Goal: Task Accomplishment & Management: Manage account settings

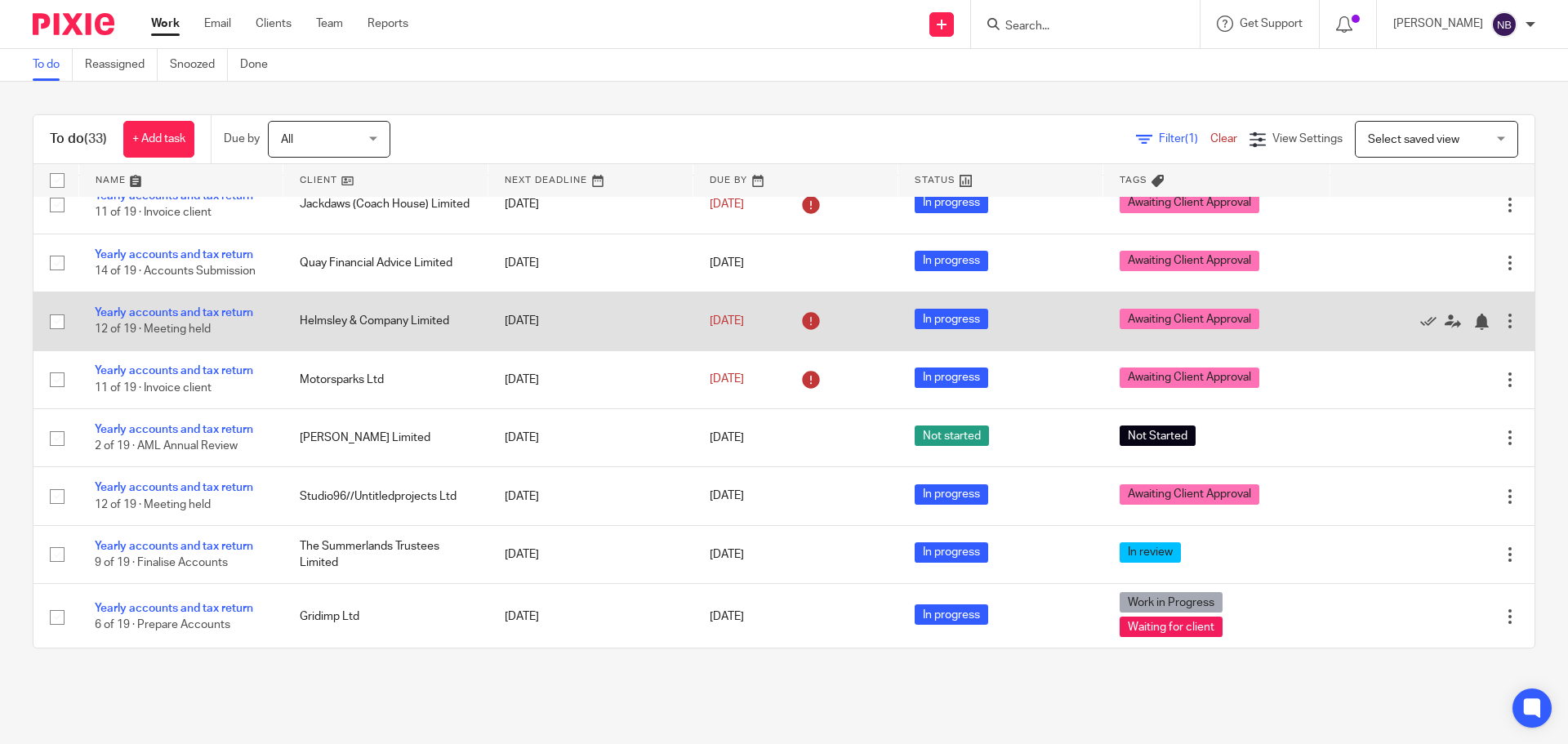
scroll to position [327, 0]
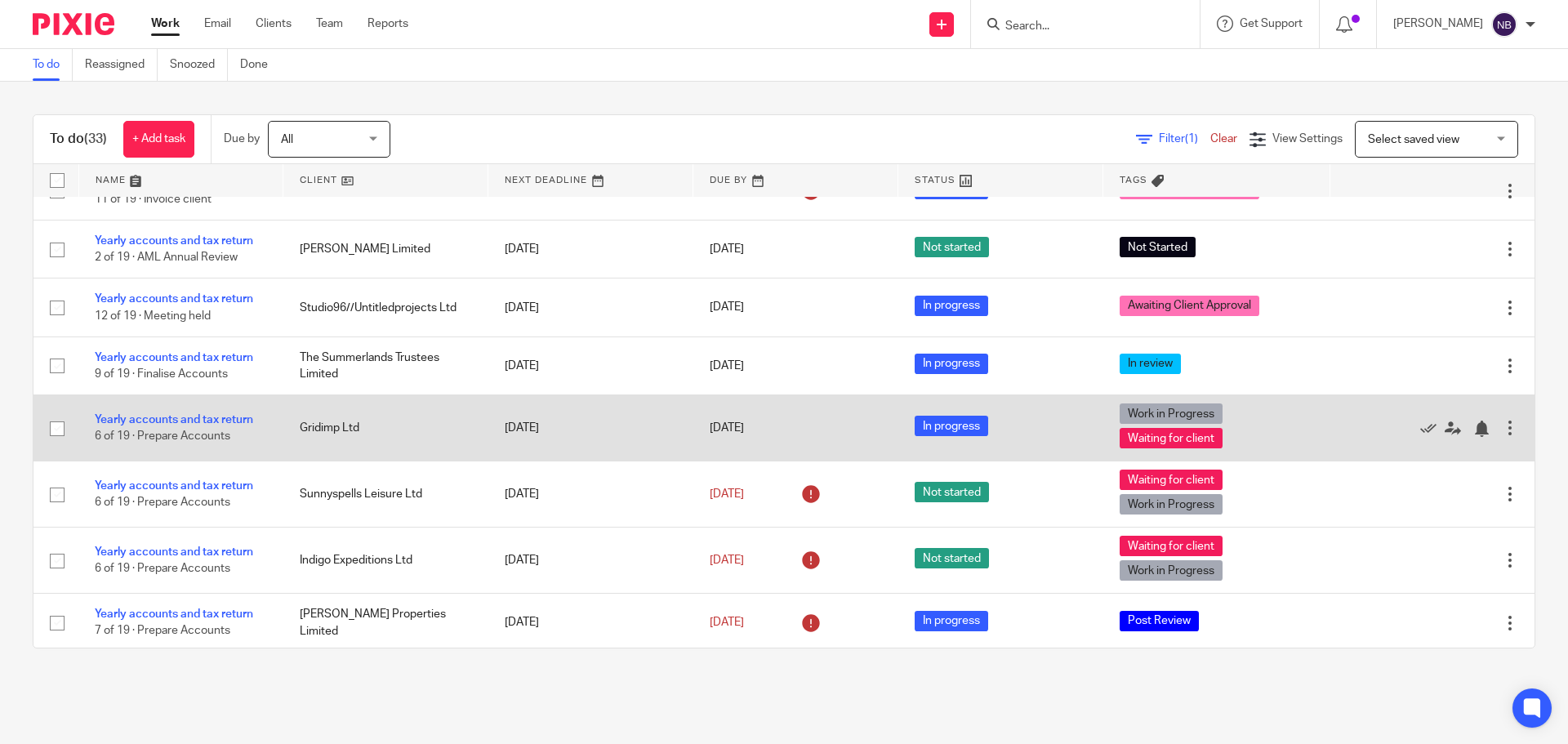
click at [200, 426] on td "Yearly accounts and tax return 6 of 19 · Prepare Accounts" at bounding box center [181, 428] width 205 height 67
click at [201, 422] on link "Yearly accounts and tax return" at bounding box center [174, 419] width 159 height 11
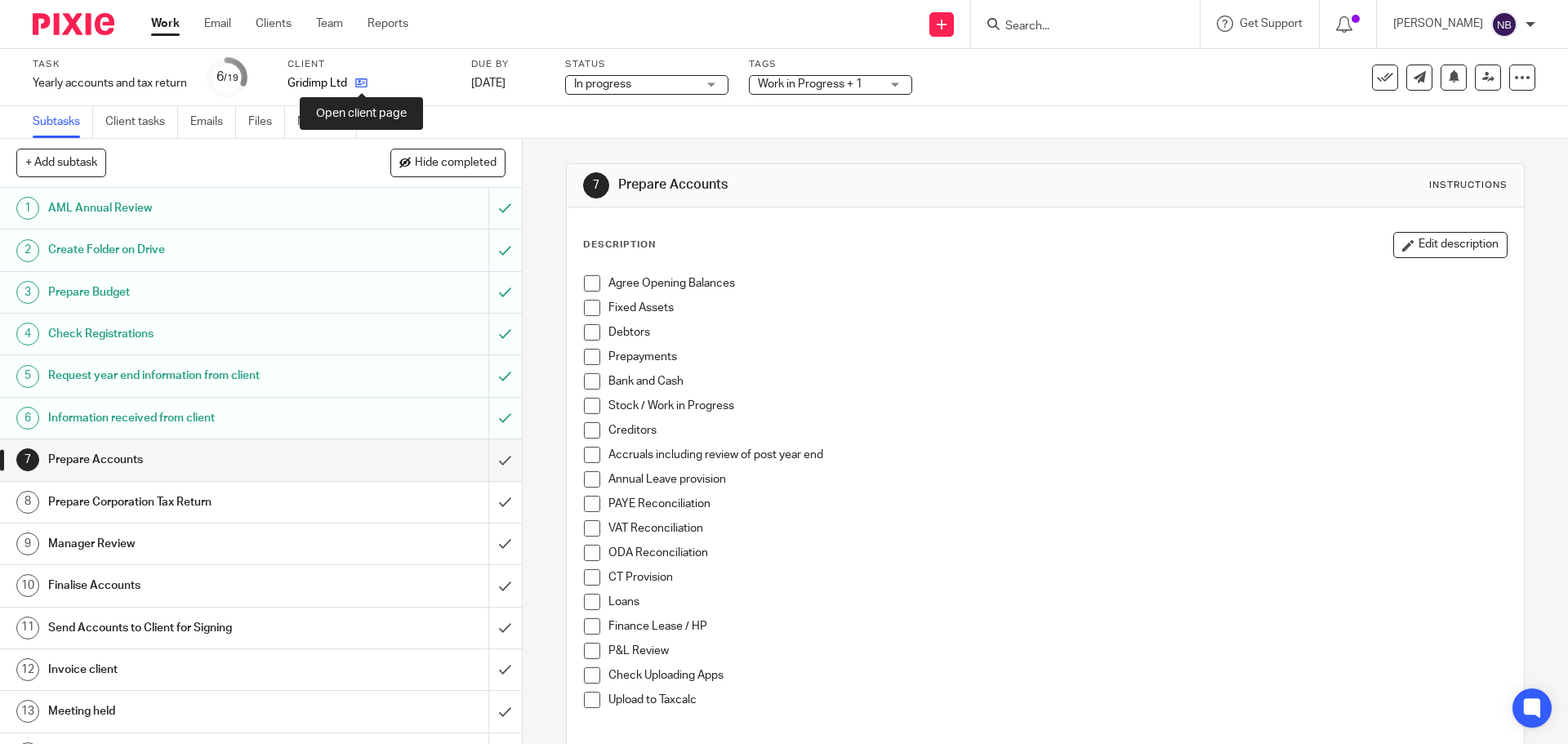
click at [363, 84] on icon at bounding box center [361, 83] width 12 height 12
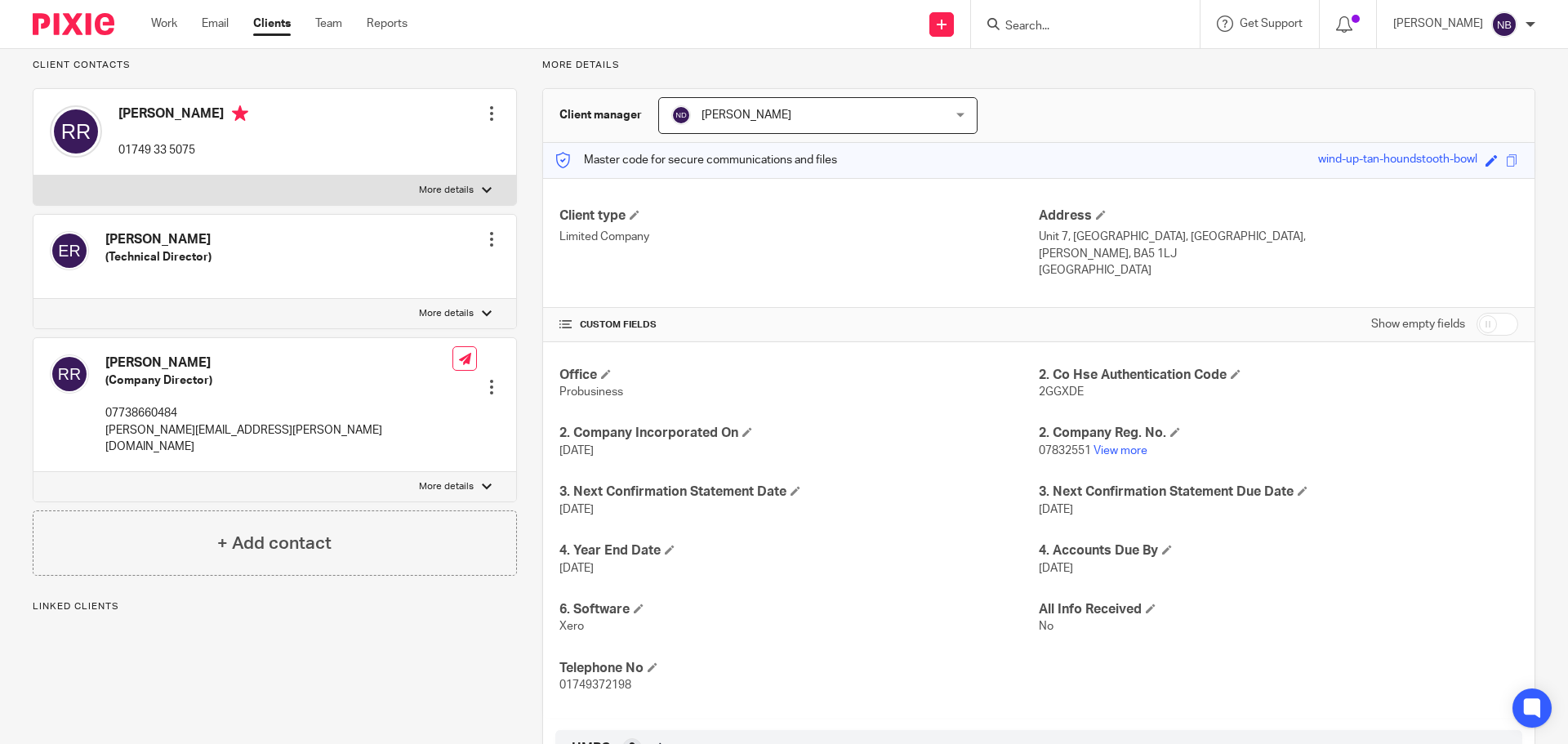
scroll to position [231, 0]
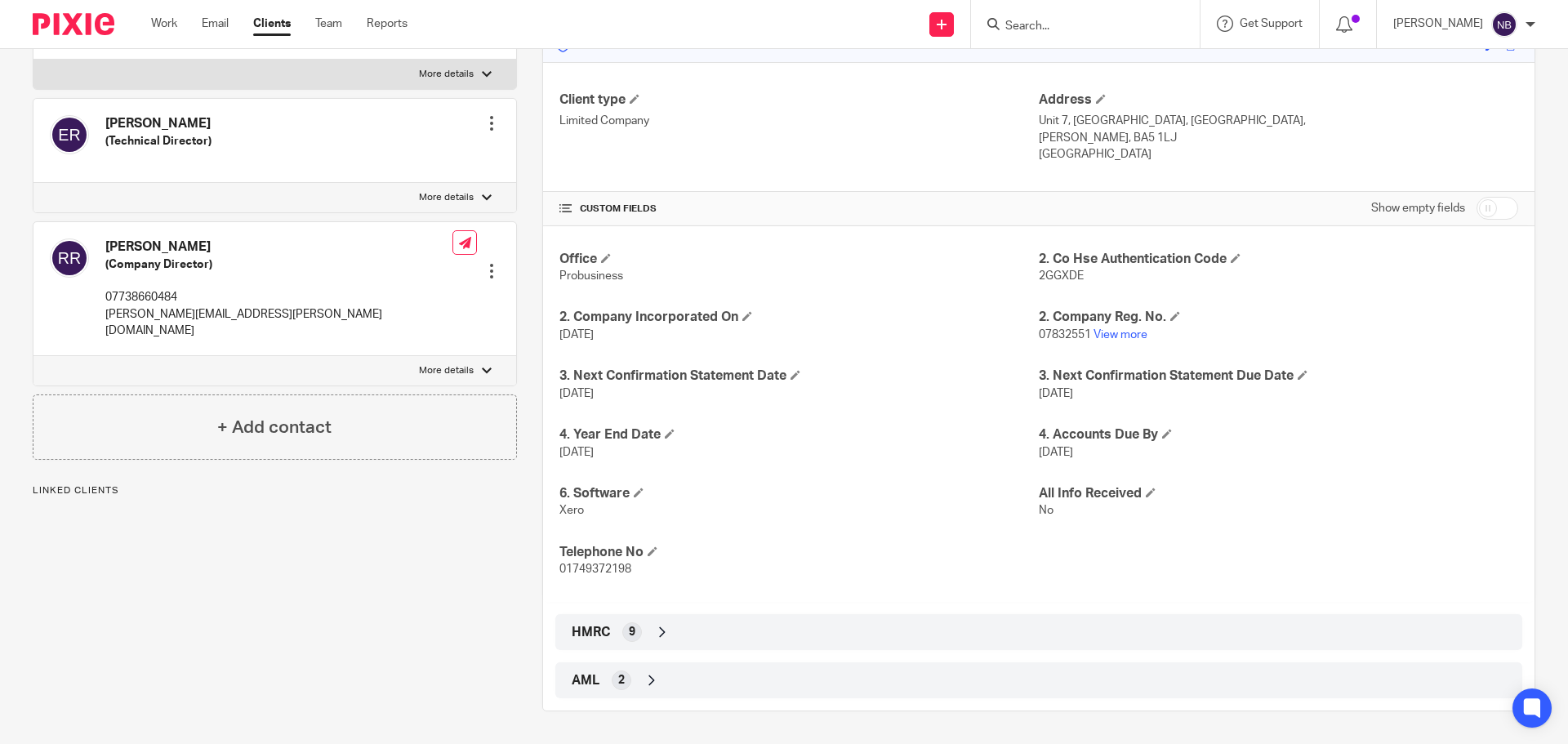
click at [629, 638] on span "9" at bounding box center [632, 631] width 7 height 16
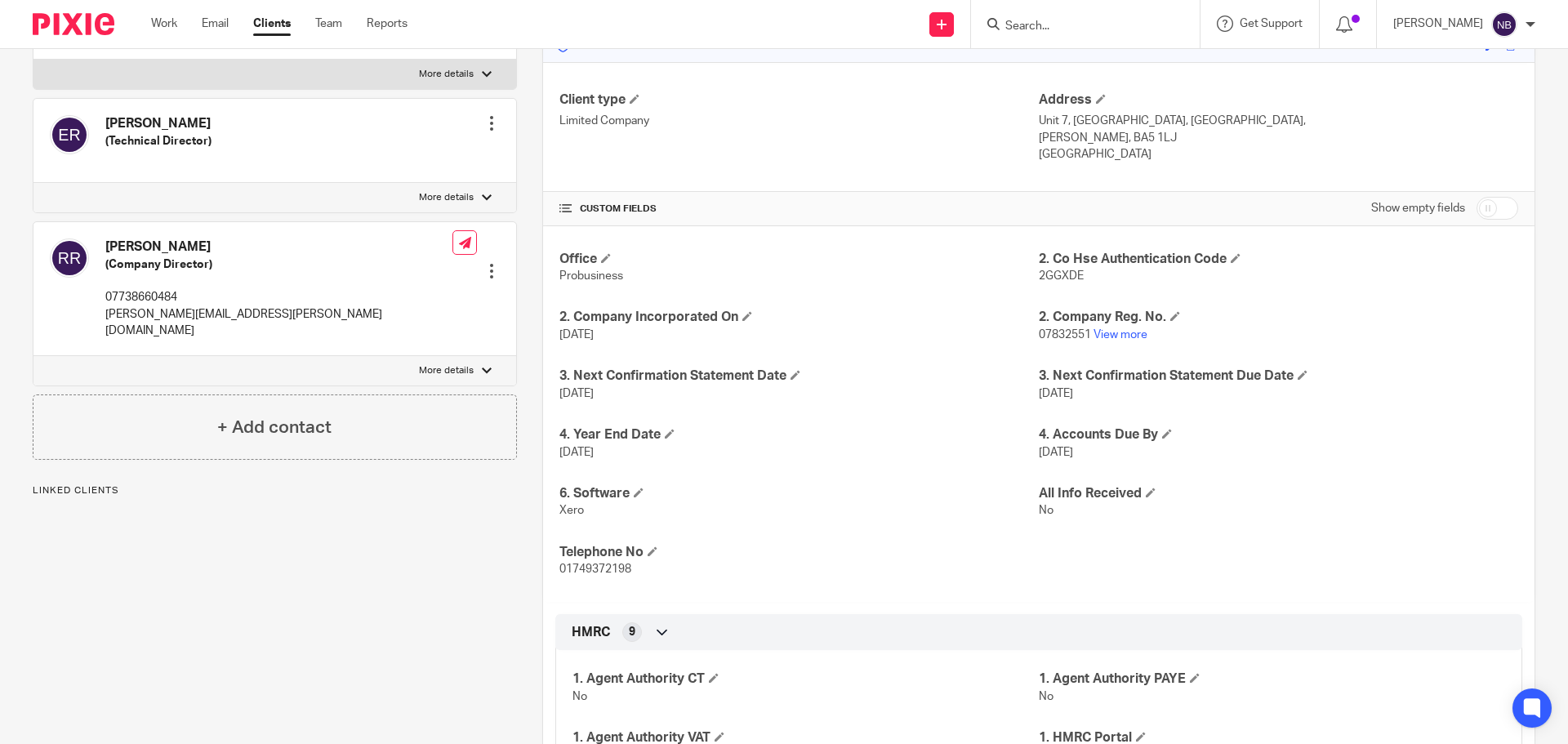
scroll to position [542, 0]
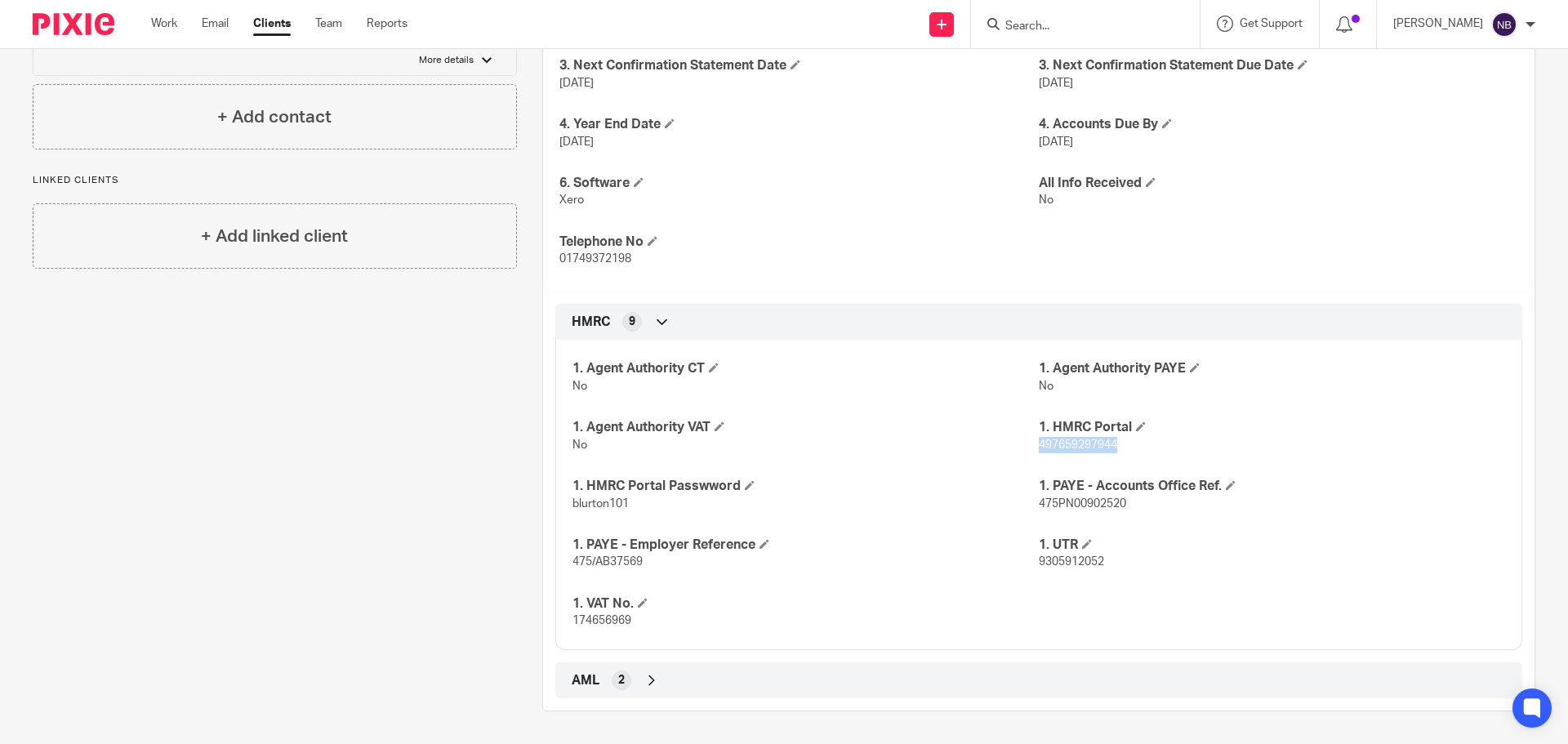
drag, startPoint x: 1112, startPoint y: 445, endPoint x: 1031, endPoint y: 444, distance: 81.0
click at [1038, 444] on p "497659297944" at bounding box center [1271, 445] width 466 height 16
copy span "497659297944"
click at [642, 511] on p "blurton101" at bounding box center [805, 503] width 466 height 16
drag, startPoint x: 636, startPoint y: 503, endPoint x: 567, endPoint y: 506, distance: 69.1
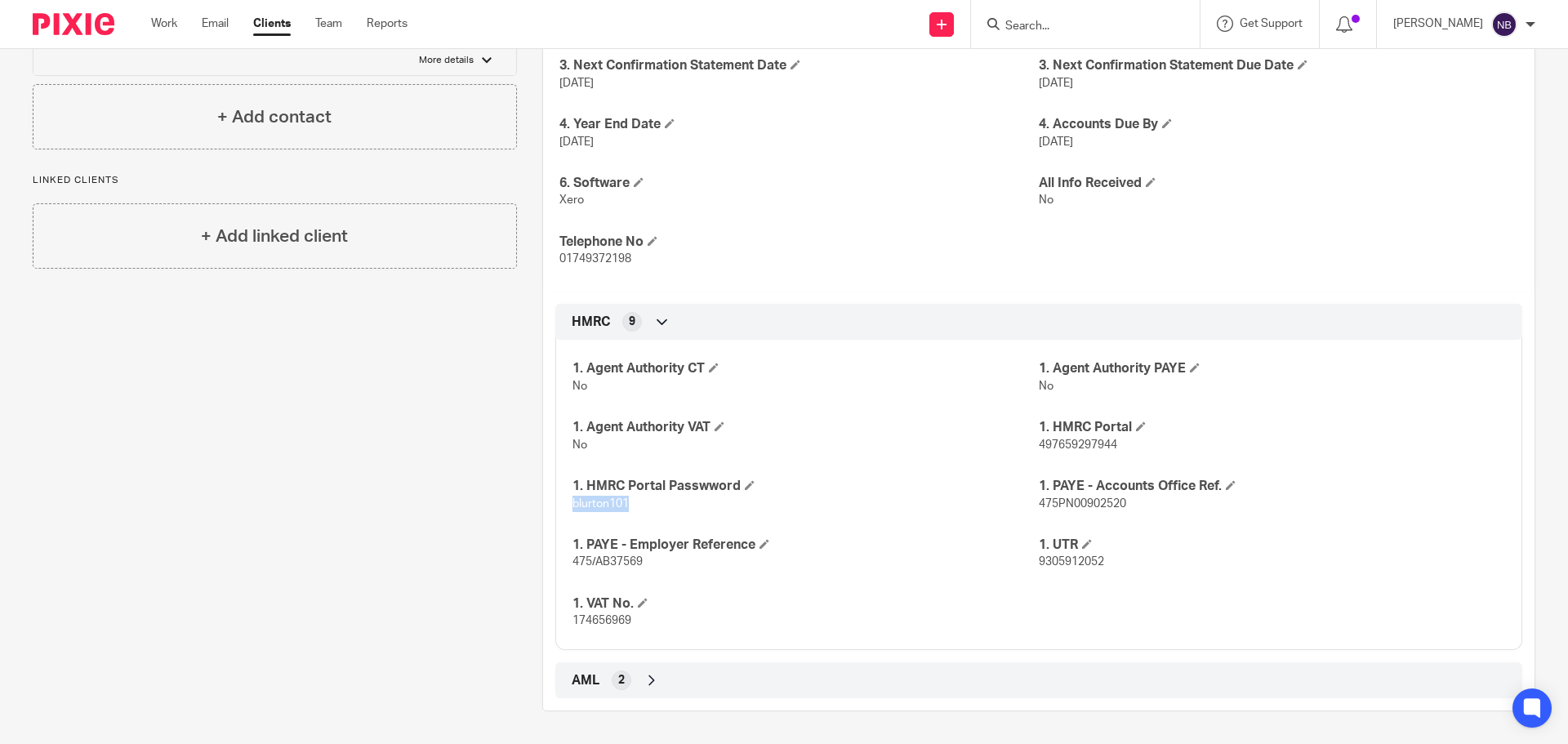
click at [572, 506] on p "blurton101" at bounding box center [805, 503] width 466 height 16
copy span "blurton101"
click at [175, 19] on link "Work" at bounding box center [164, 23] width 26 height 16
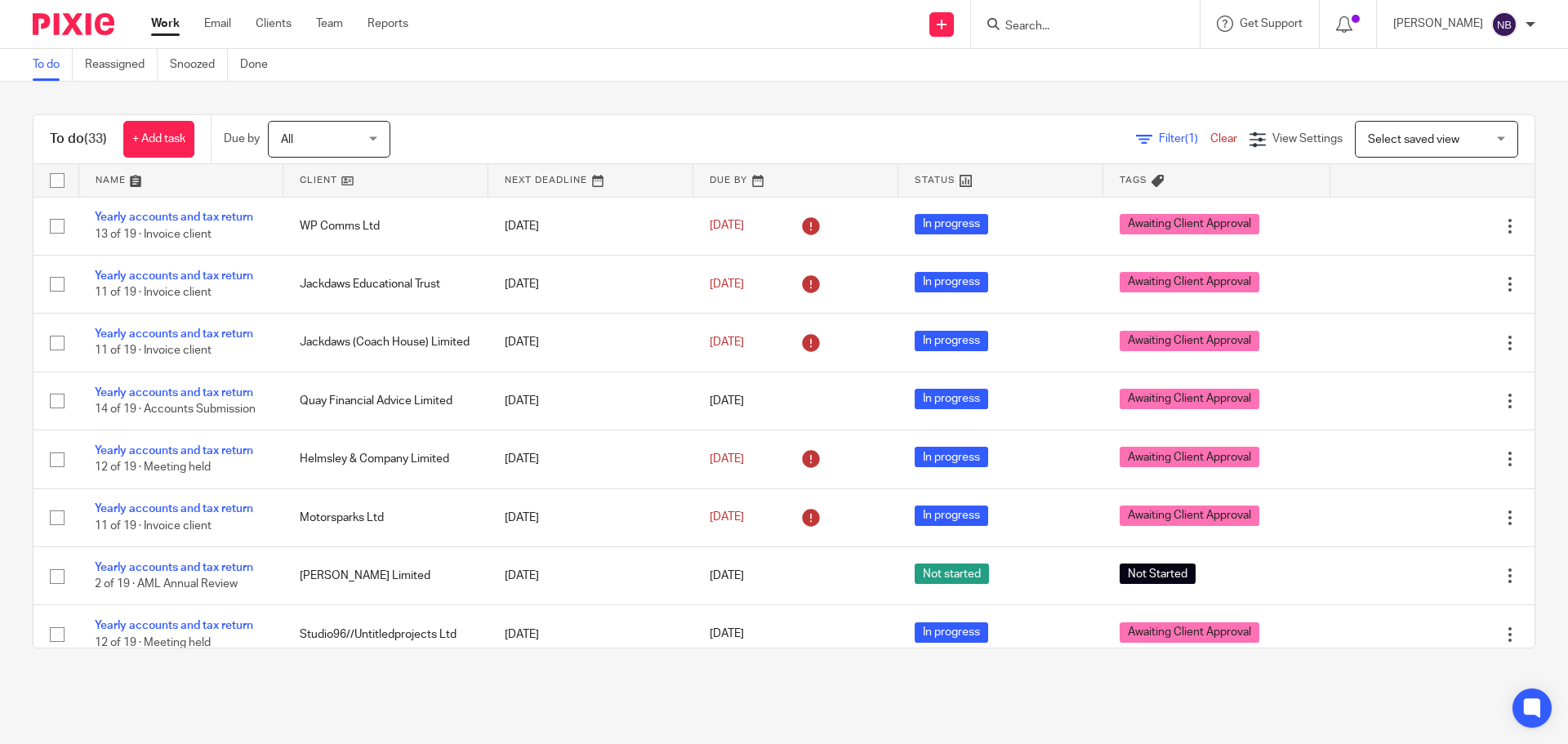
scroll to position [1343, 0]
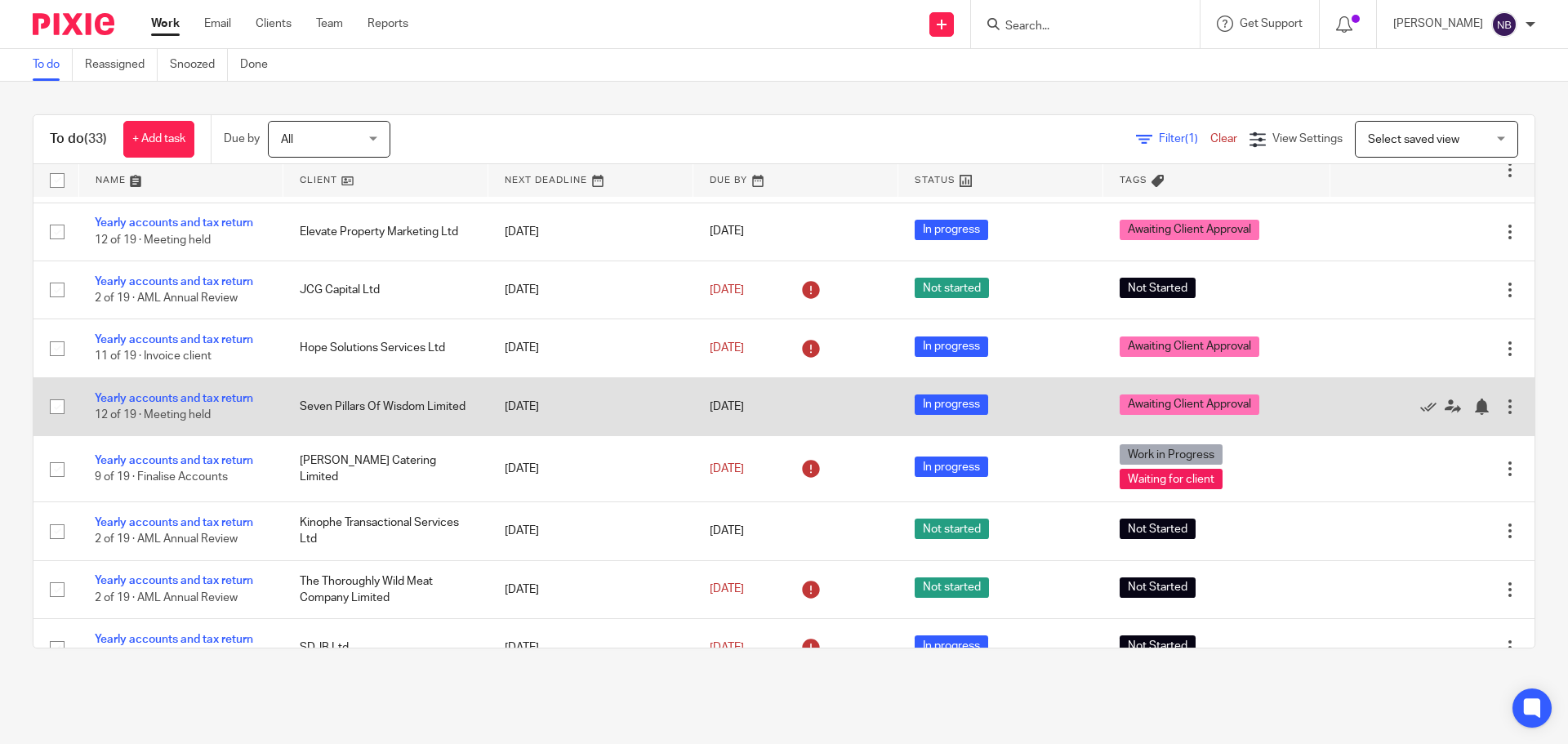
drag, startPoint x: 314, startPoint y: 401, endPoint x: 392, endPoint y: 398, distance: 78.1
click at [391, 398] on td "Seven Pillars Of Wisdom Limited" at bounding box center [386, 406] width 205 height 58
drag, startPoint x: 459, startPoint y: 409, endPoint x: 363, endPoint y: 409, distance: 96.0
click at [384, 409] on td "Seven Pillars Of Wisdom Limited" at bounding box center [386, 406] width 205 height 58
click at [228, 384] on td "Yearly accounts and tax return 12 of 19 · Meeting held" at bounding box center [181, 406] width 205 height 58
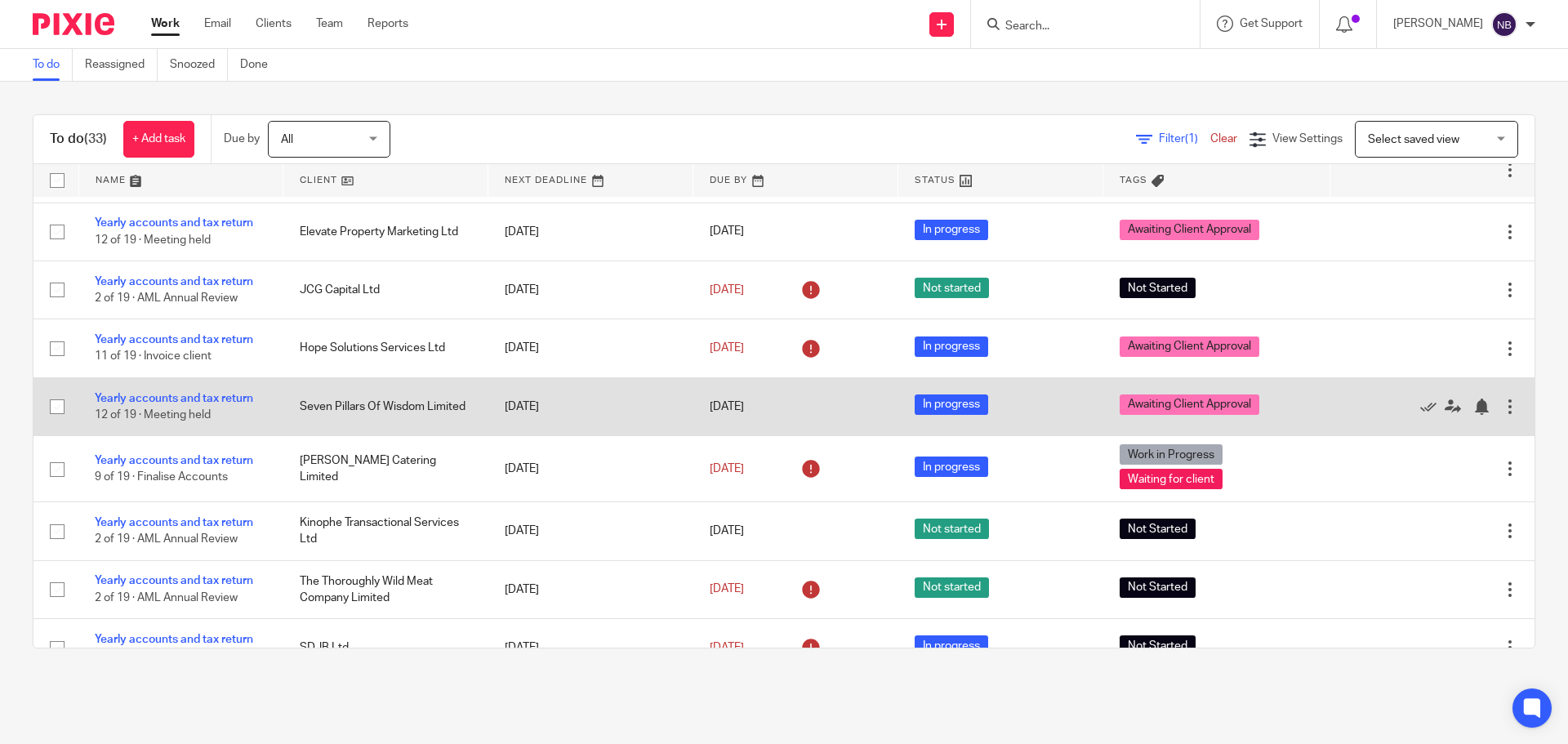
click at [230, 391] on td "Yearly accounts and tax return 12 of 19 · Meeting held" at bounding box center [181, 406] width 205 height 58
click at [233, 398] on link "Yearly accounts and tax return" at bounding box center [174, 398] width 159 height 11
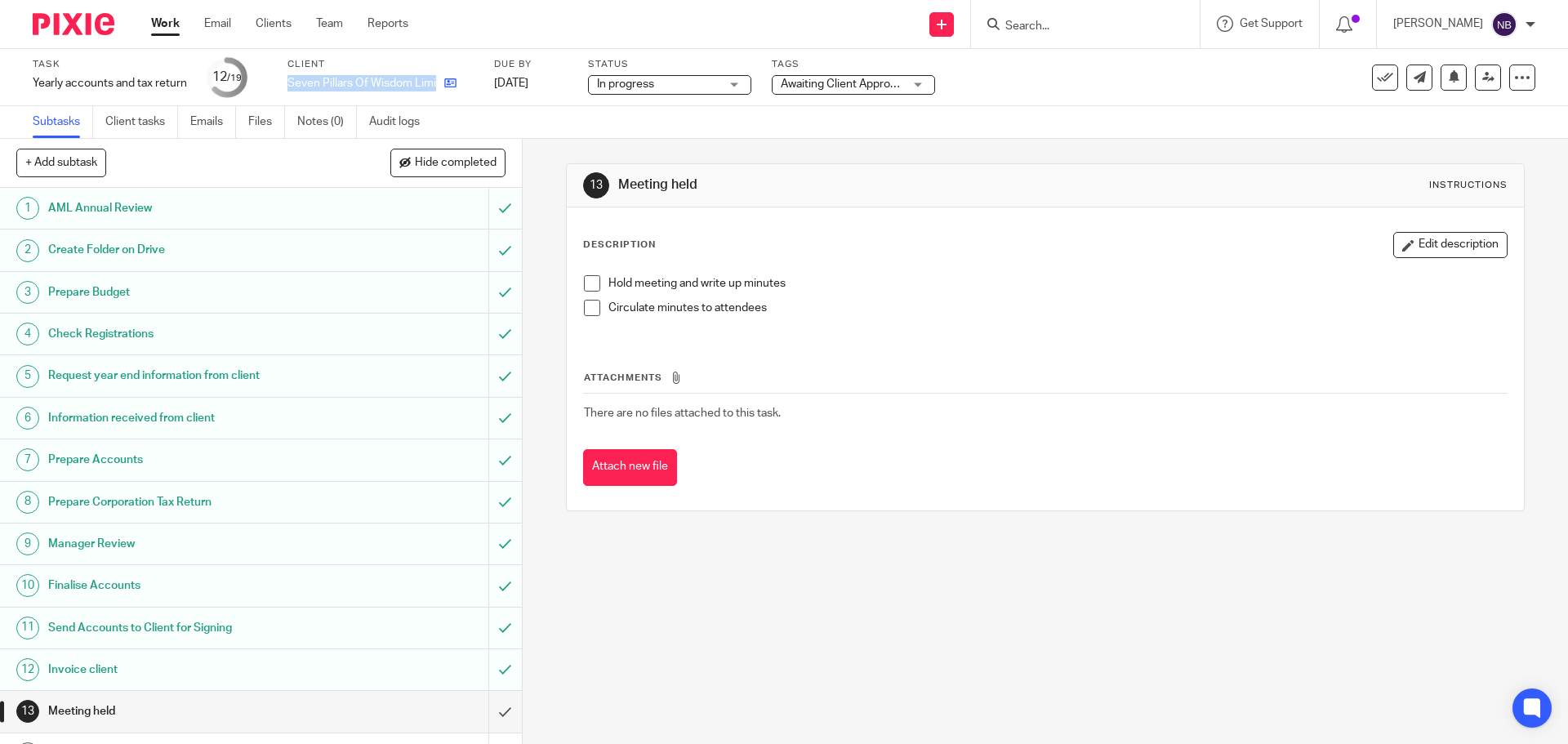
drag, startPoint x: 283, startPoint y: 82, endPoint x: 443, endPoint y: 80, distance: 160.0
click at [443, 80] on div "Task Yearly accounts and tax return Save Yearly accounts and tax return 12 /19 …" at bounding box center [658, 78] width 1251 height 39
copy div "Seven Pillars Of Wisdom Limited"
click at [450, 81] on icon at bounding box center [450, 83] width 12 height 12
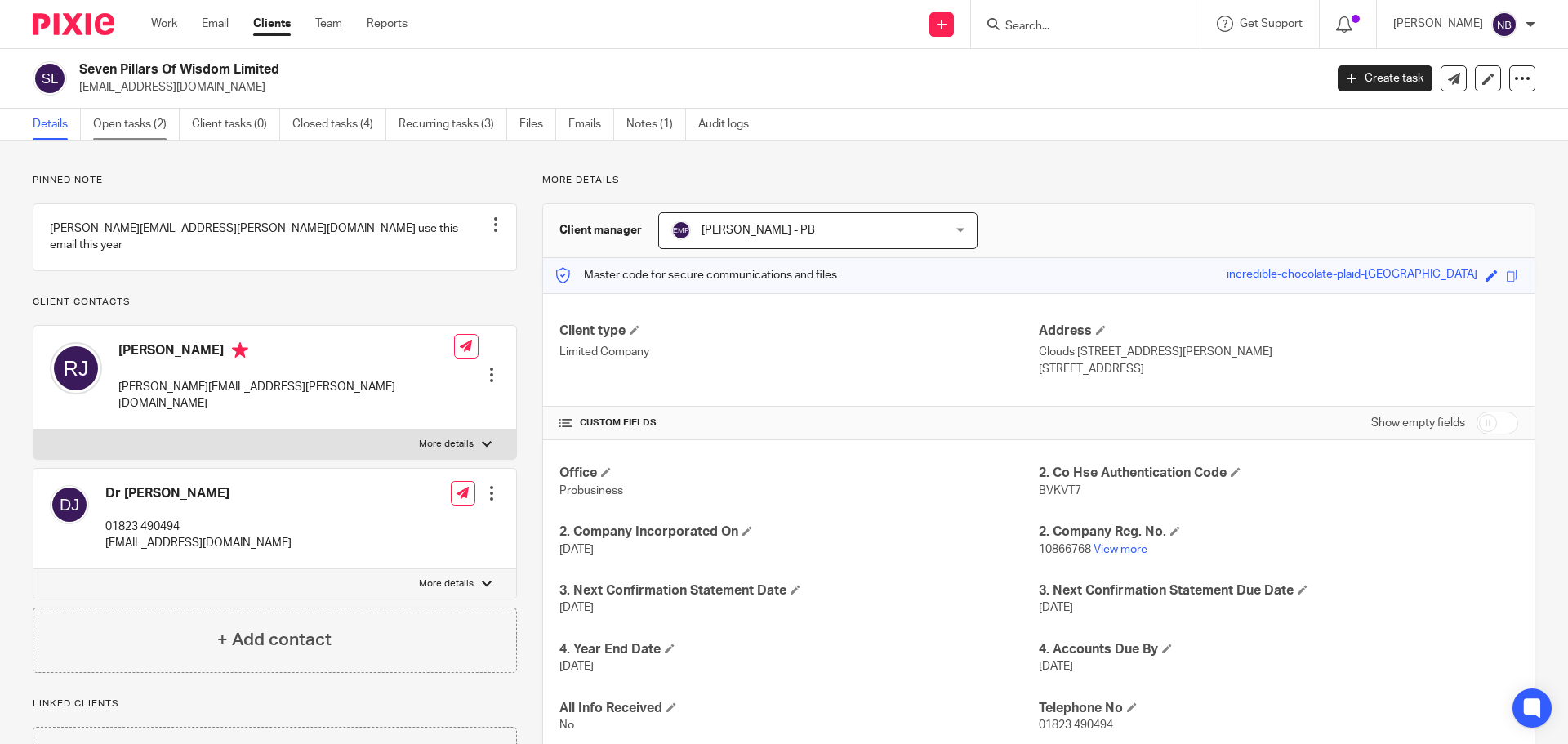
click at [140, 127] on link "Open tasks (2)" at bounding box center [136, 124] width 86 height 32
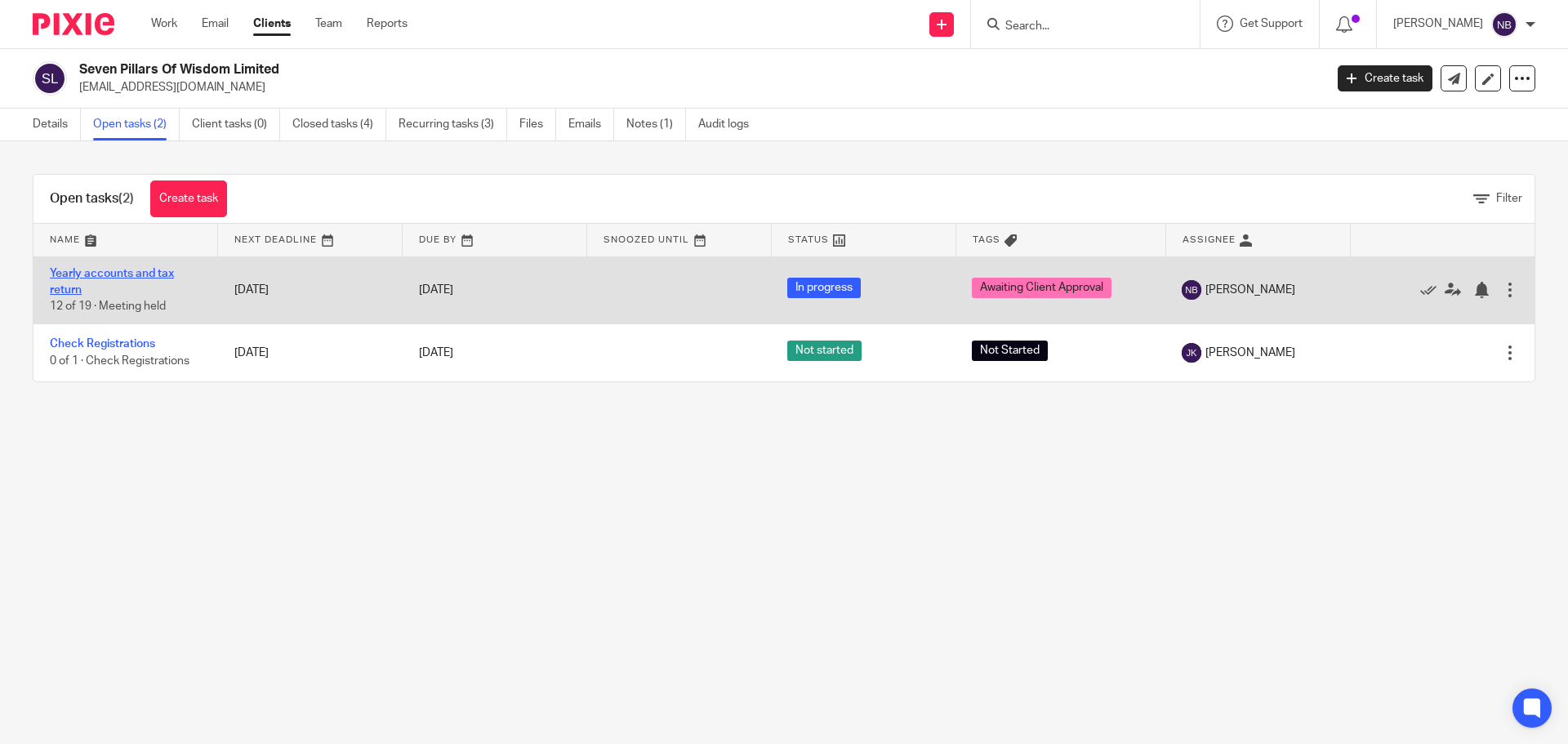
click at [102, 274] on link "Yearly accounts and tax return" at bounding box center [111, 282] width 124 height 28
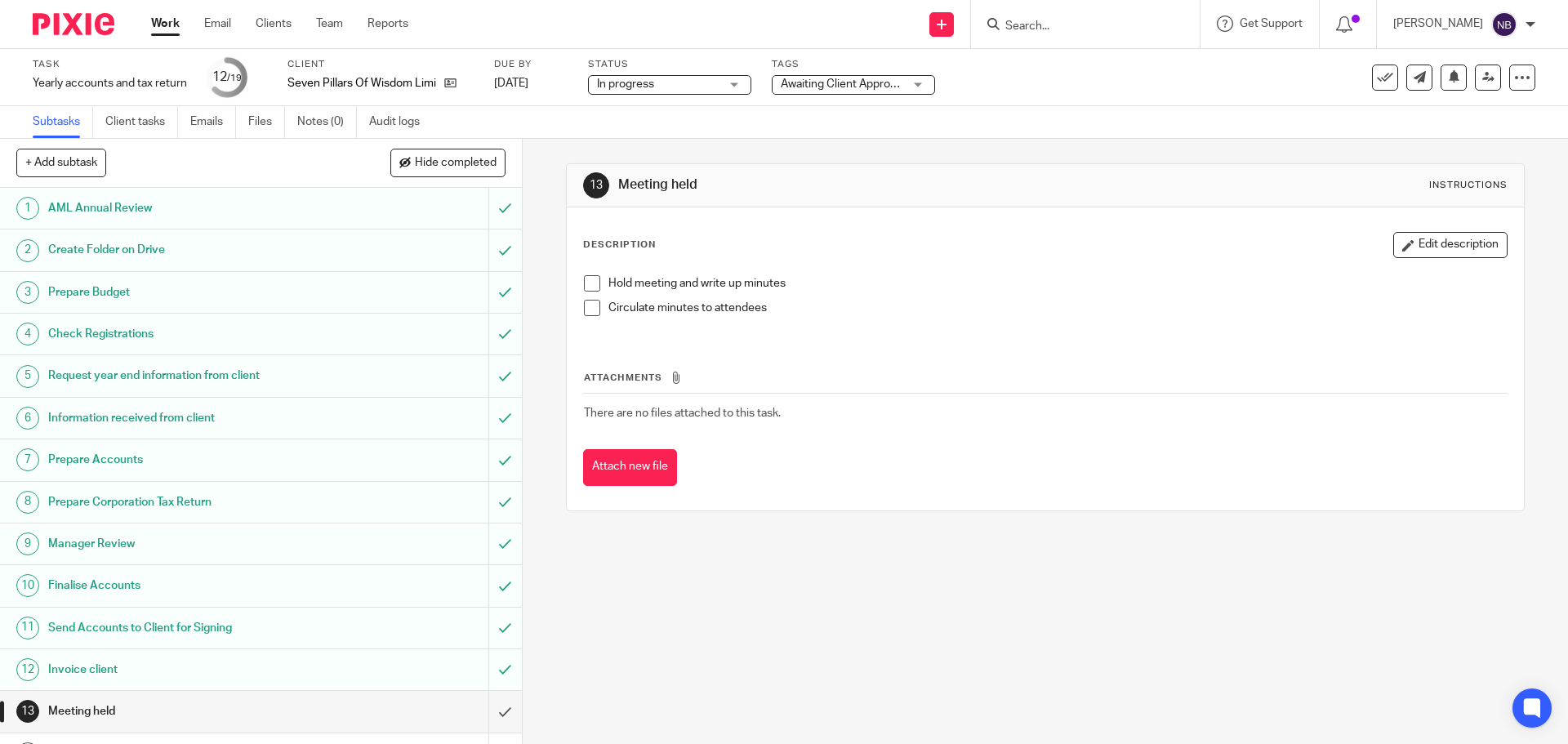
click at [113, 300] on h1 "Prepare Budget" at bounding box center [189, 292] width 282 height 25
click at [321, 282] on div "Prepare Budget" at bounding box center [259, 292] width 424 height 25
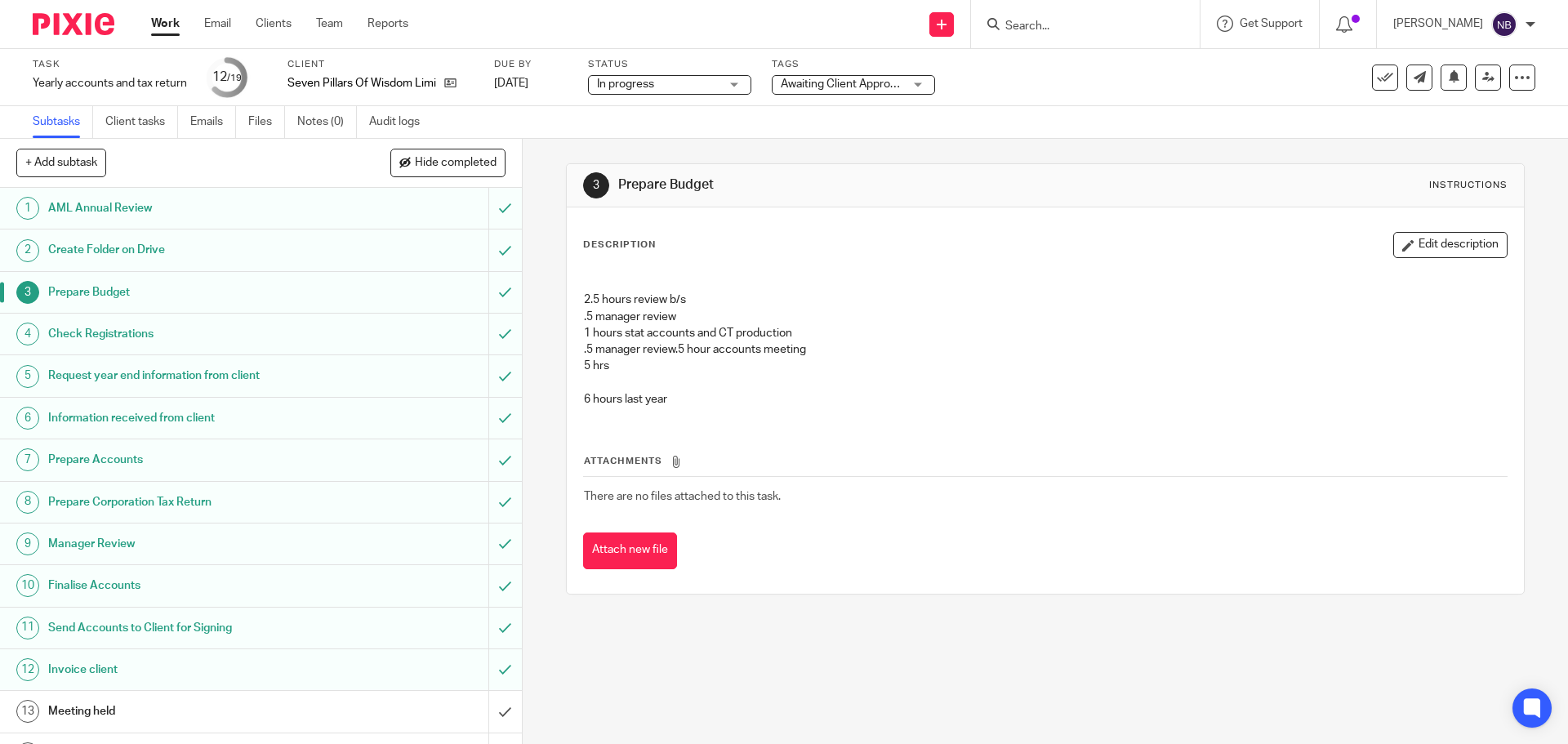
click at [164, 21] on link "Work" at bounding box center [165, 23] width 28 height 16
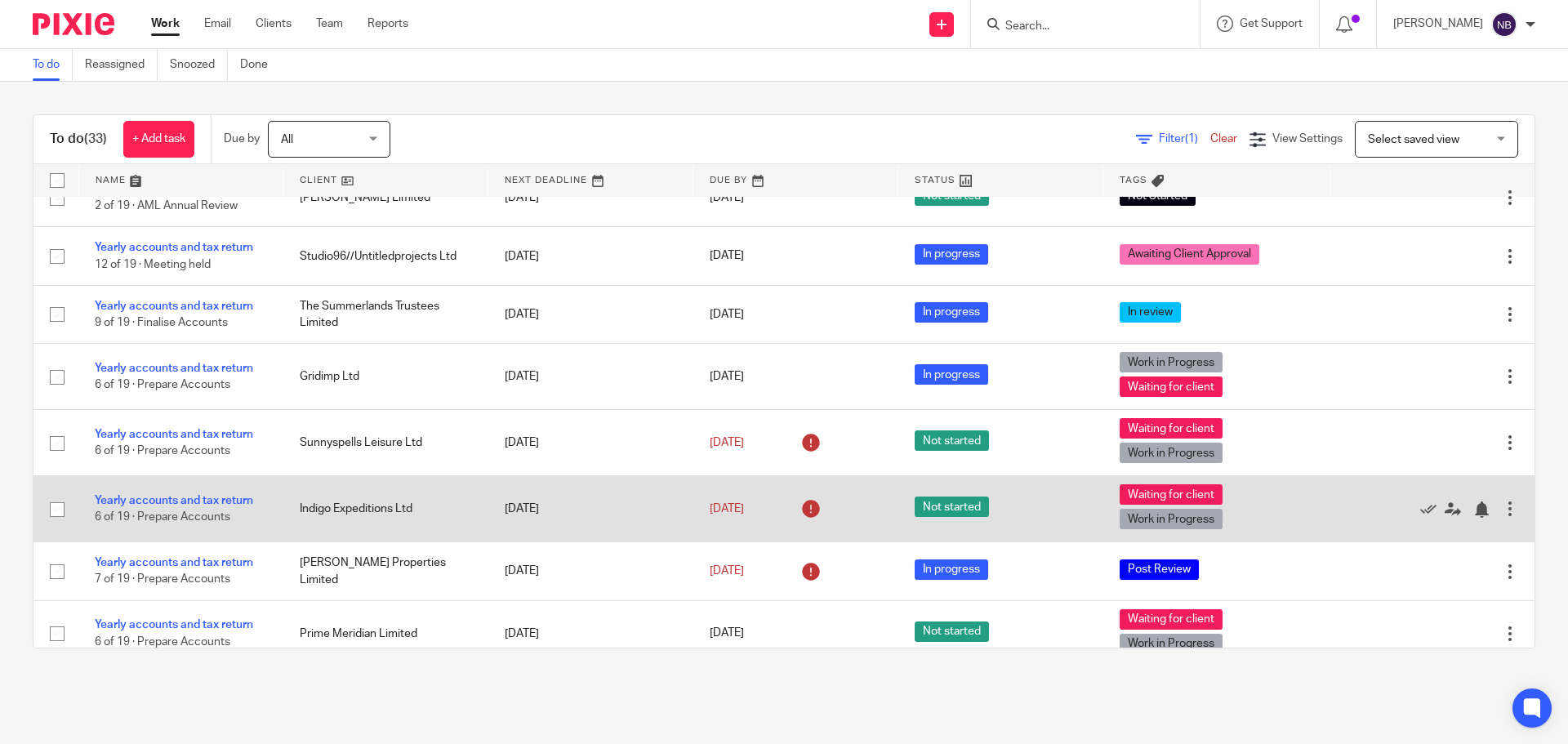
scroll to position [490, 0]
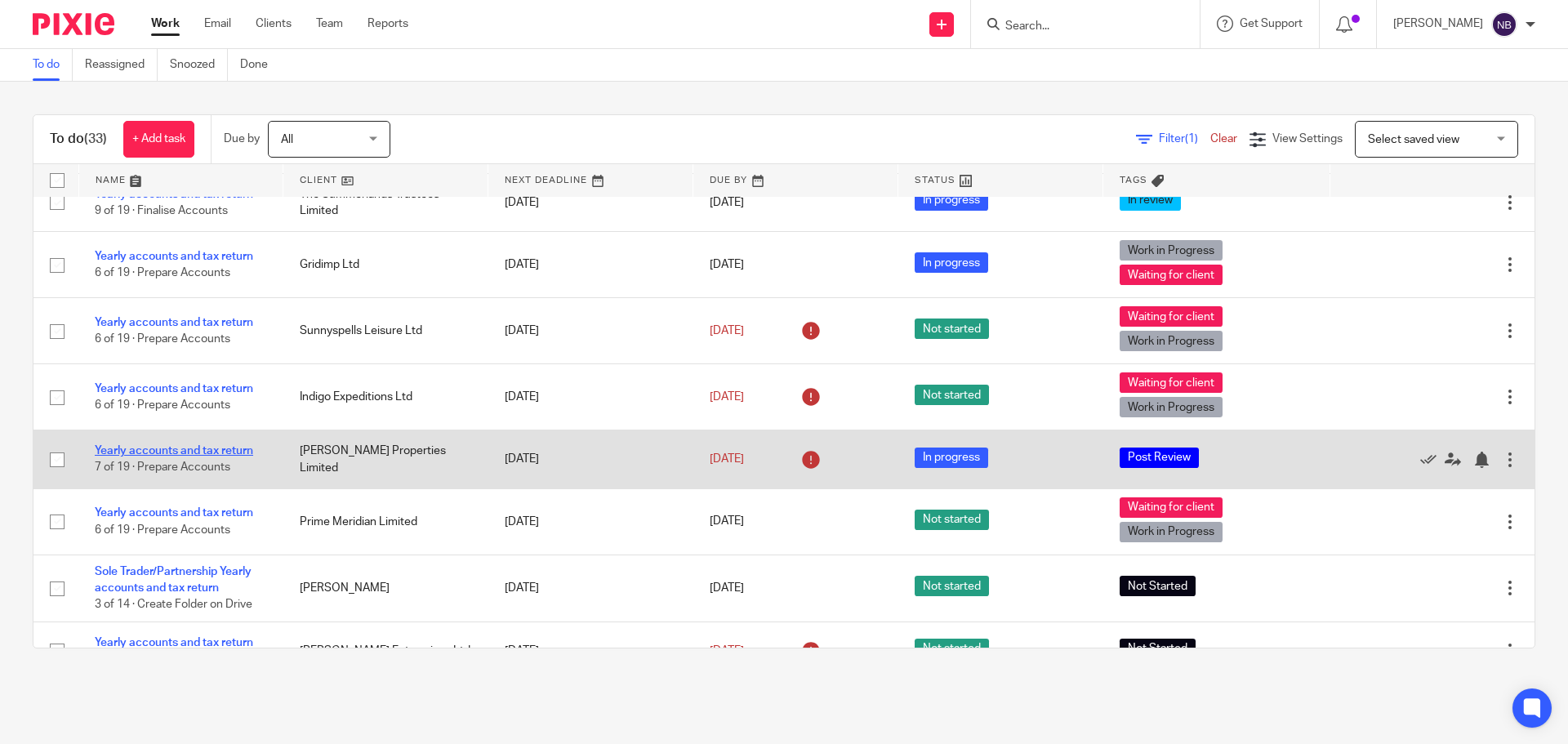
click at [218, 448] on link "Yearly accounts and tax return" at bounding box center [174, 450] width 159 height 11
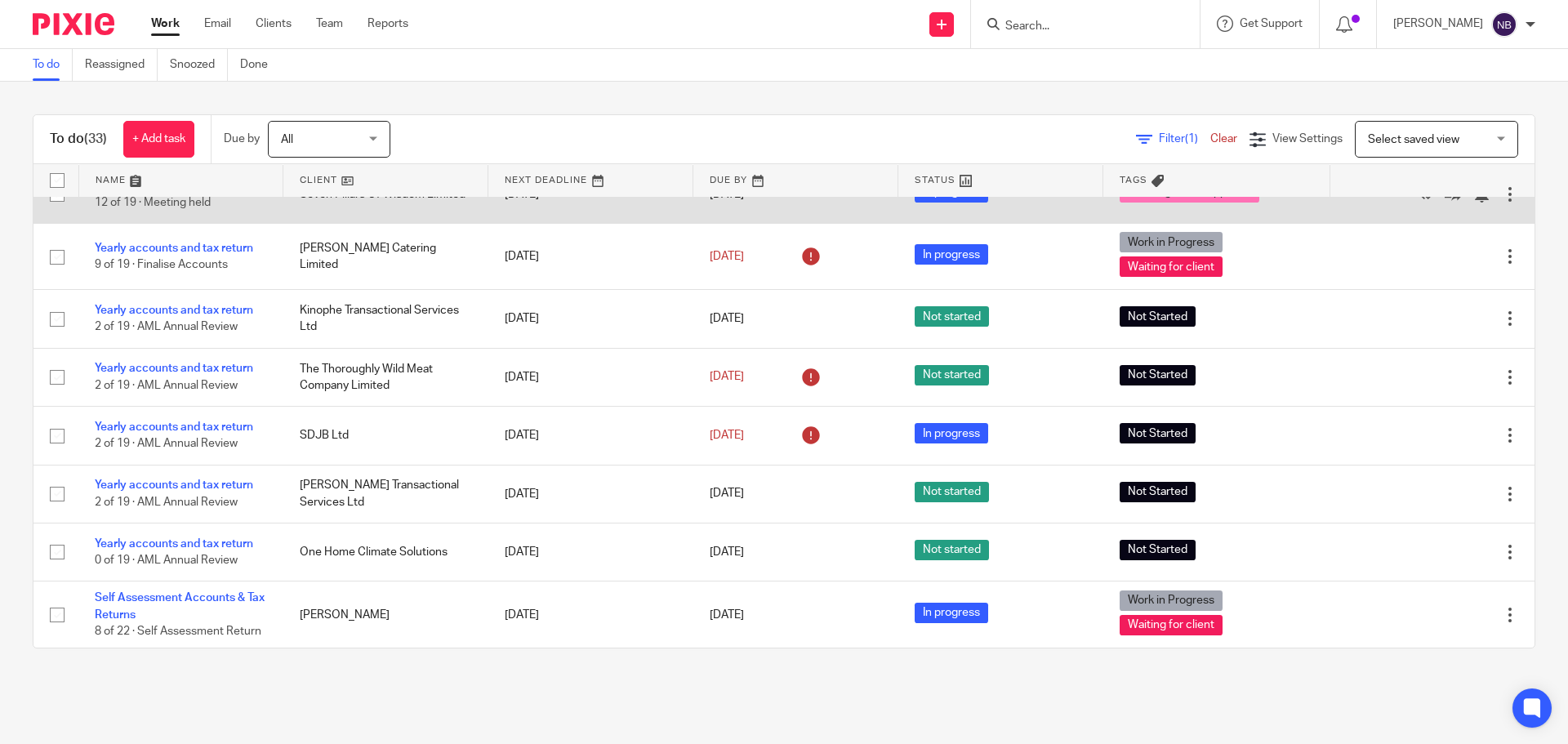
scroll to position [1556, 0]
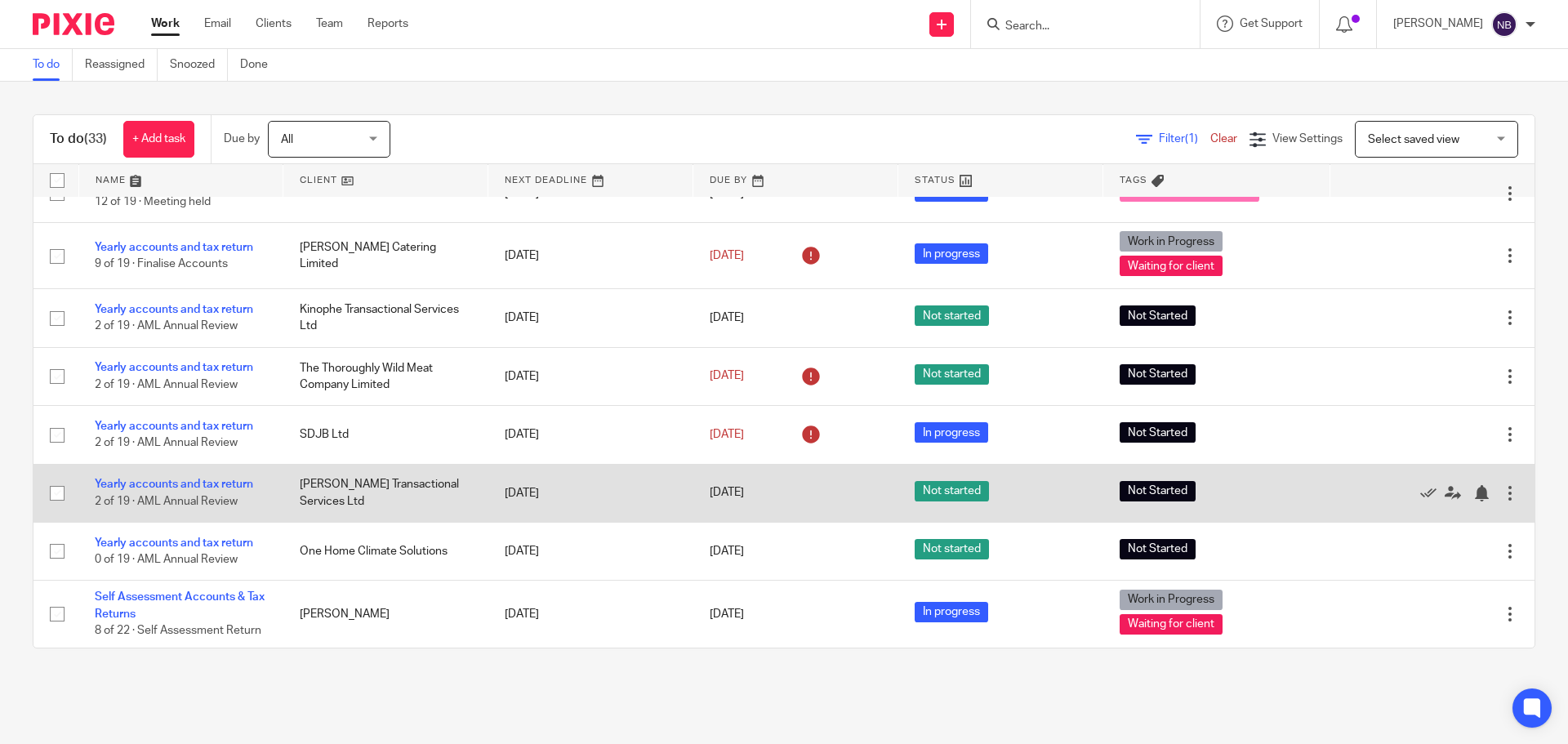
drag, startPoint x: 232, startPoint y: 485, endPoint x: 233, endPoint y: 474, distance: 11.0
click at [232, 485] on link "Yearly accounts and tax return" at bounding box center [174, 484] width 159 height 11
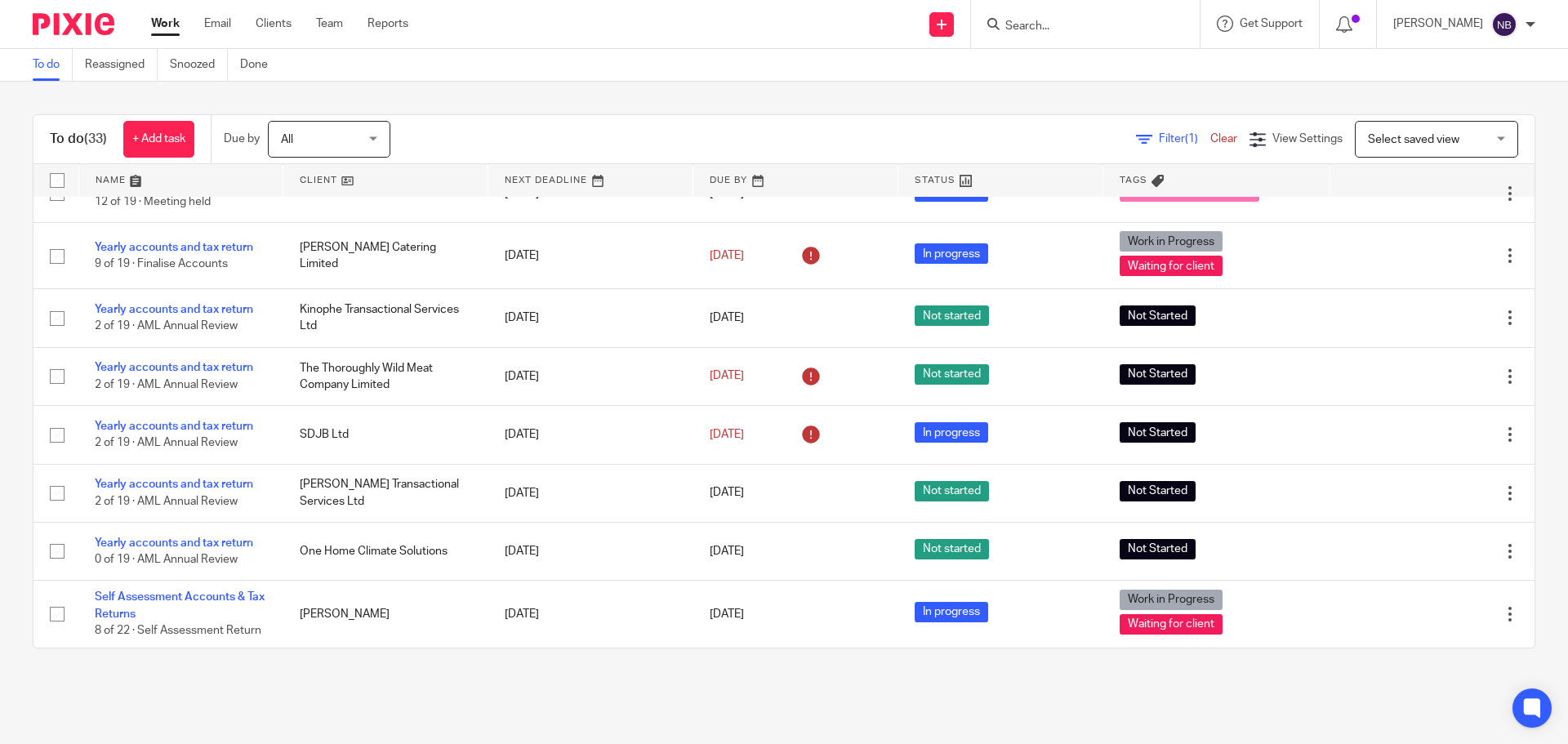
click at [1153, 81] on div "To do Reassigned Snoozed Done" at bounding box center [784, 65] width 1568 height 32
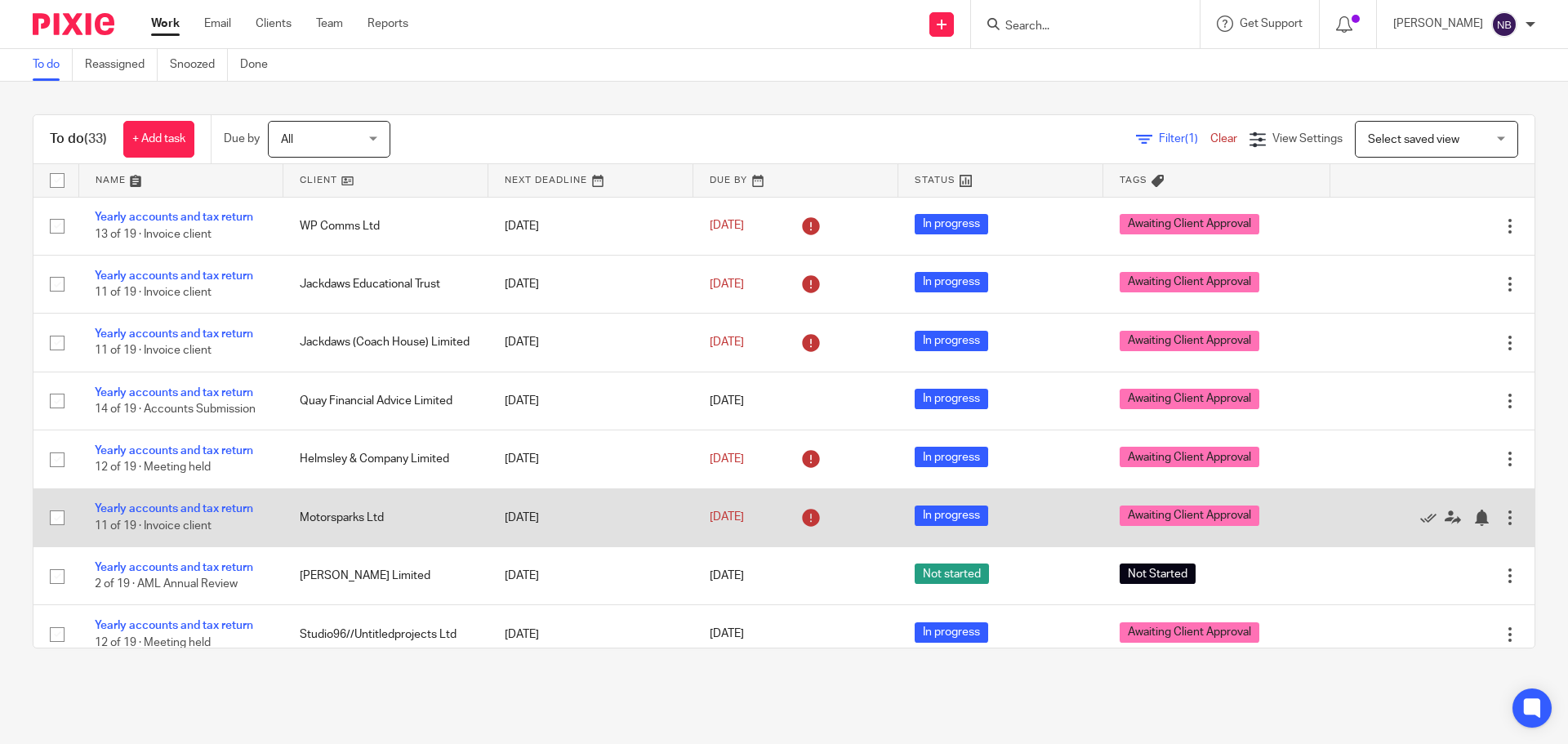
scroll to position [245, 0]
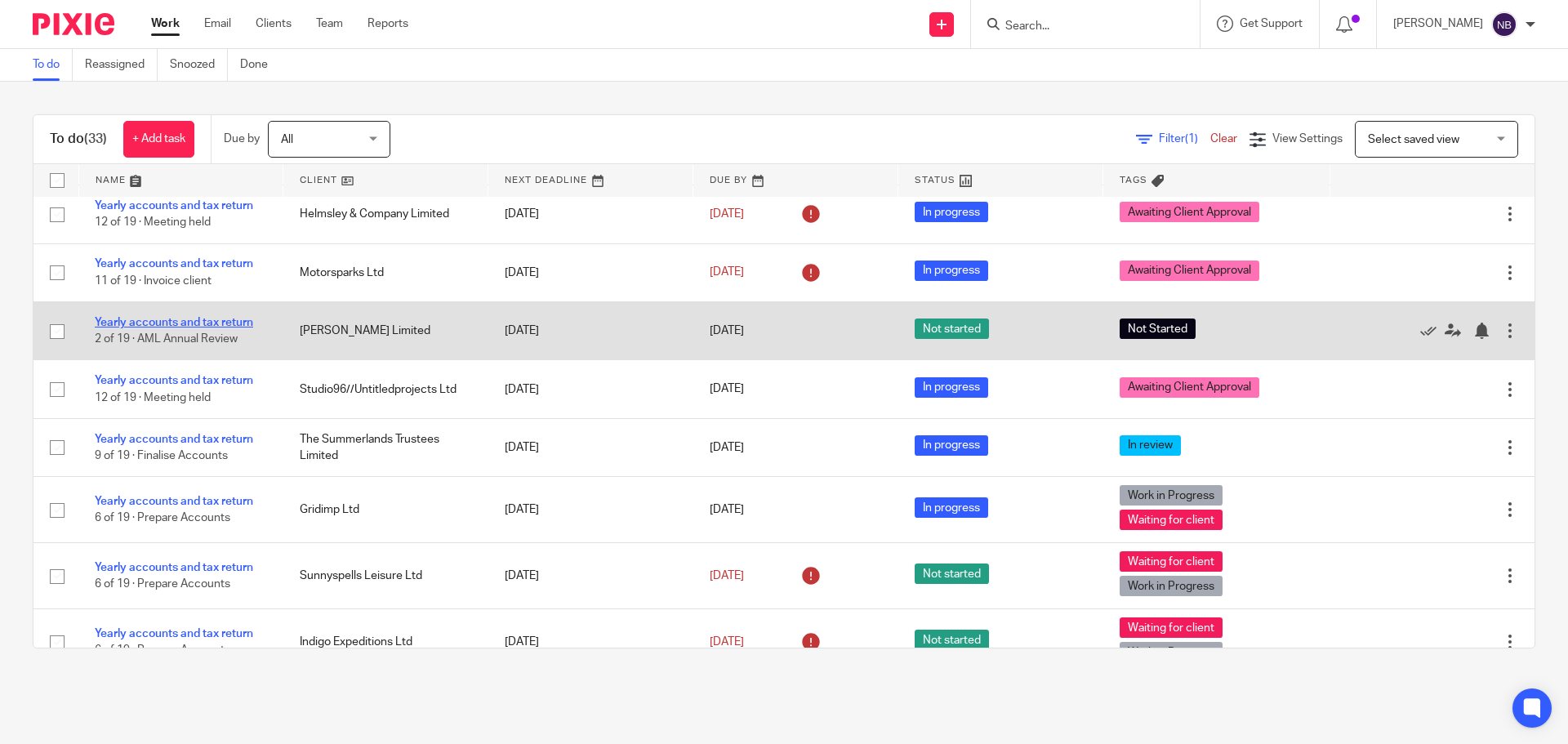
click at [200, 319] on link "Yearly accounts and tax return" at bounding box center [174, 322] width 159 height 11
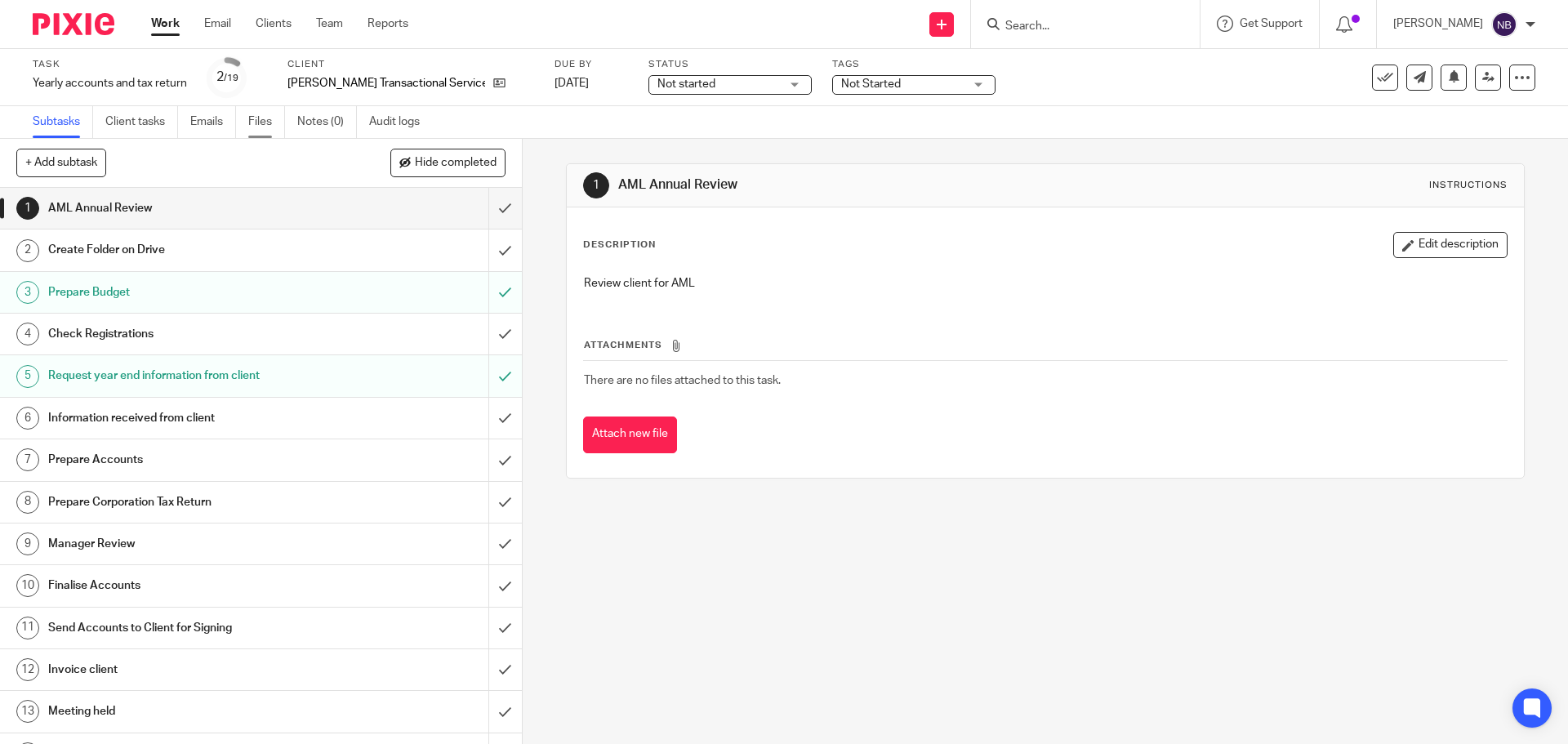
click at [258, 118] on link "Files" at bounding box center [266, 121] width 37 height 32
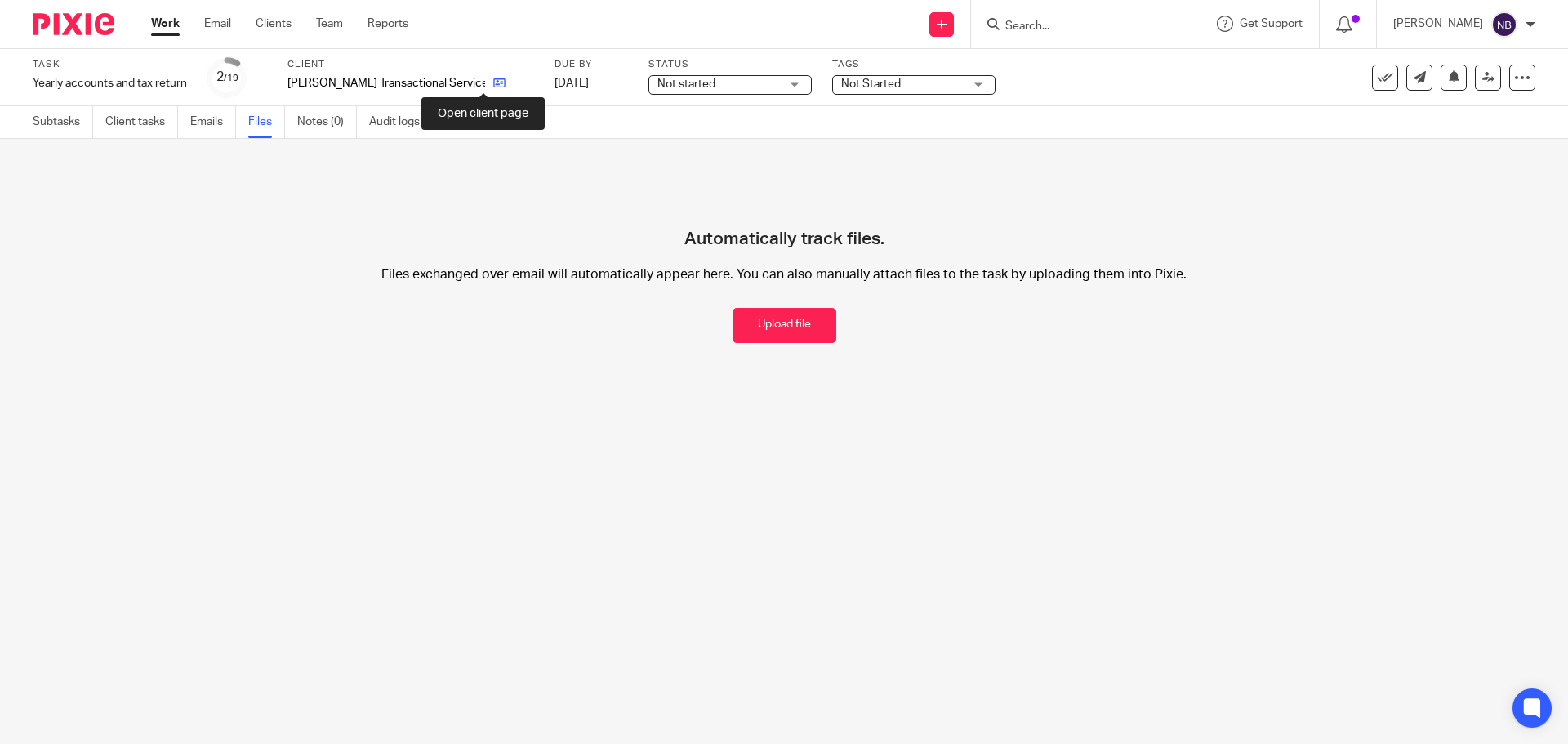
click at [493, 85] on icon at bounding box center [499, 83] width 12 height 12
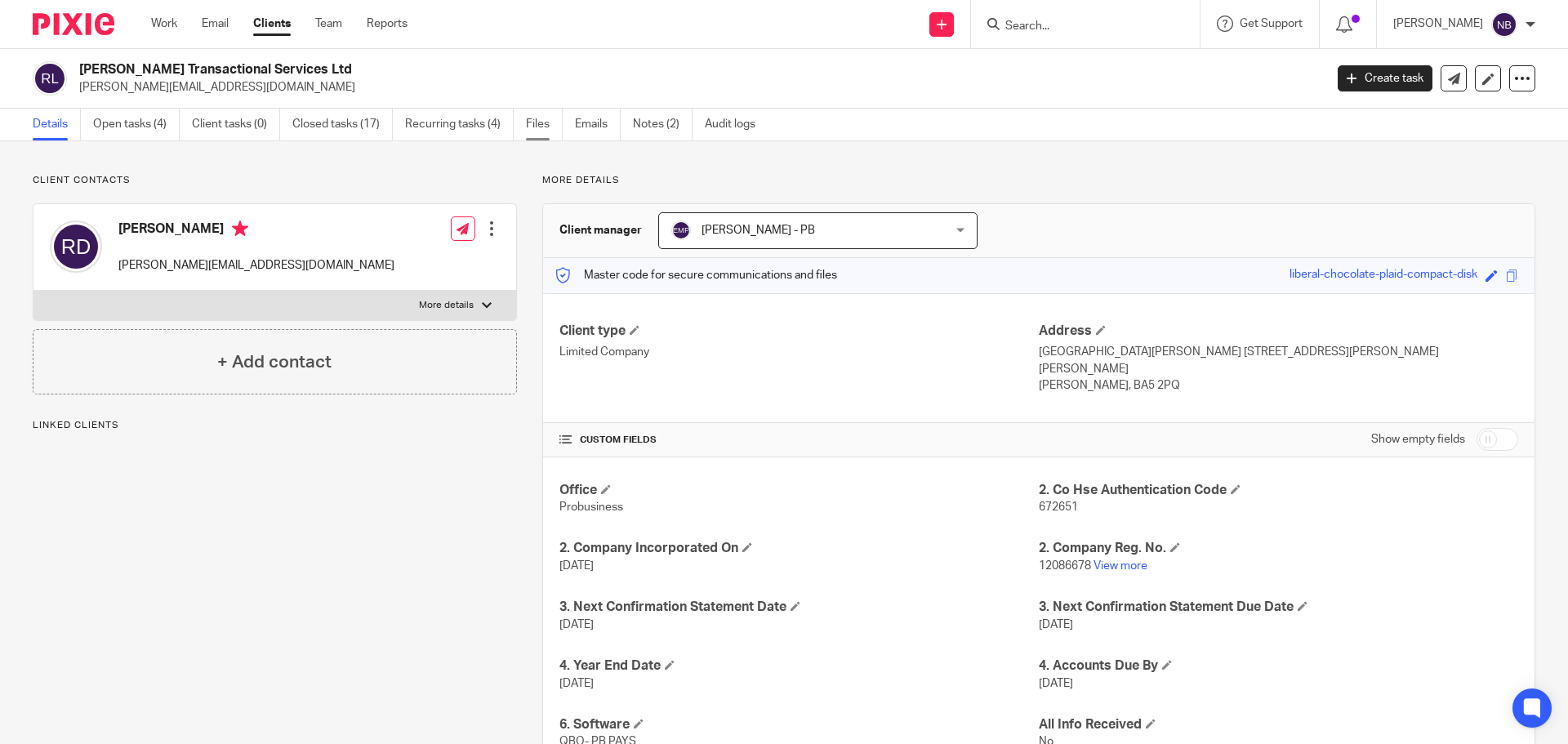
click at [538, 123] on link "Files" at bounding box center [543, 124] width 37 height 32
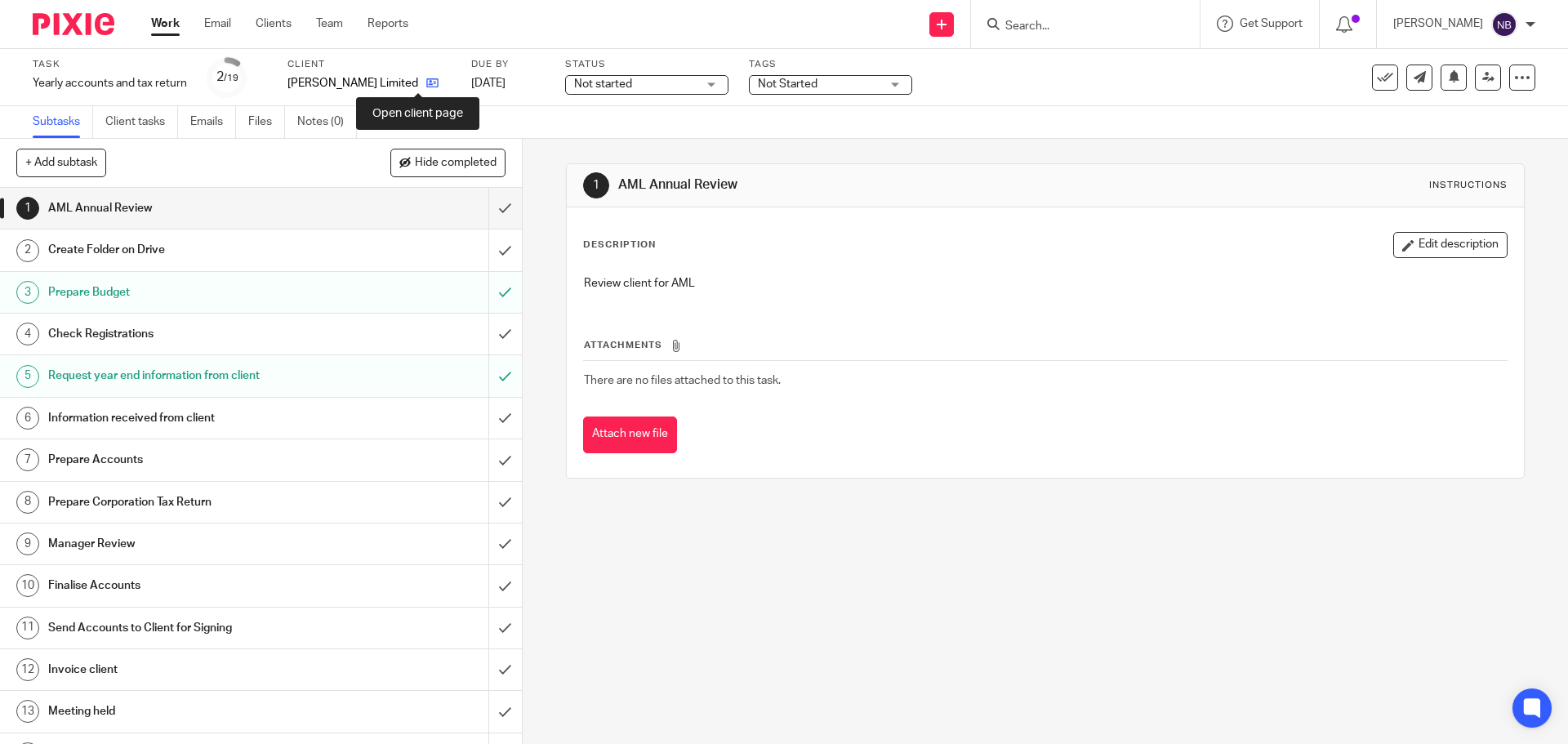
click at [427, 84] on icon at bounding box center [433, 83] width 12 height 12
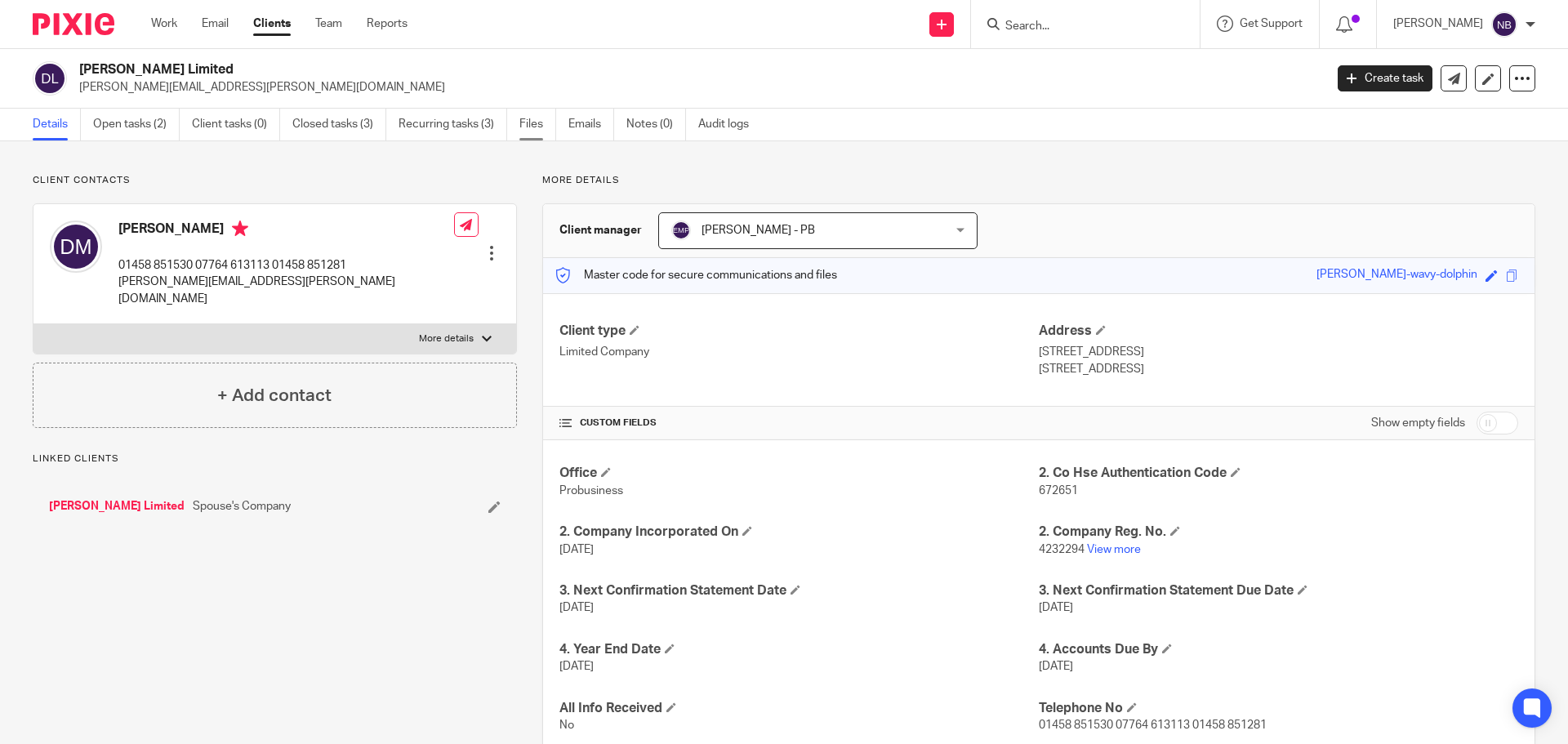
click at [537, 124] on link "Files" at bounding box center [537, 124] width 37 height 32
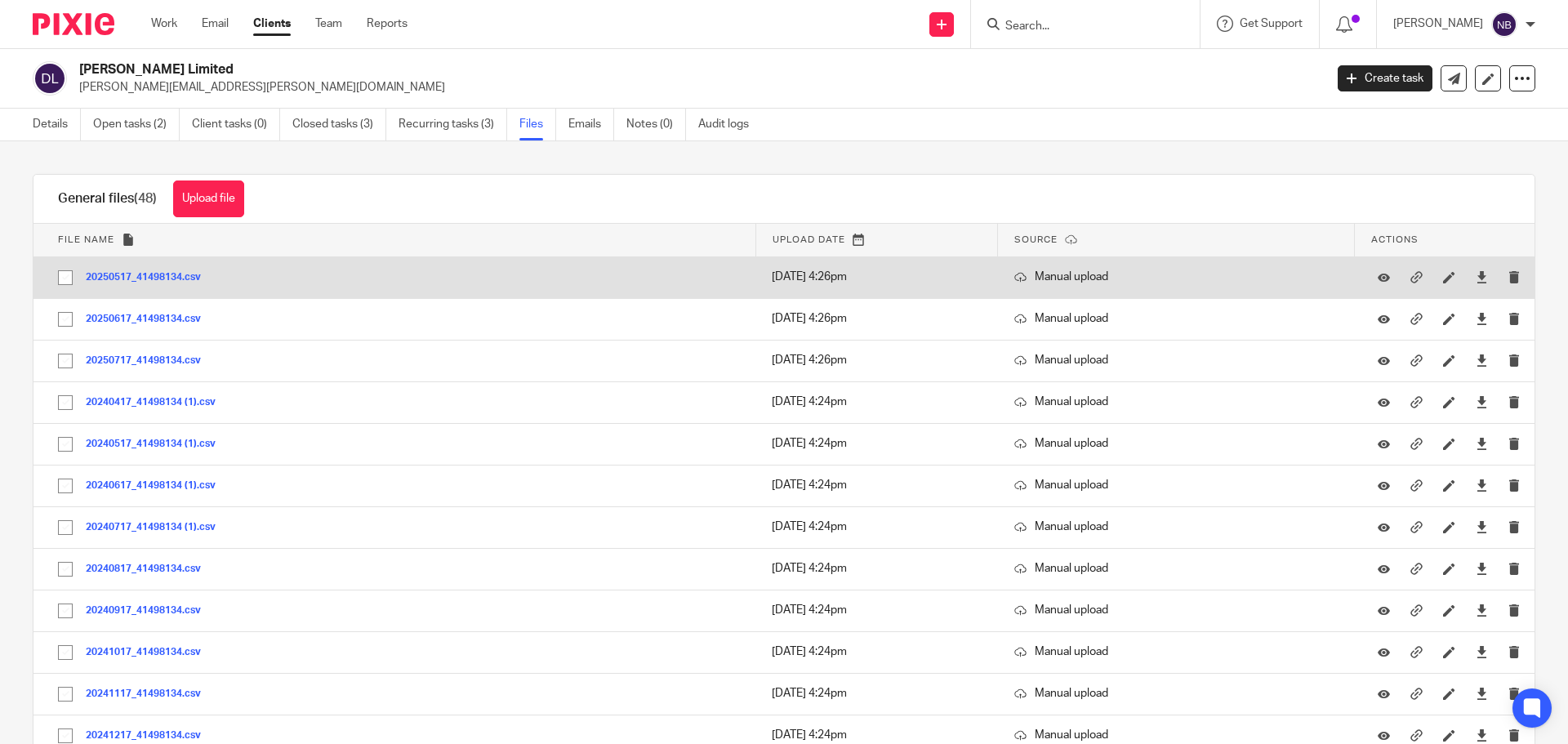
click at [67, 278] on input "checkbox" at bounding box center [65, 277] width 31 height 31
checkbox input "true"
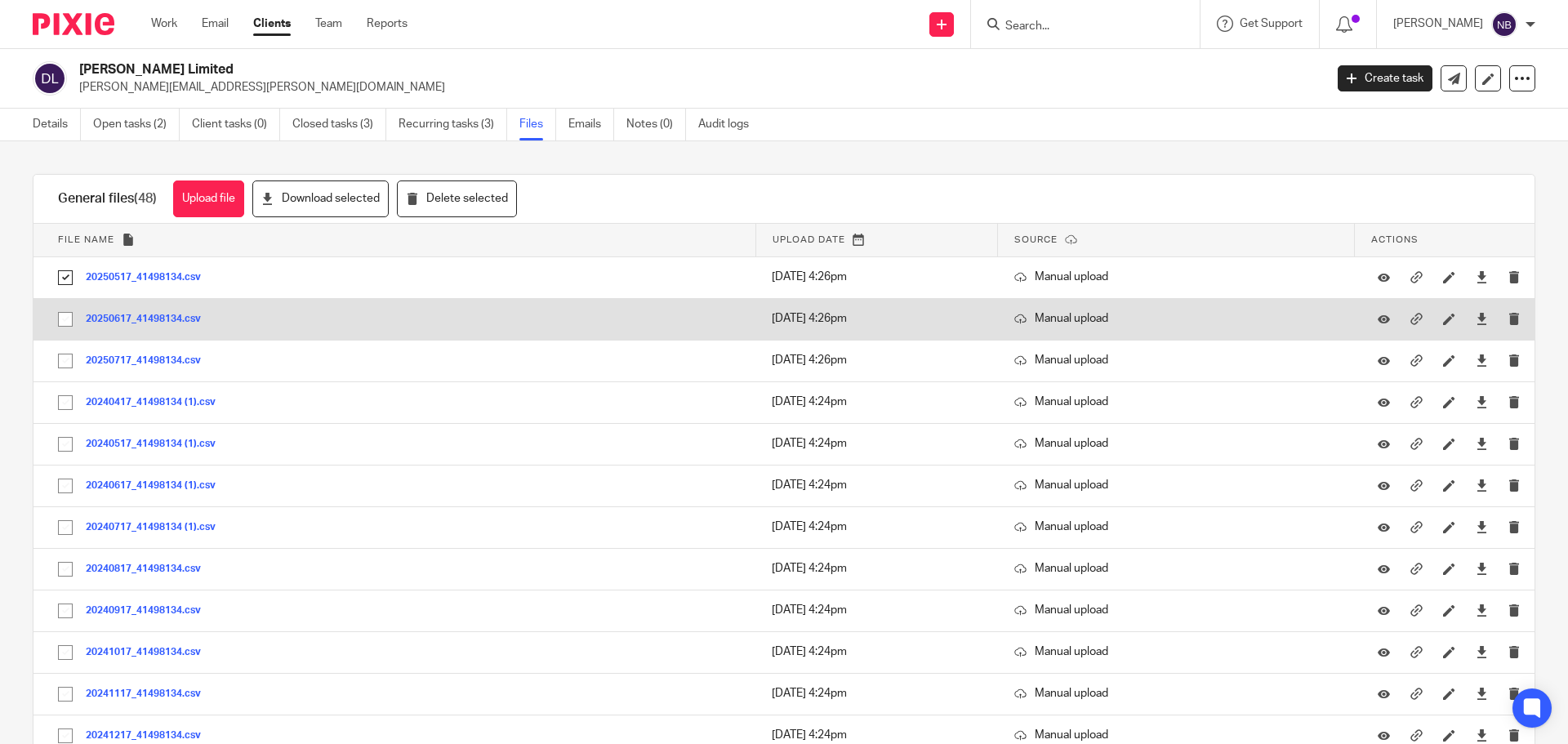
click at [64, 322] on input "checkbox" at bounding box center [65, 319] width 31 height 31
checkbox input "true"
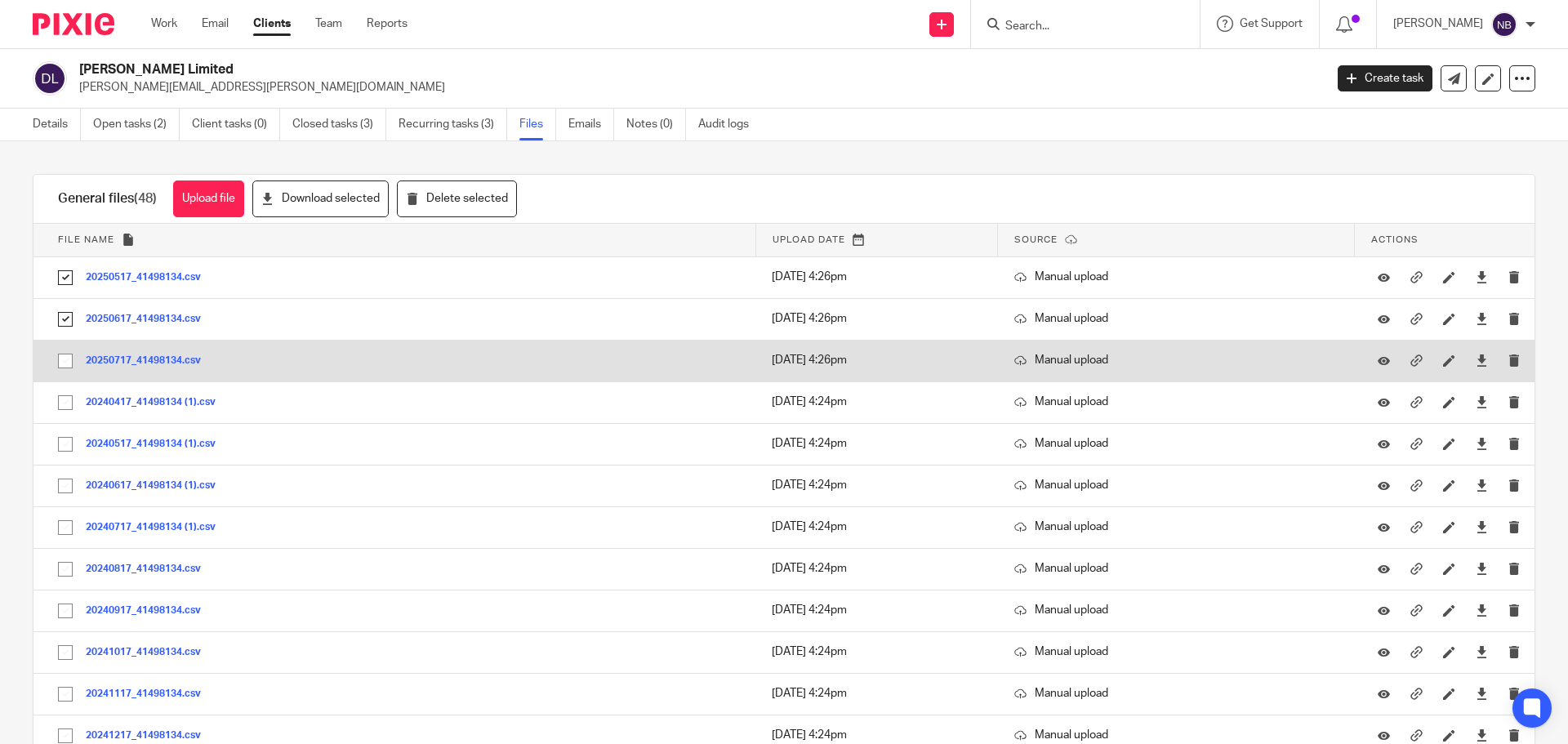
click at [65, 368] on input "checkbox" at bounding box center [65, 361] width 31 height 31
checkbox input "true"
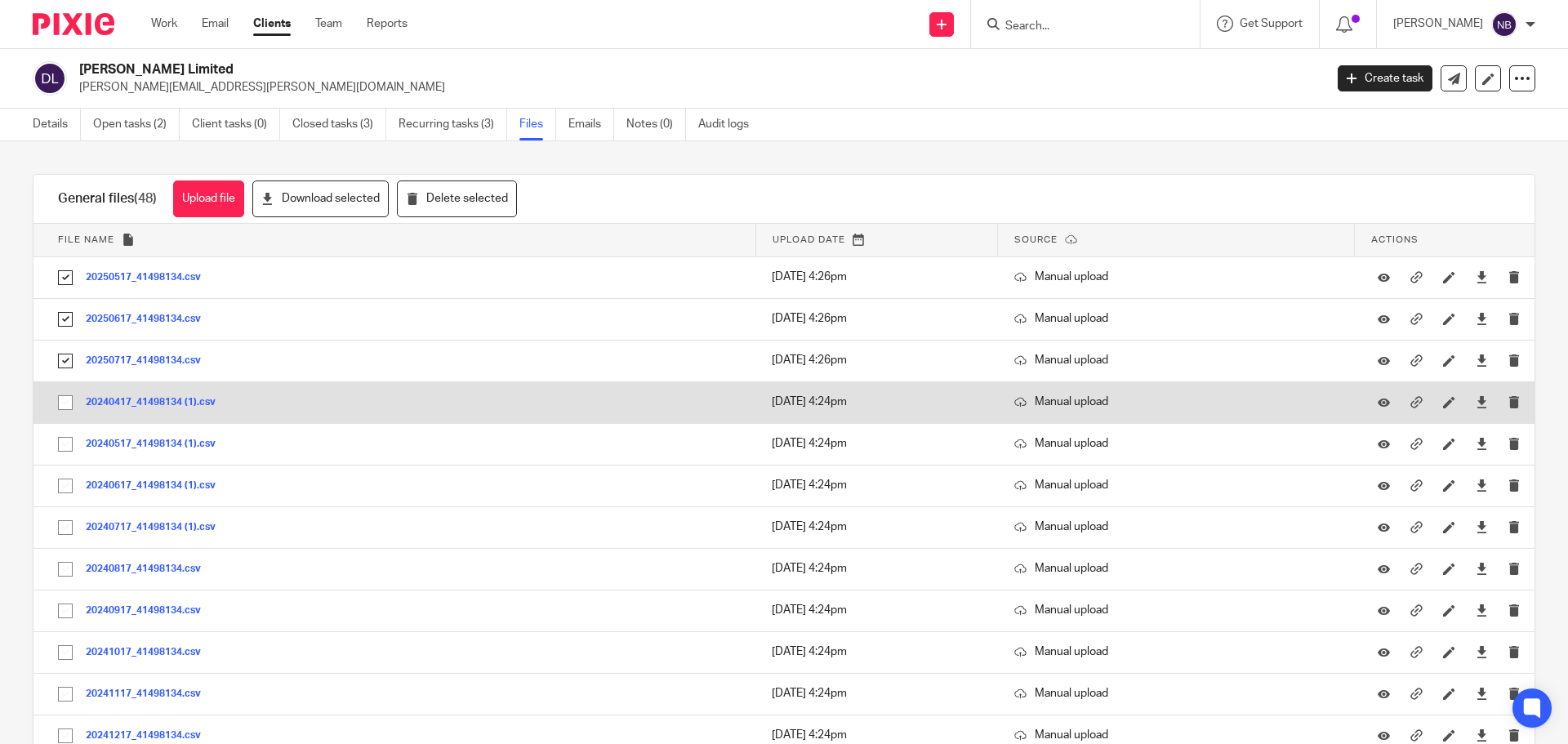
click at [67, 405] on input "checkbox" at bounding box center [65, 403] width 31 height 31
checkbox input "true"
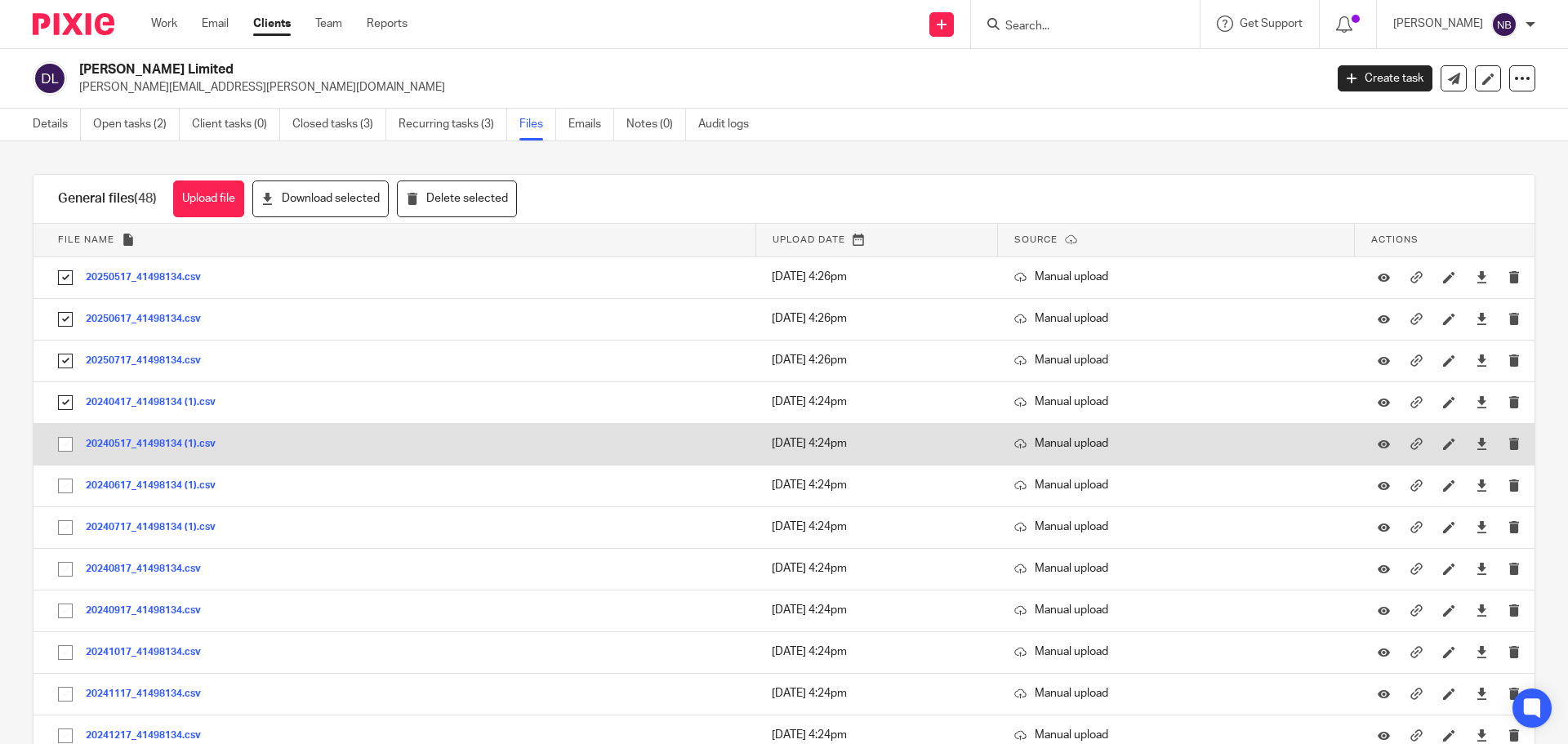
click at [66, 455] on input "checkbox" at bounding box center [65, 444] width 31 height 31
checkbox input "true"
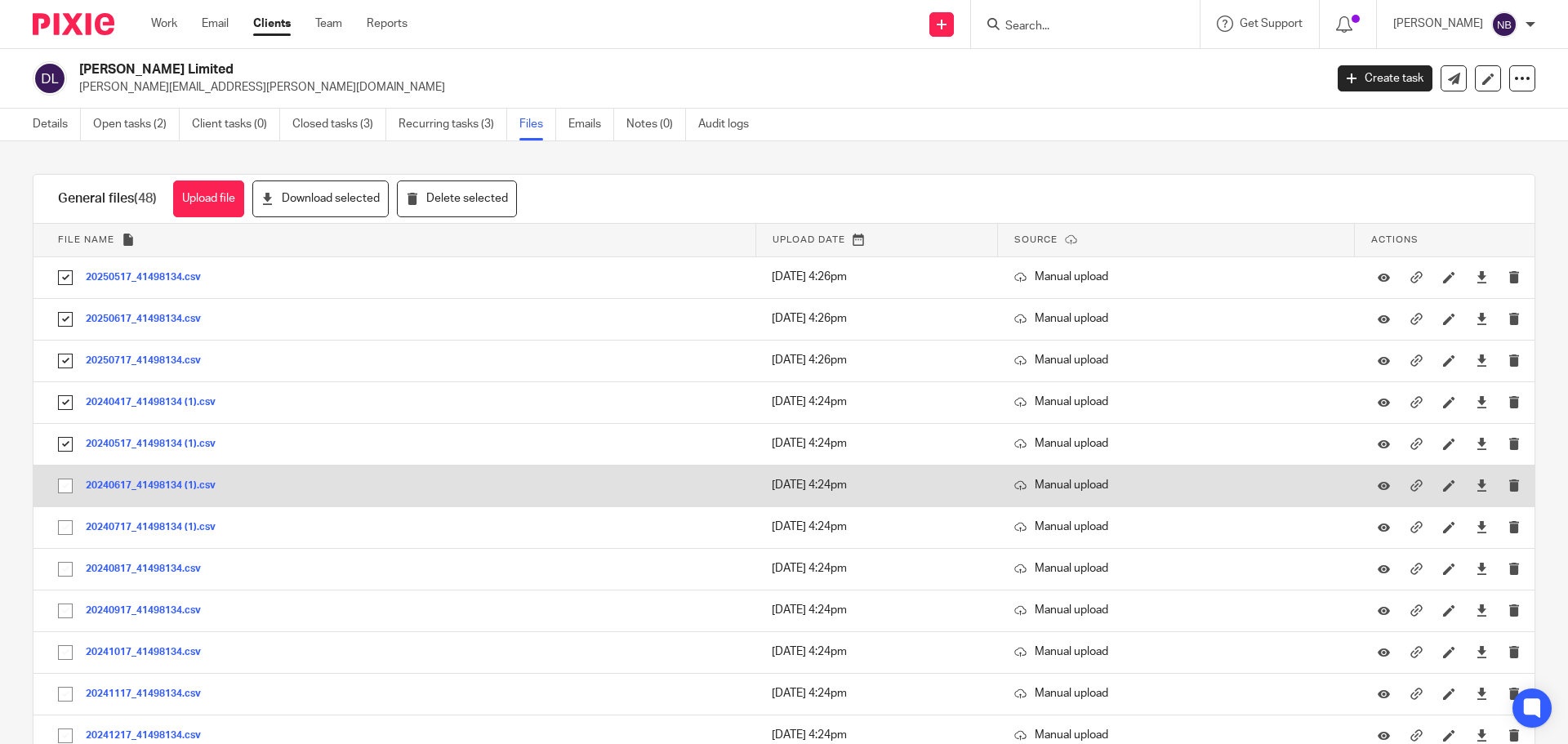
click at [61, 485] on input "checkbox" at bounding box center [65, 485] width 31 height 31
checkbox input "true"
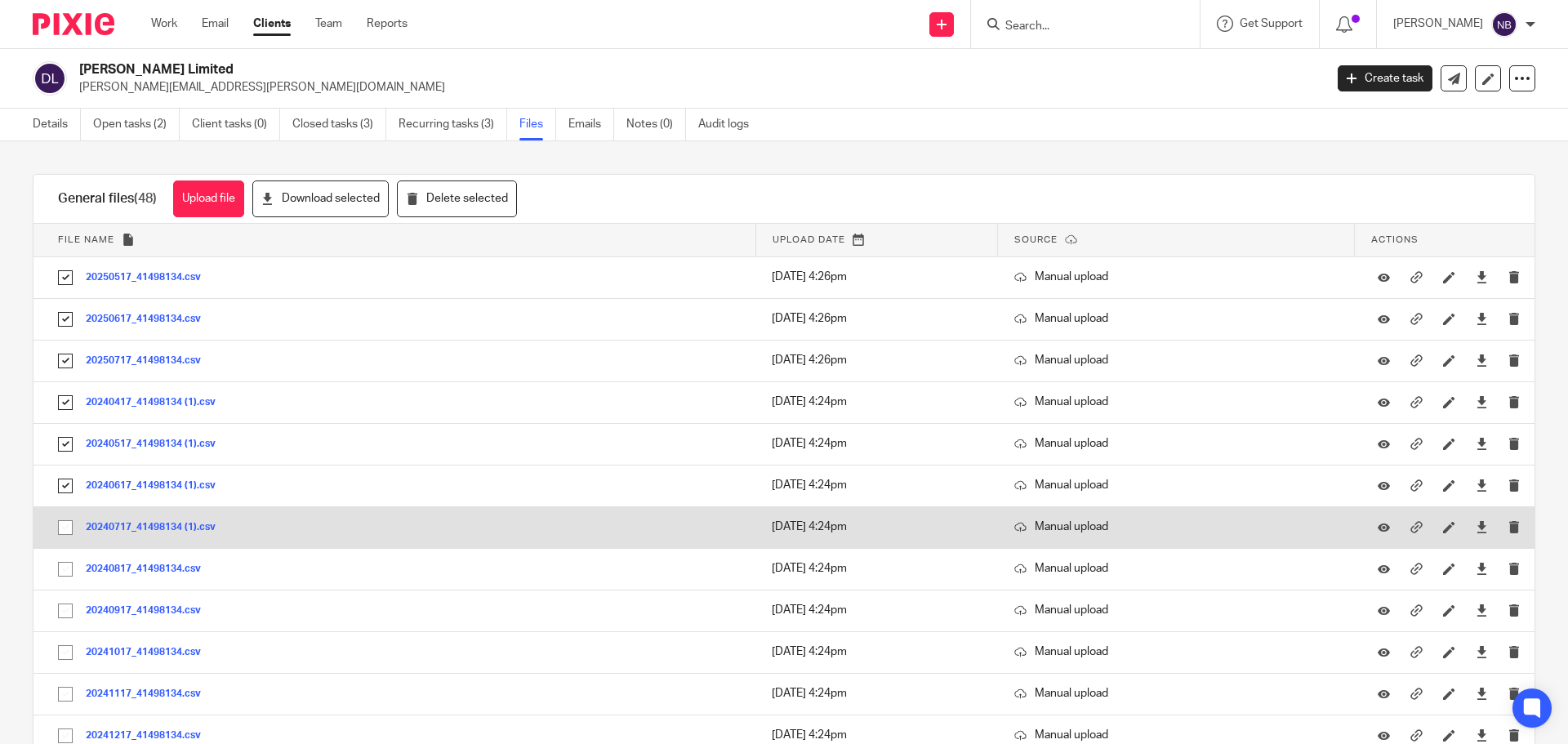
click at [65, 532] on input "checkbox" at bounding box center [65, 527] width 31 height 31
checkbox input "true"
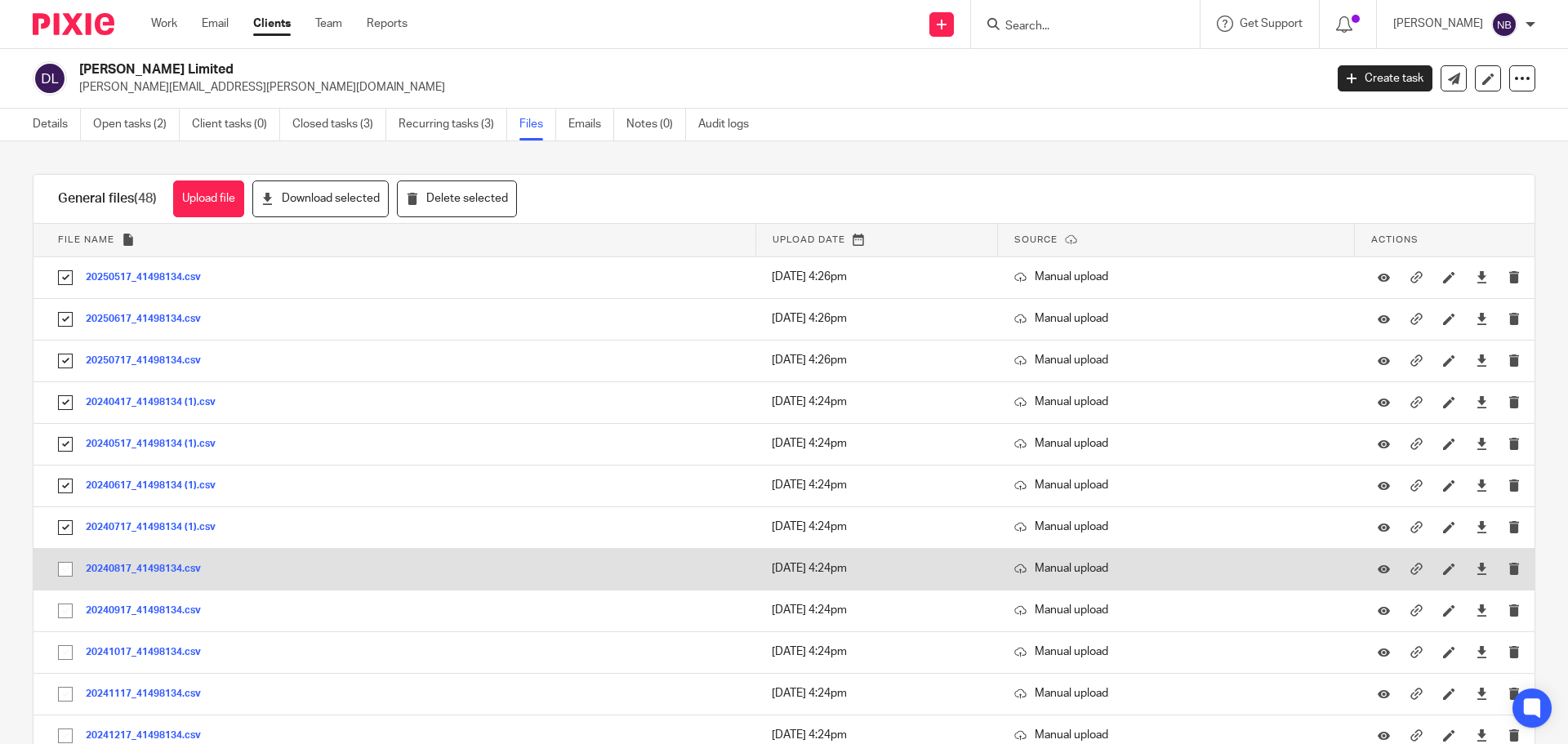
click at [68, 569] on input "checkbox" at bounding box center [65, 569] width 31 height 31
checkbox input "true"
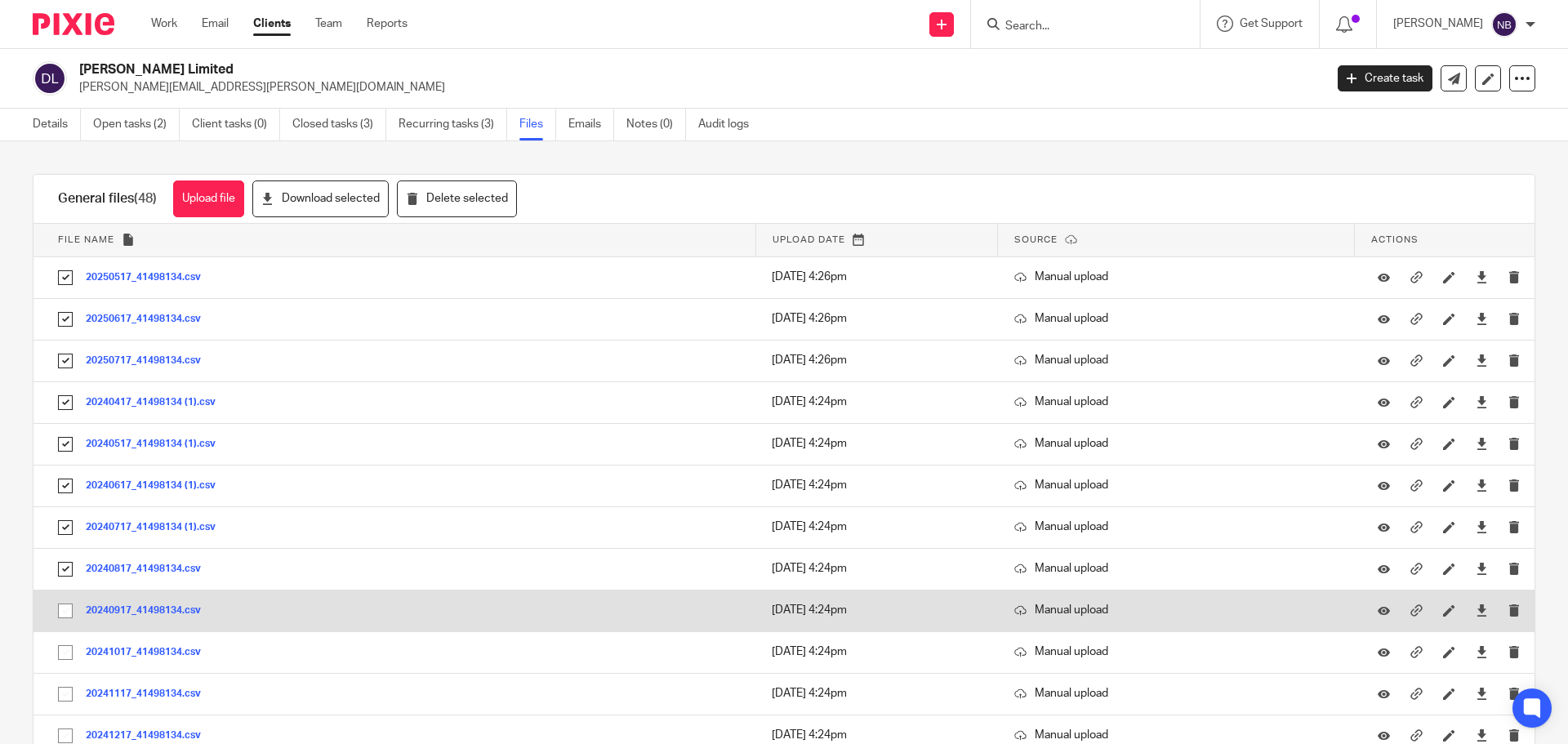
click at [65, 617] on input "checkbox" at bounding box center [65, 611] width 31 height 31
checkbox input "true"
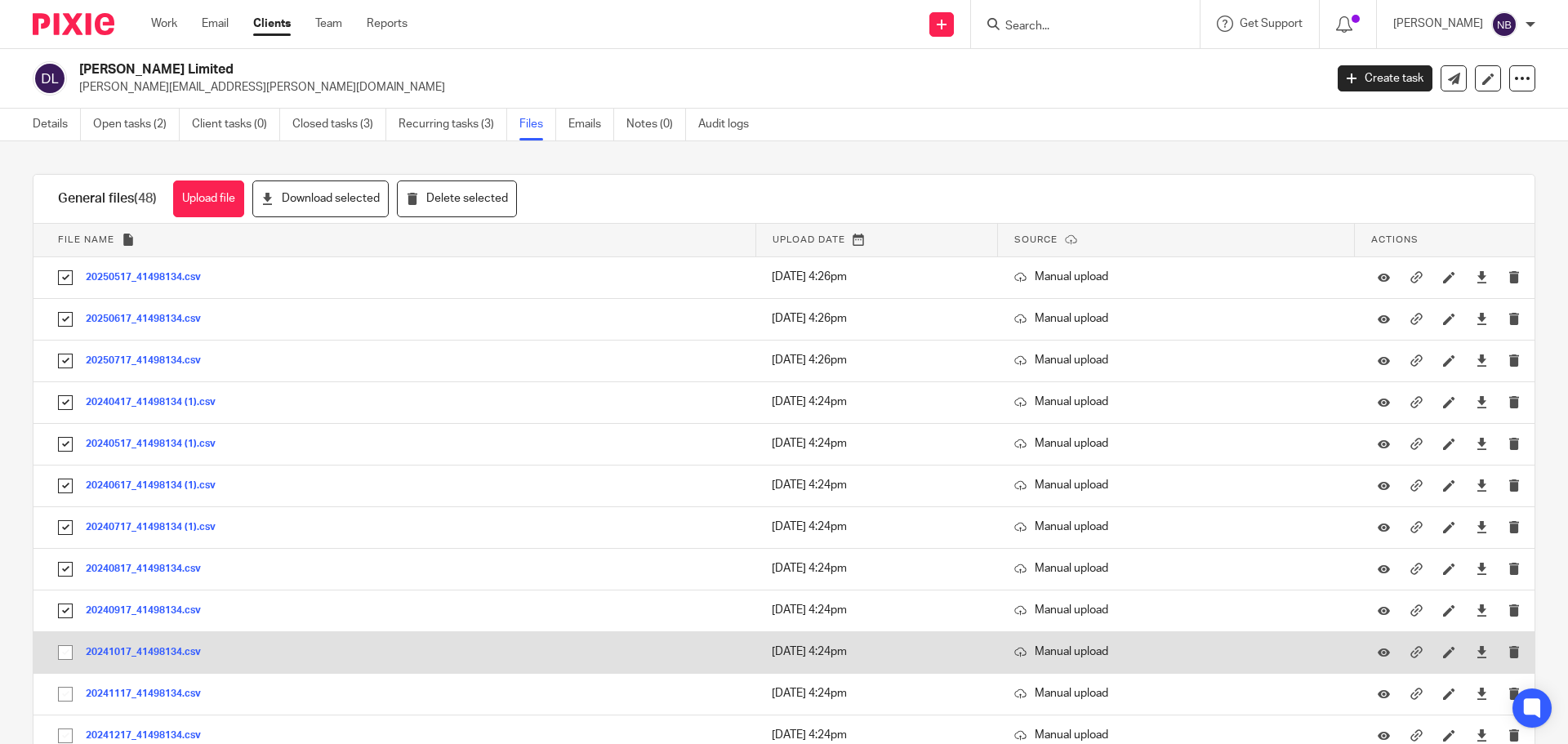
click at [63, 652] on input "checkbox" at bounding box center [65, 653] width 31 height 31
checkbox input "true"
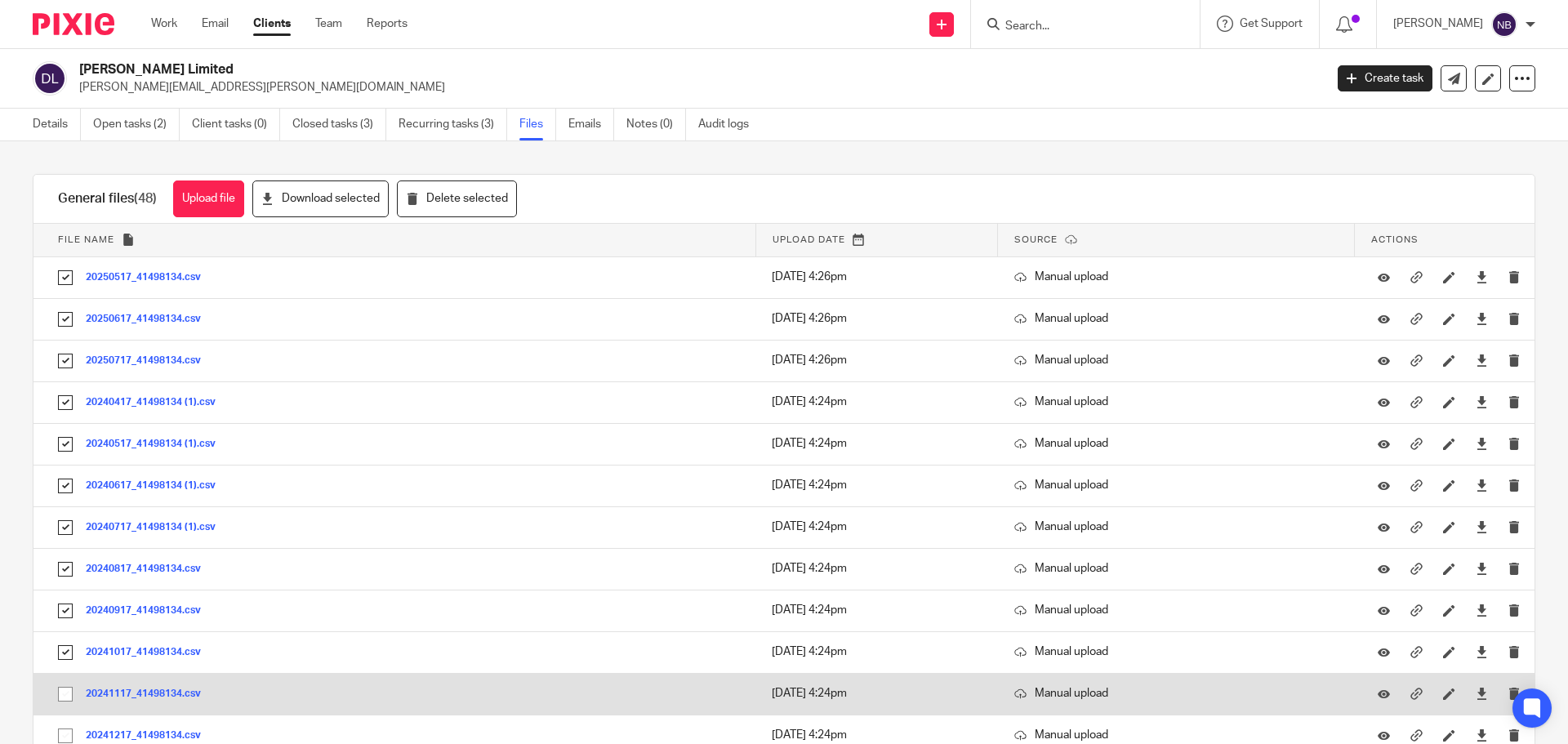
click at [67, 693] on input "checkbox" at bounding box center [65, 694] width 31 height 31
checkbox input "true"
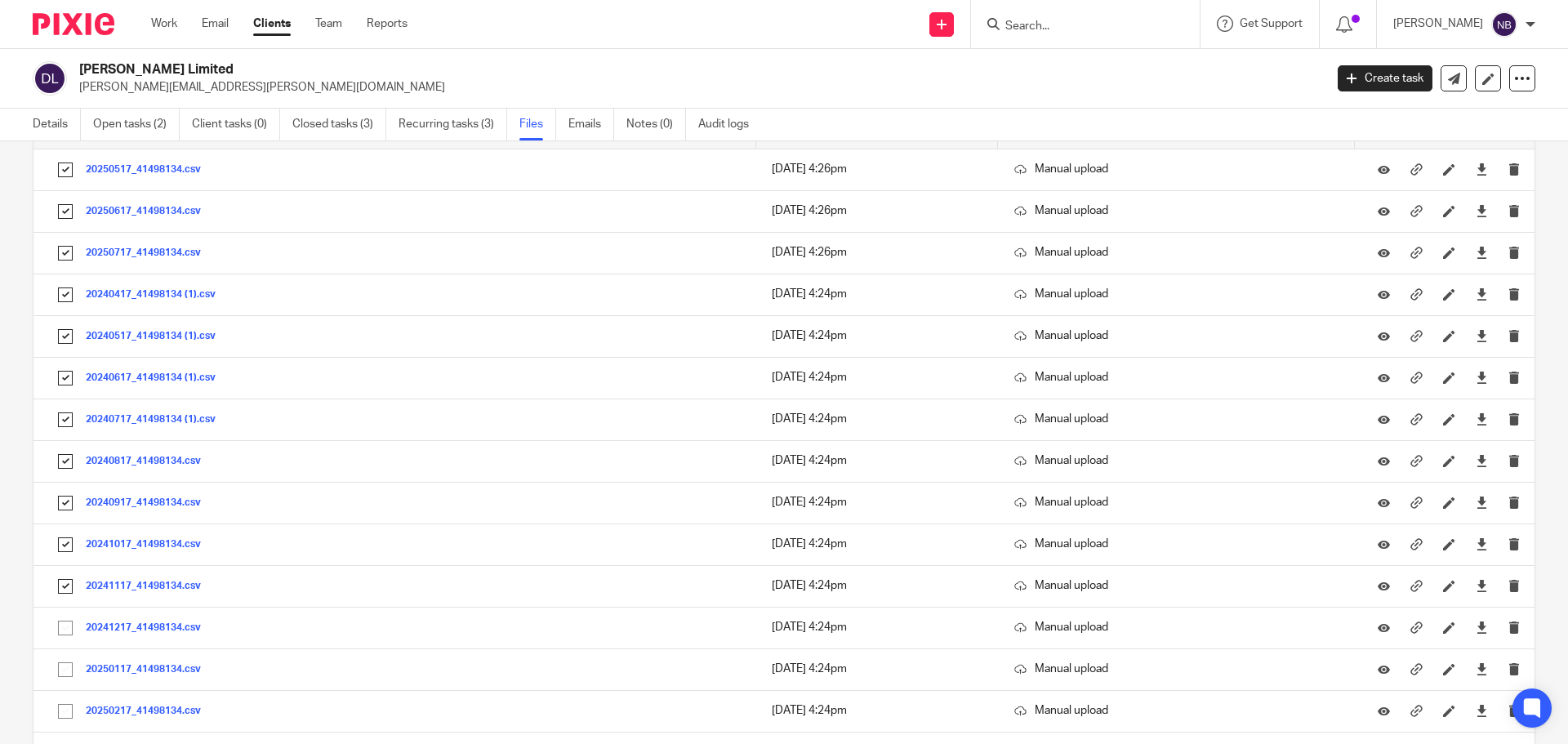
scroll to position [327, 0]
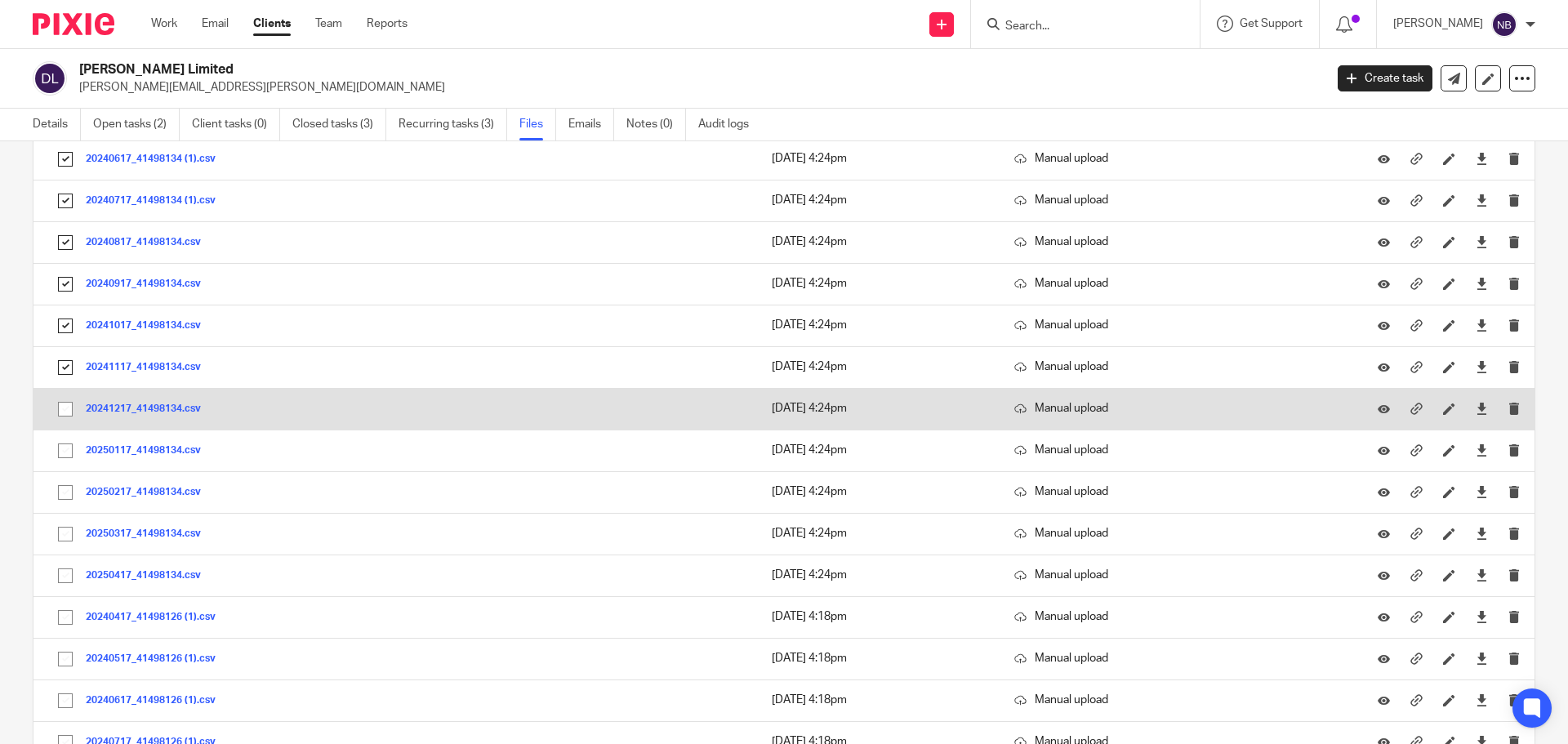
click at [62, 409] on input "checkbox" at bounding box center [65, 409] width 31 height 31
checkbox input "true"
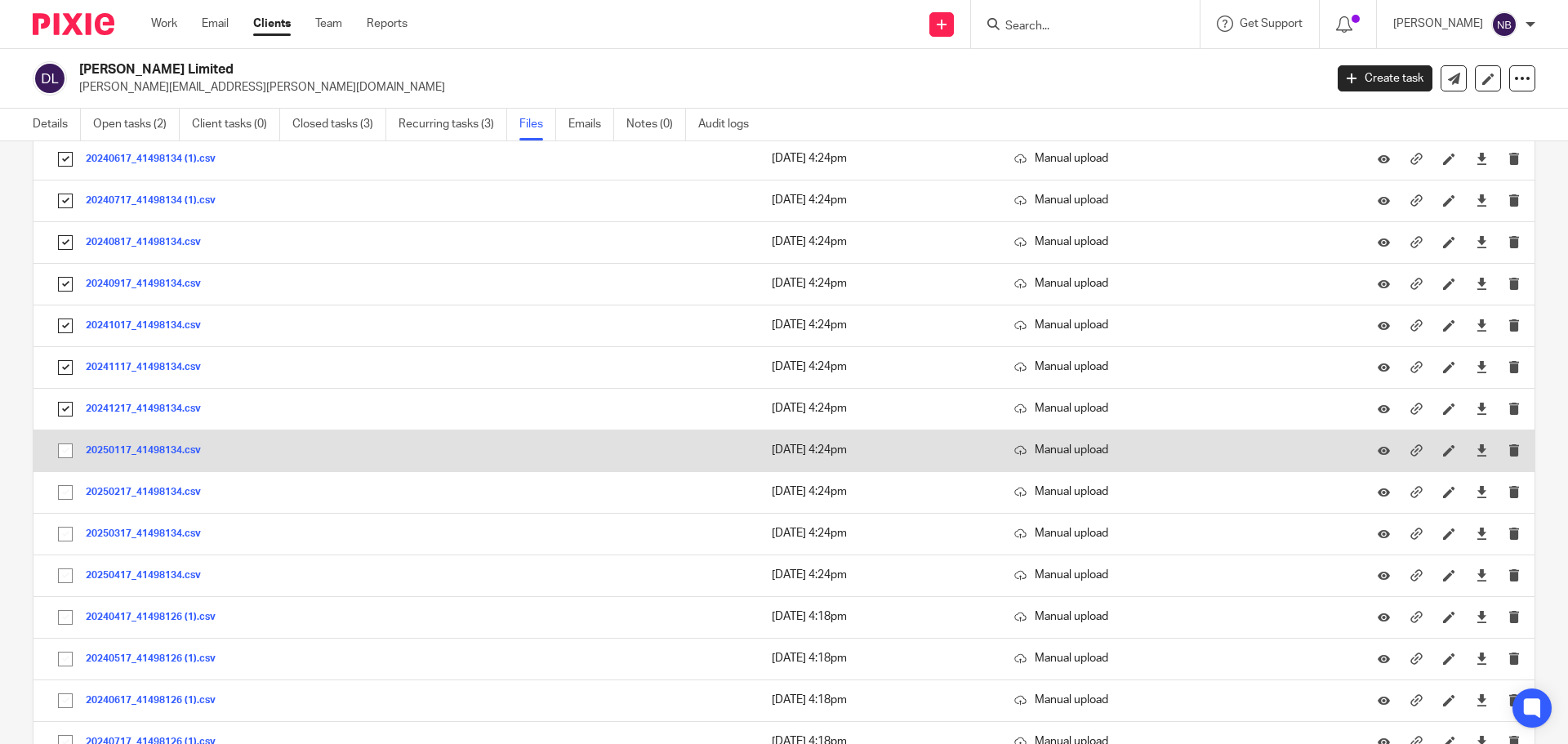
click at [64, 446] on input "checkbox" at bounding box center [65, 450] width 31 height 31
checkbox input "true"
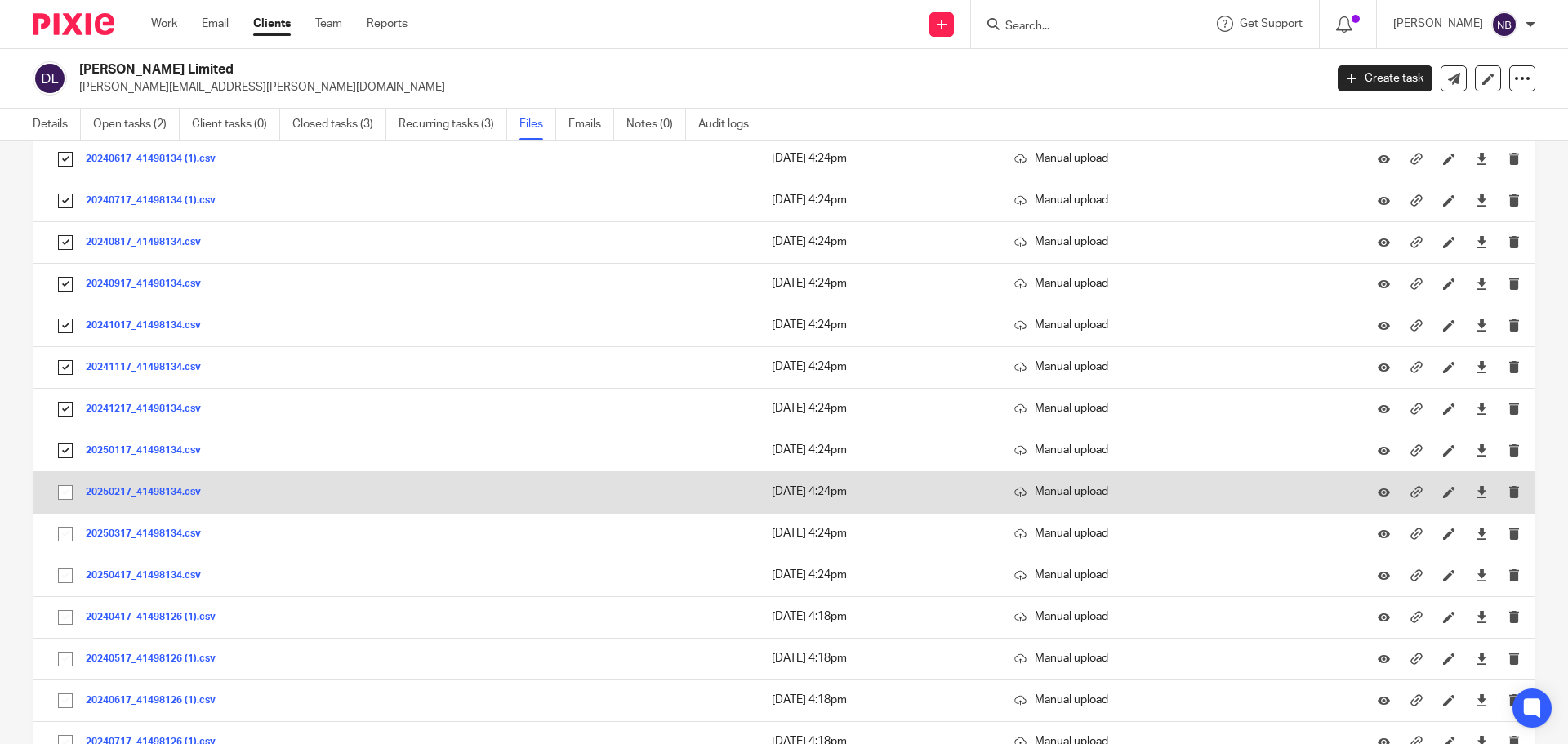
click at [61, 489] on input "checkbox" at bounding box center [65, 492] width 31 height 31
checkbox input "true"
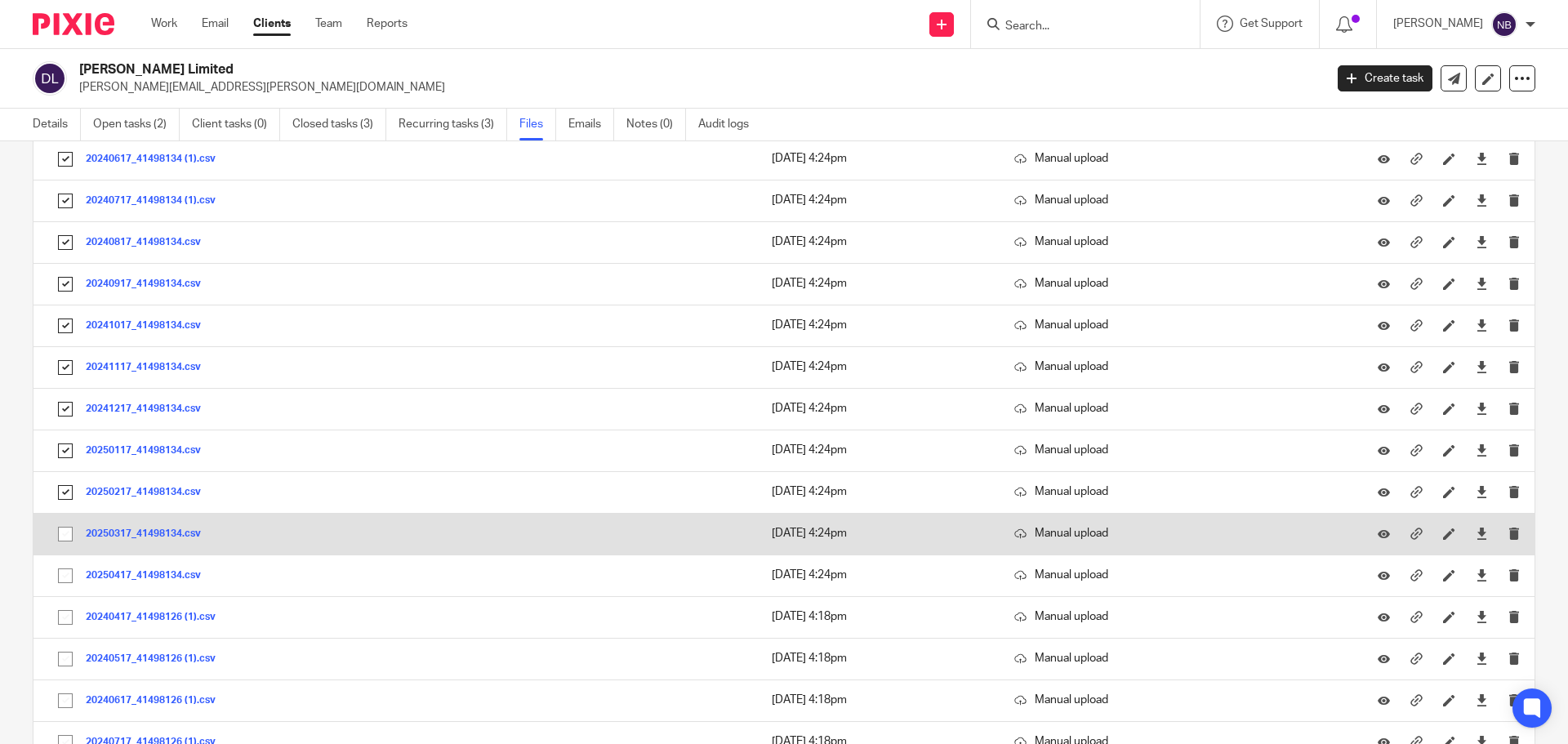
drag, startPoint x: 68, startPoint y: 540, endPoint x: 67, endPoint y: 553, distance: 13.0
click at [67, 540] on input "checkbox" at bounding box center [65, 534] width 31 height 31
checkbox input "true"
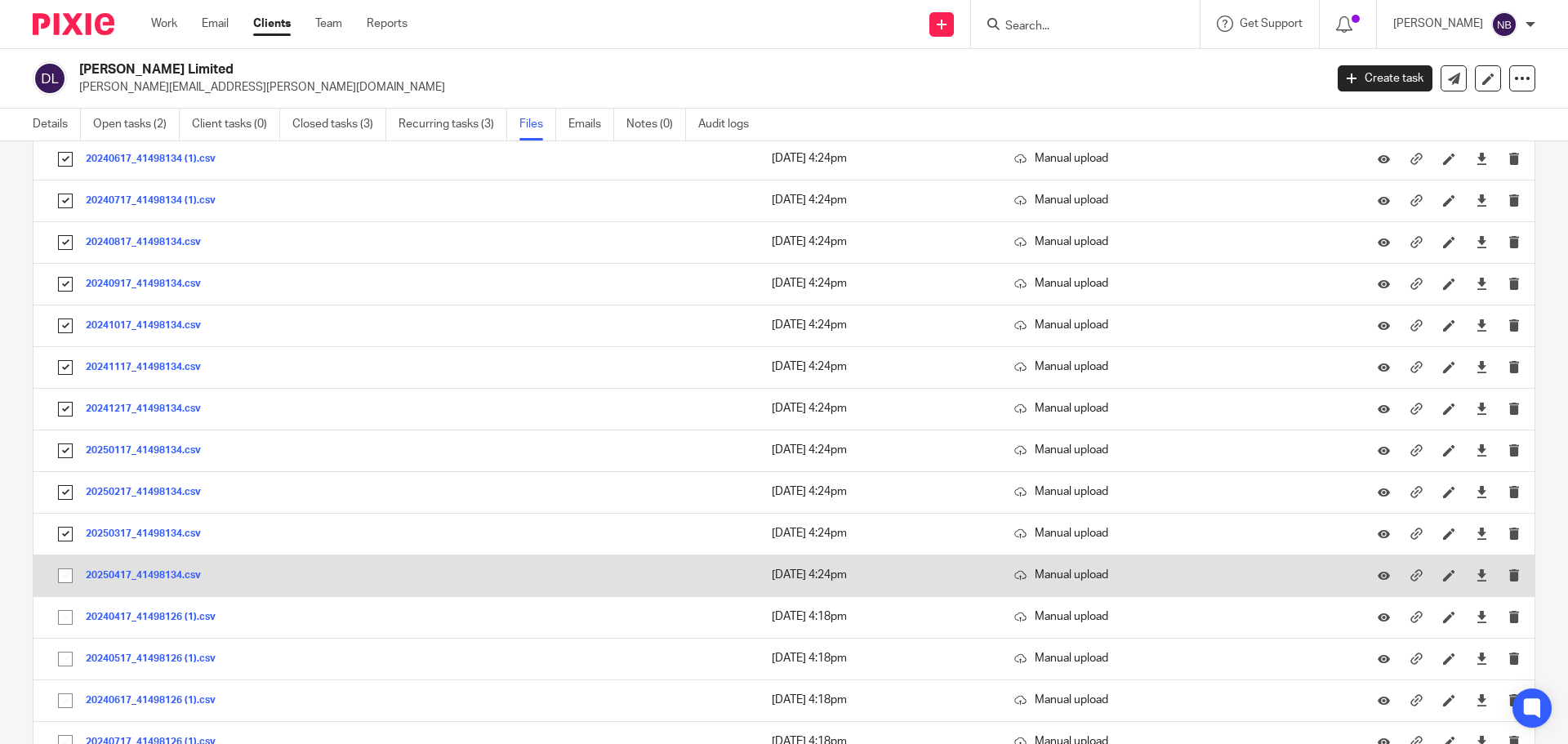
drag, startPoint x: 60, startPoint y: 576, endPoint x: 67, endPoint y: 590, distance: 15.7
click at [61, 576] on input "checkbox" at bounding box center [65, 576] width 31 height 31
checkbox input "true"
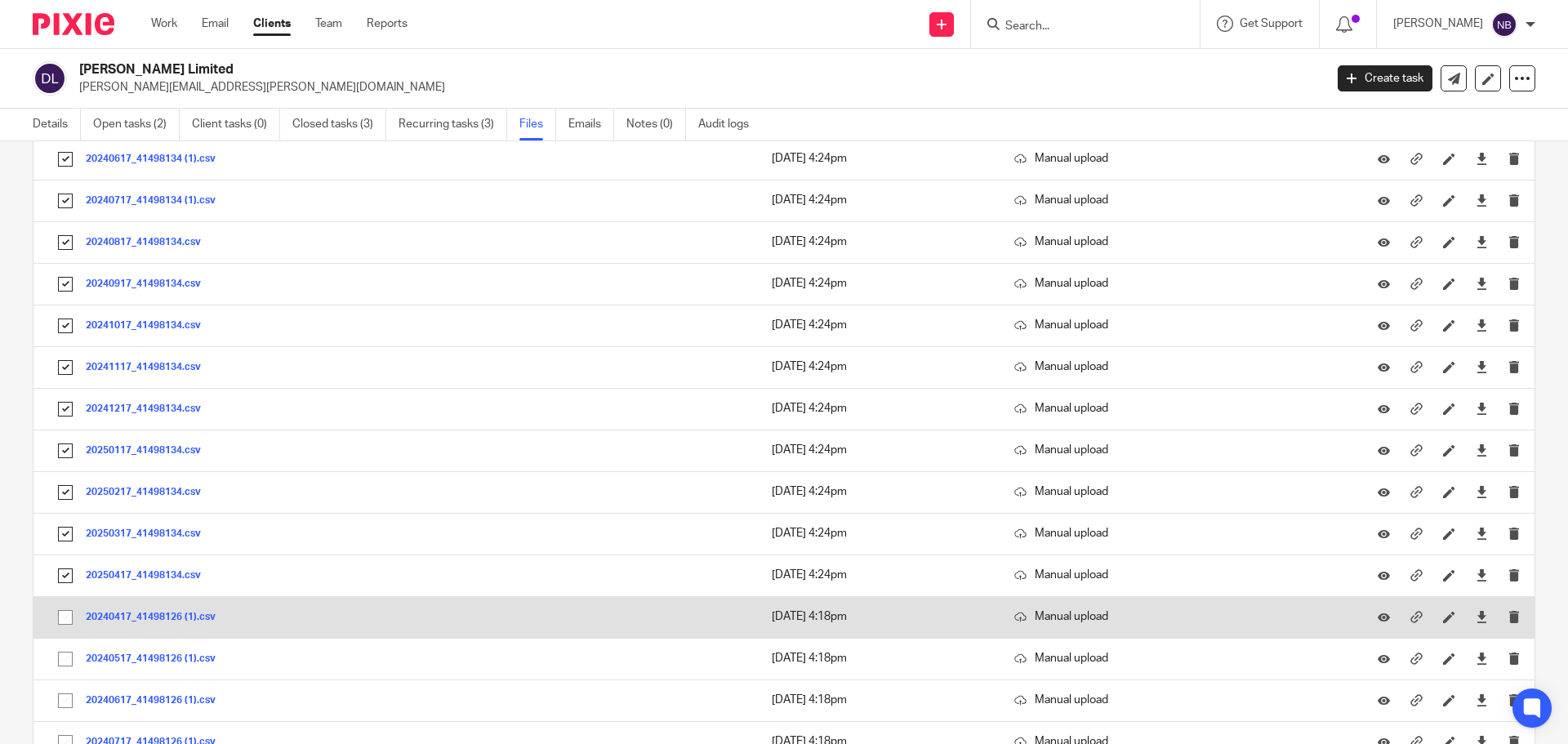
drag, startPoint x: 68, startPoint y: 615, endPoint x: 67, endPoint y: 630, distance: 15.0
click at [67, 614] on input "checkbox" at bounding box center [65, 617] width 31 height 31
checkbox input "true"
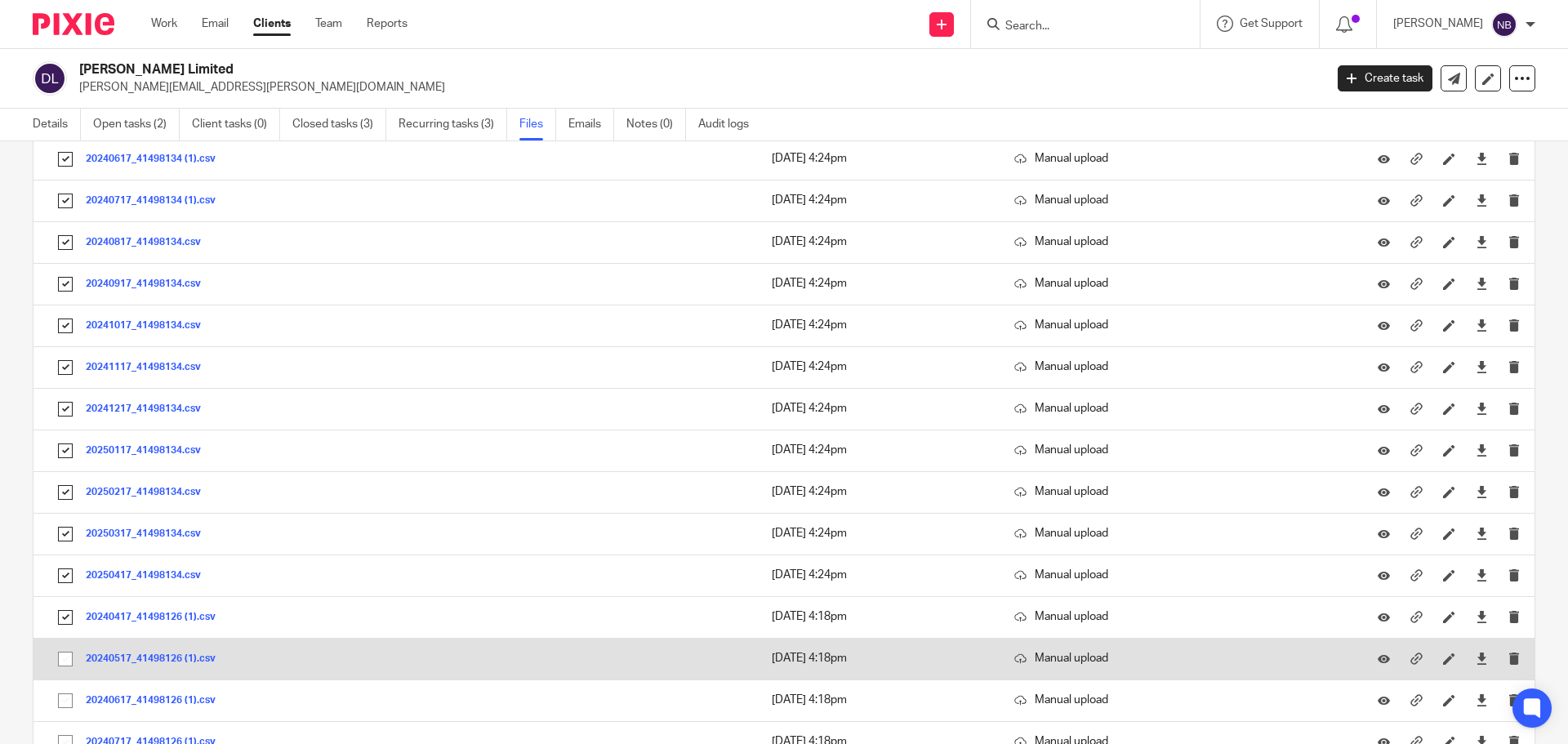
drag, startPoint x: 64, startPoint y: 653, endPoint x: 65, endPoint y: 694, distance: 41.0
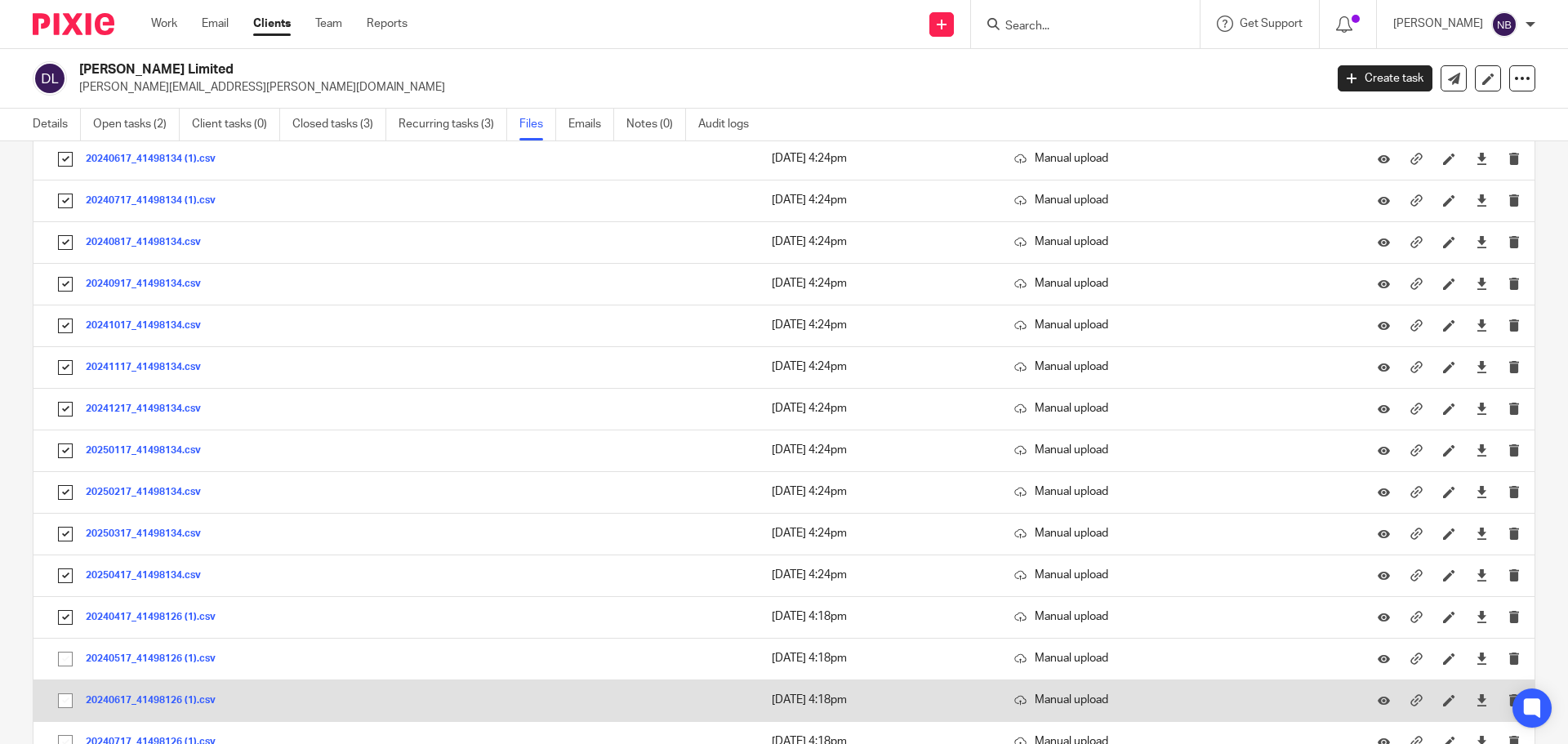
click at [65, 653] on input "checkbox" at bounding box center [65, 659] width 31 height 31
checkbox input "true"
click at [67, 701] on input "checkbox" at bounding box center [65, 700] width 31 height 31
checkbox input "true"
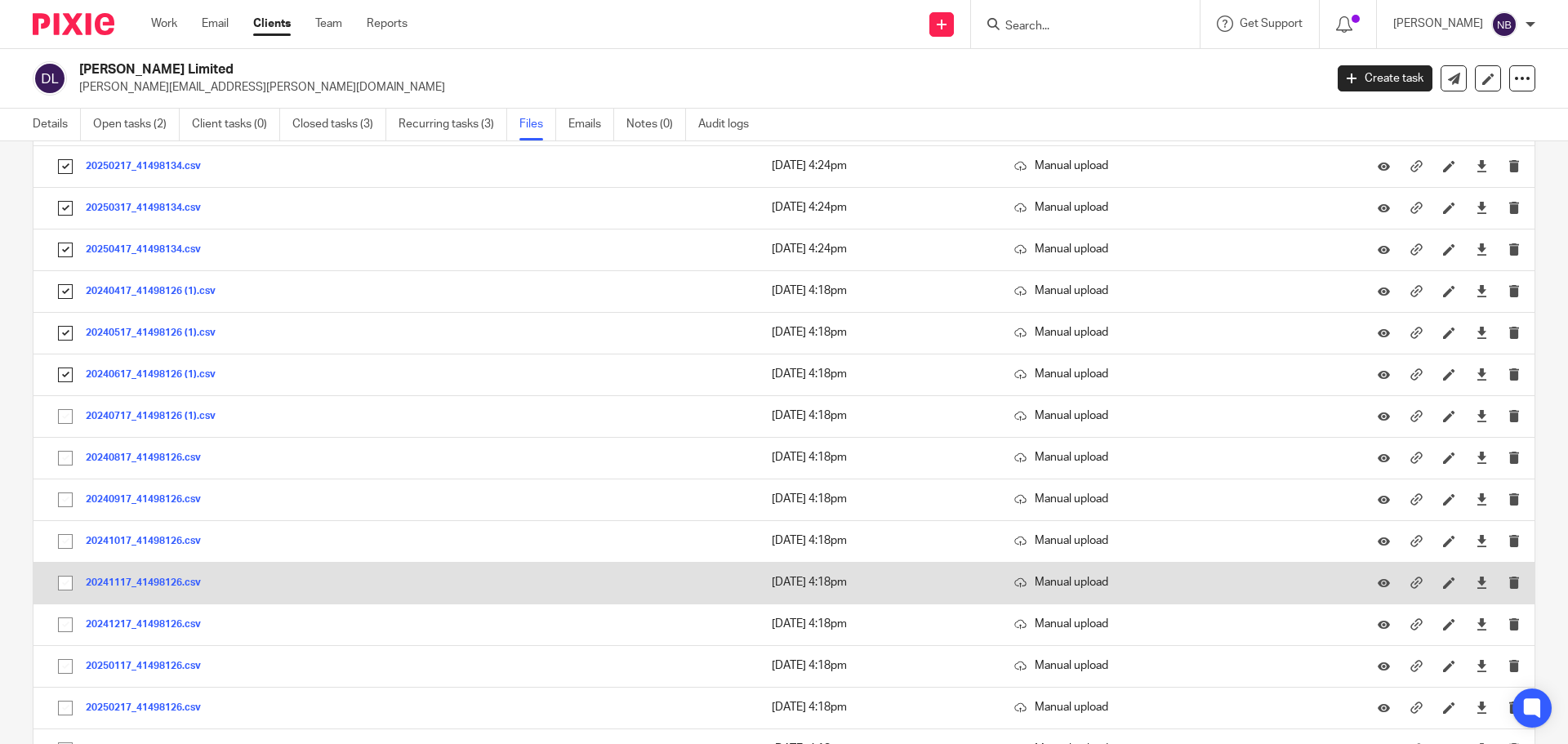
scroll to position [654, 0]
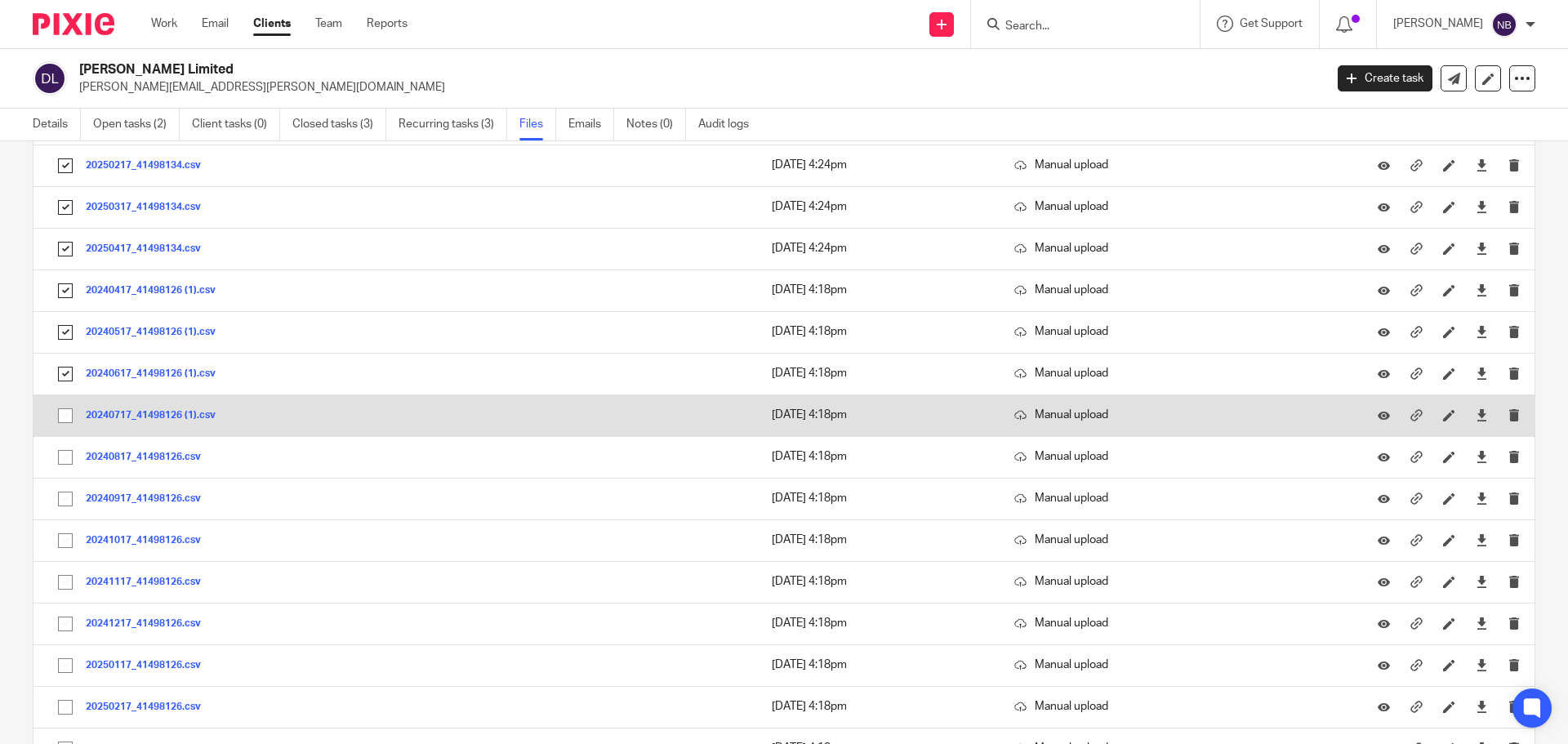
click at [64, 418] on input "checkbox" at bounding box center [65, 416] width 31 height 31
checkbox input "true"
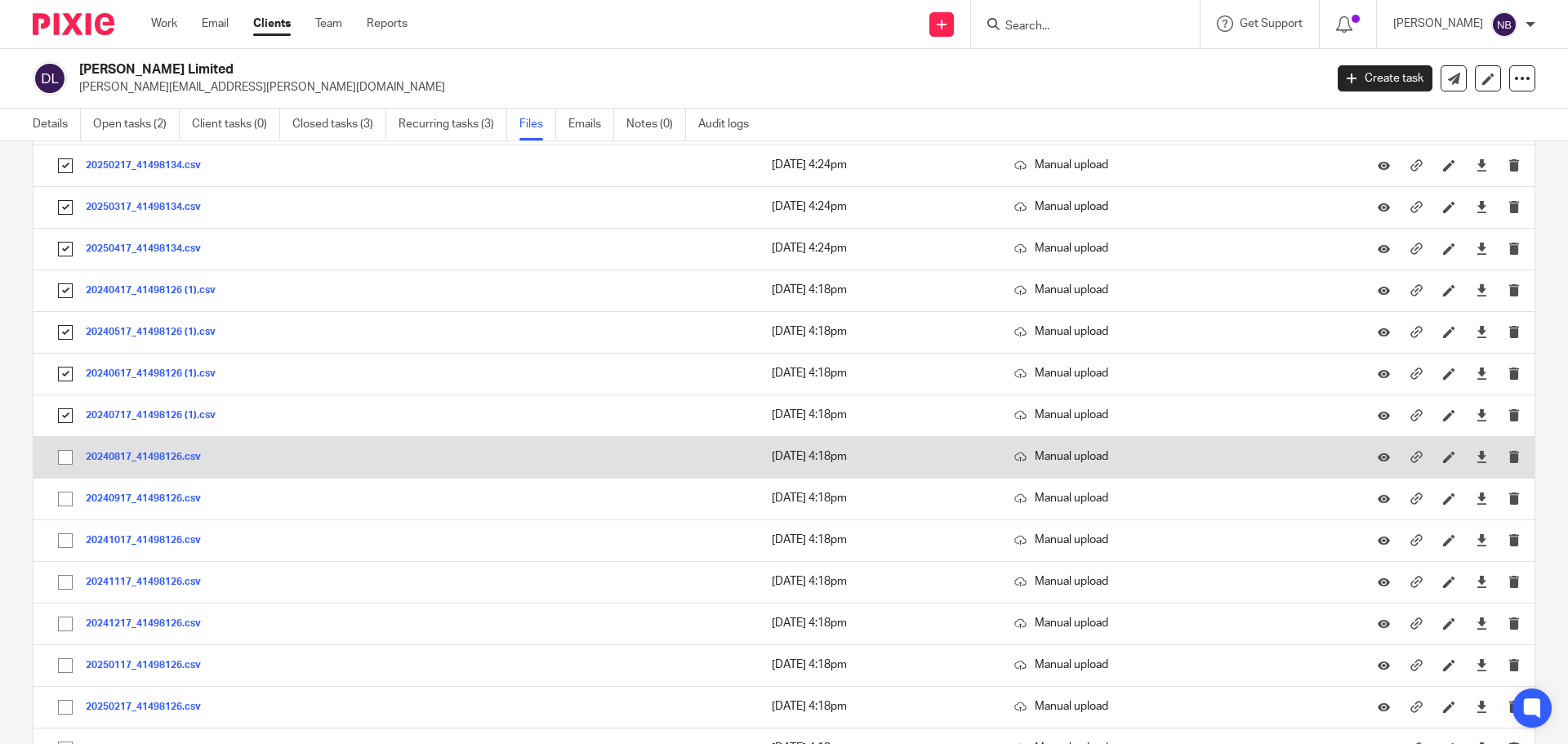
click at [67, 447] on input "checkbox" at bounding box center [65, 457] width 31 height 31
checkbox input "true"
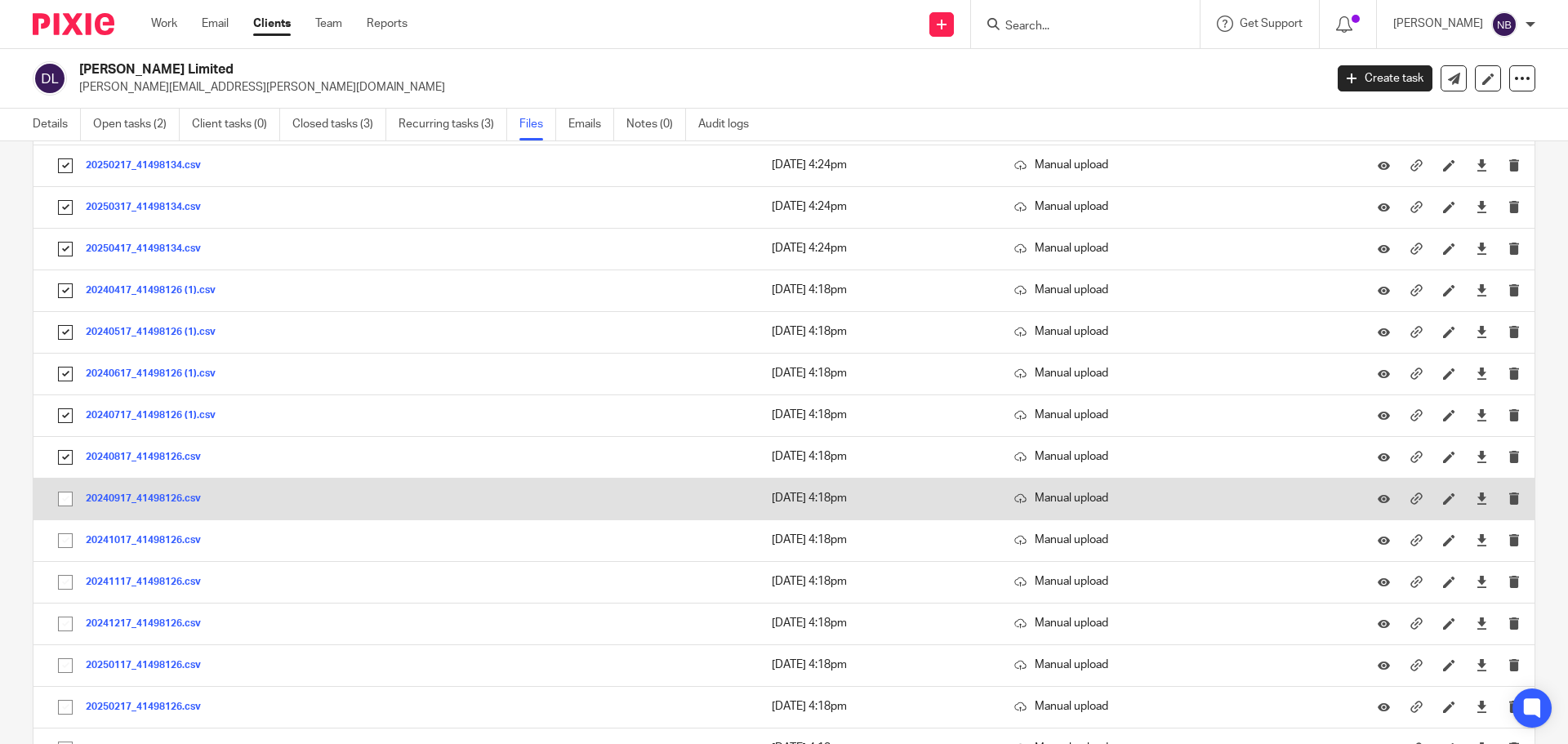
click at [67, 501] on input "checkbox" at bounding box center [65, 499] width 31 height 31
checkbox input "true"
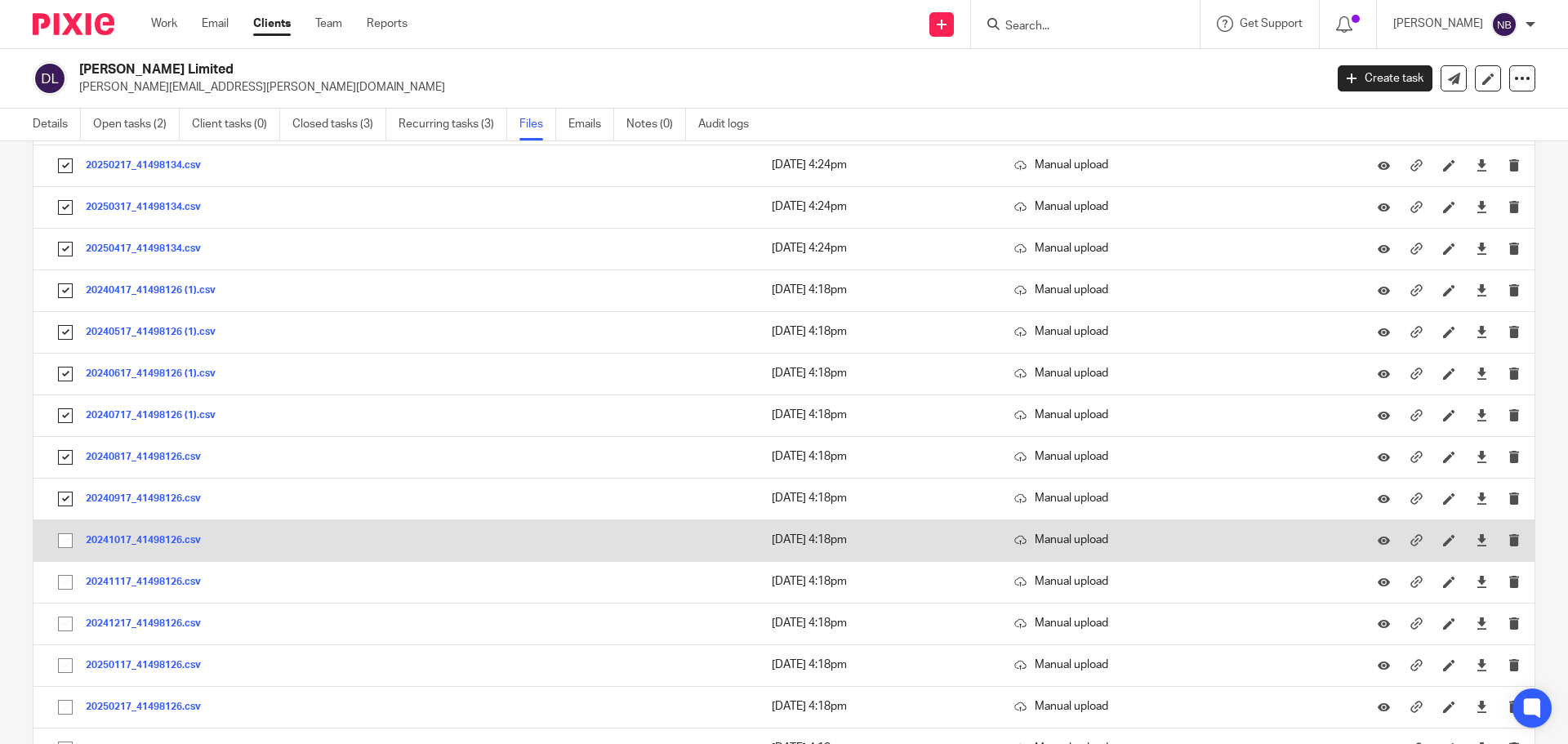
click at [67, 541] on input "checkbox" at bounding box center [65, 540] width 31 height 31
checkbox input "true"
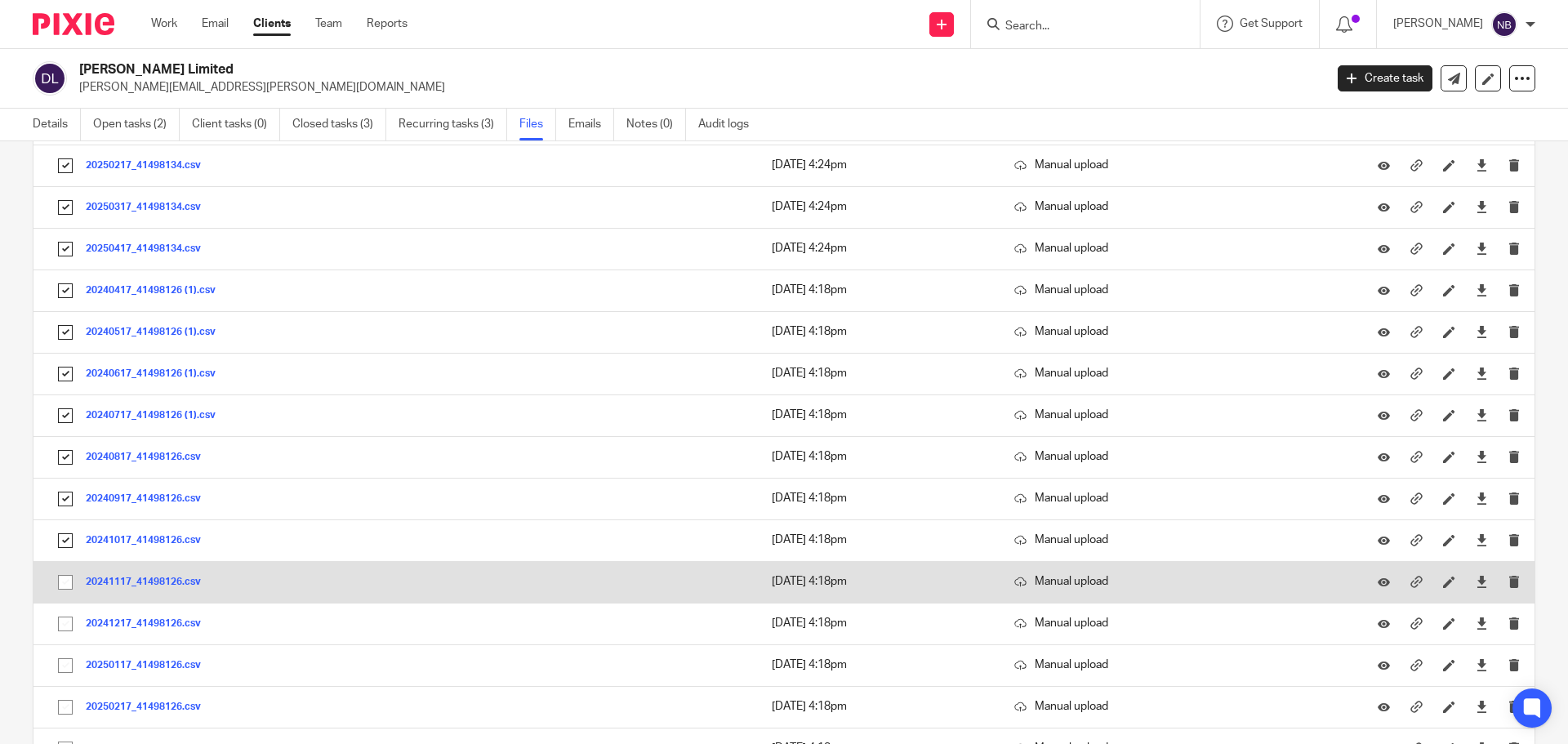
click at [67, 591] on input "checkbox" at bounding box center [65, 582] width 31 height 31
checkbox input "true"
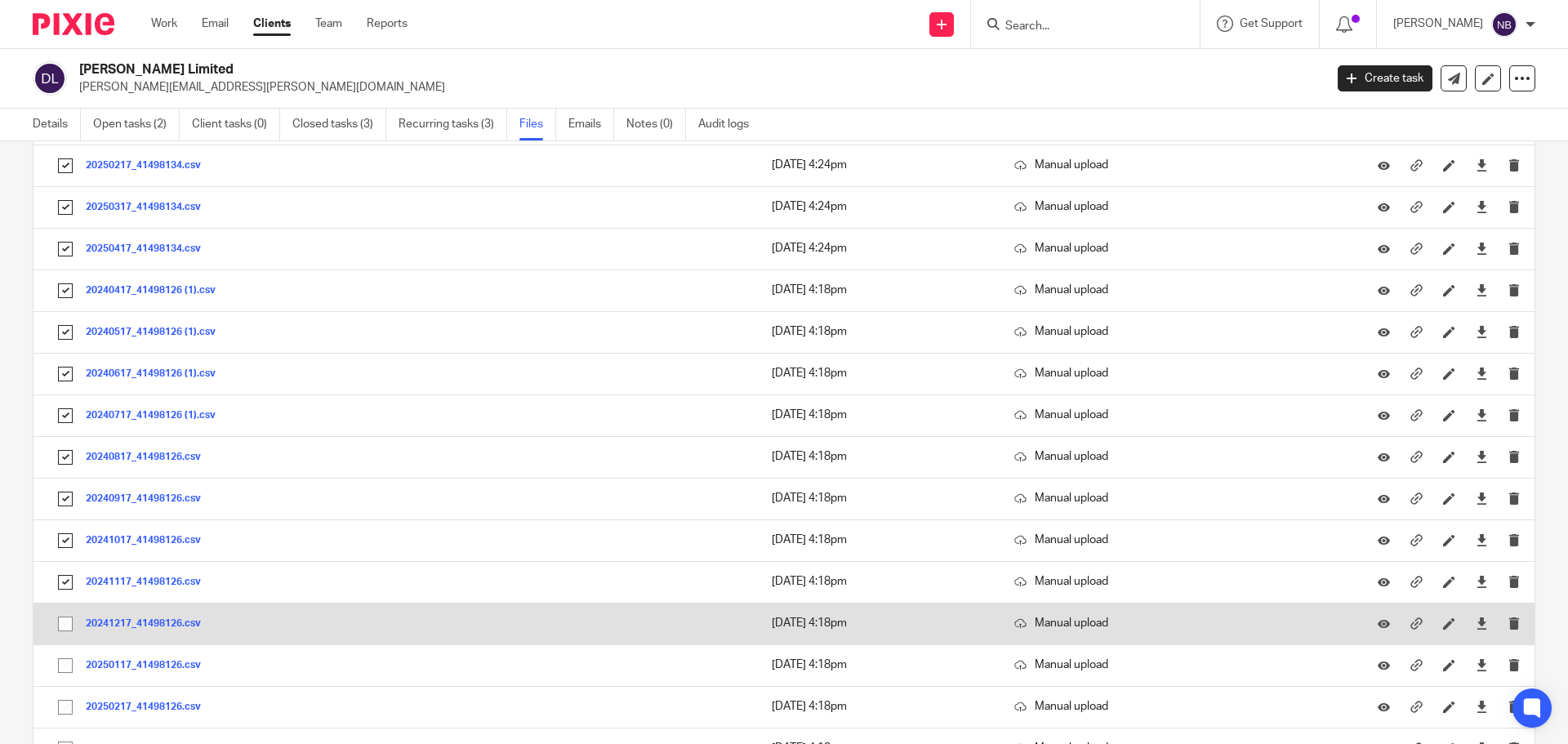
click at [67, 622] on input "checkbox" at bounding box center [65, 624] width 31 height 31
checkbox input "true"
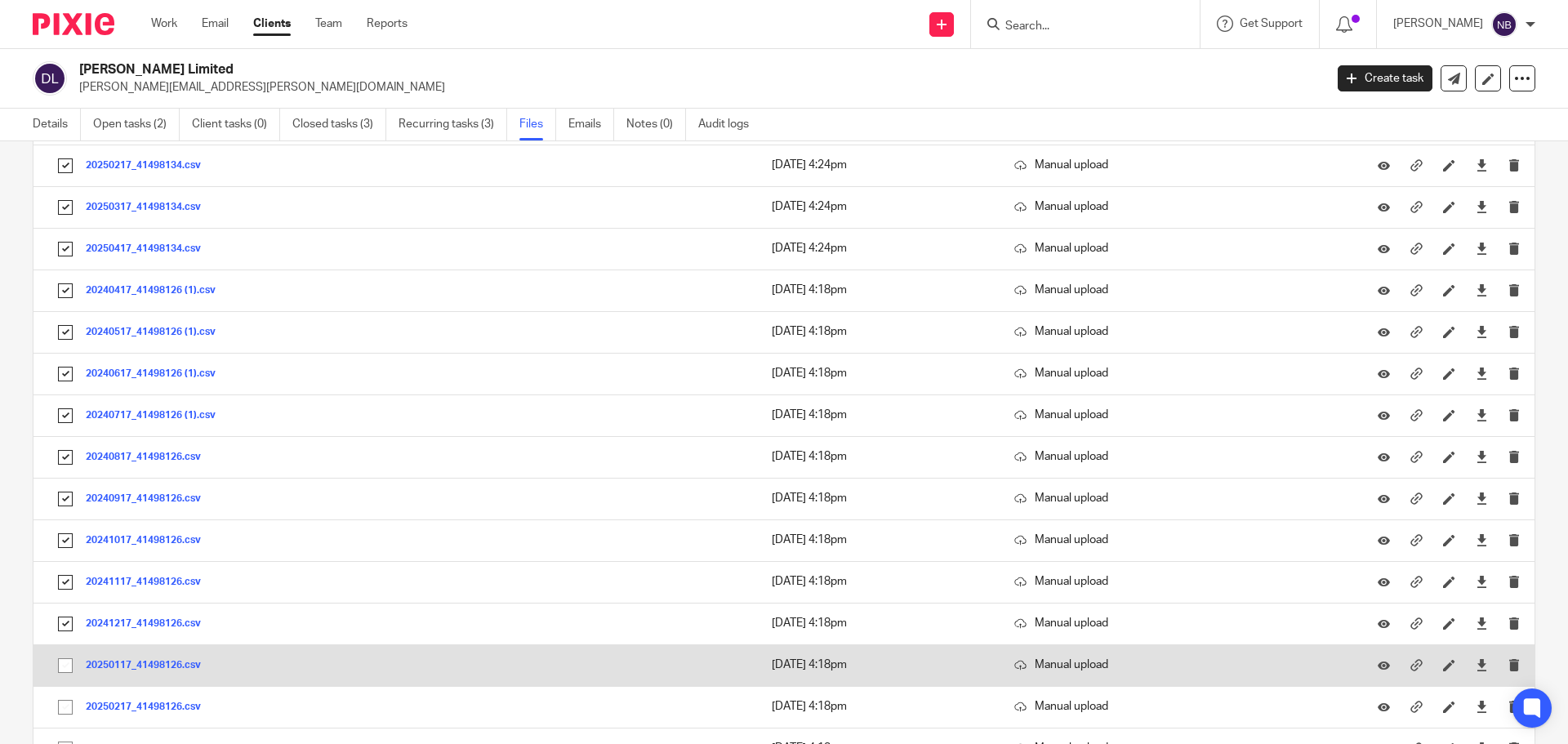
click at [67, 666] on input "checkbox" at bounding box center [65, 666] width 31 height 31
checkbox input "true"
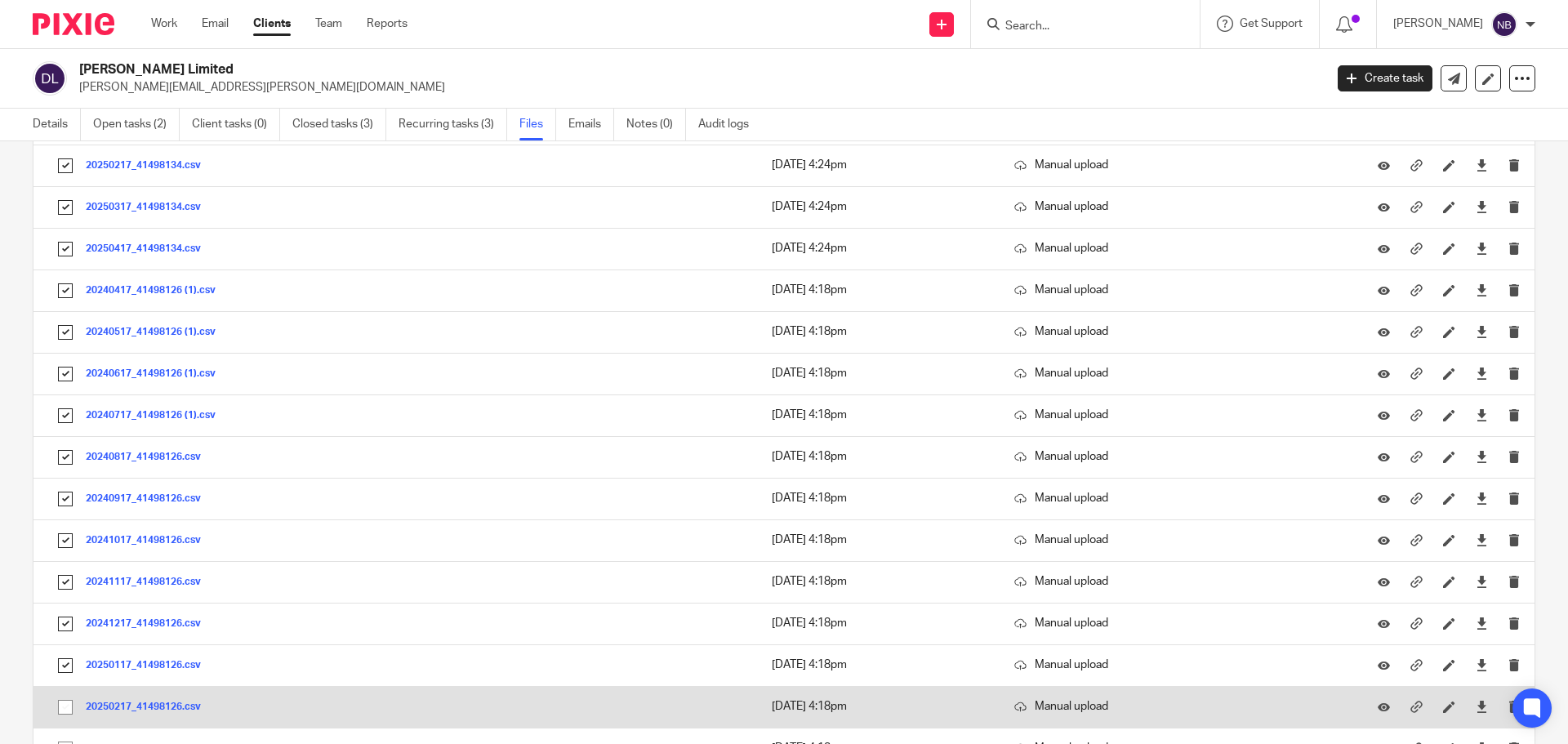
click at [69, 707] on input "checkbox" at bounding box center [65, 707] width 31 height 31
checkbox input "true"
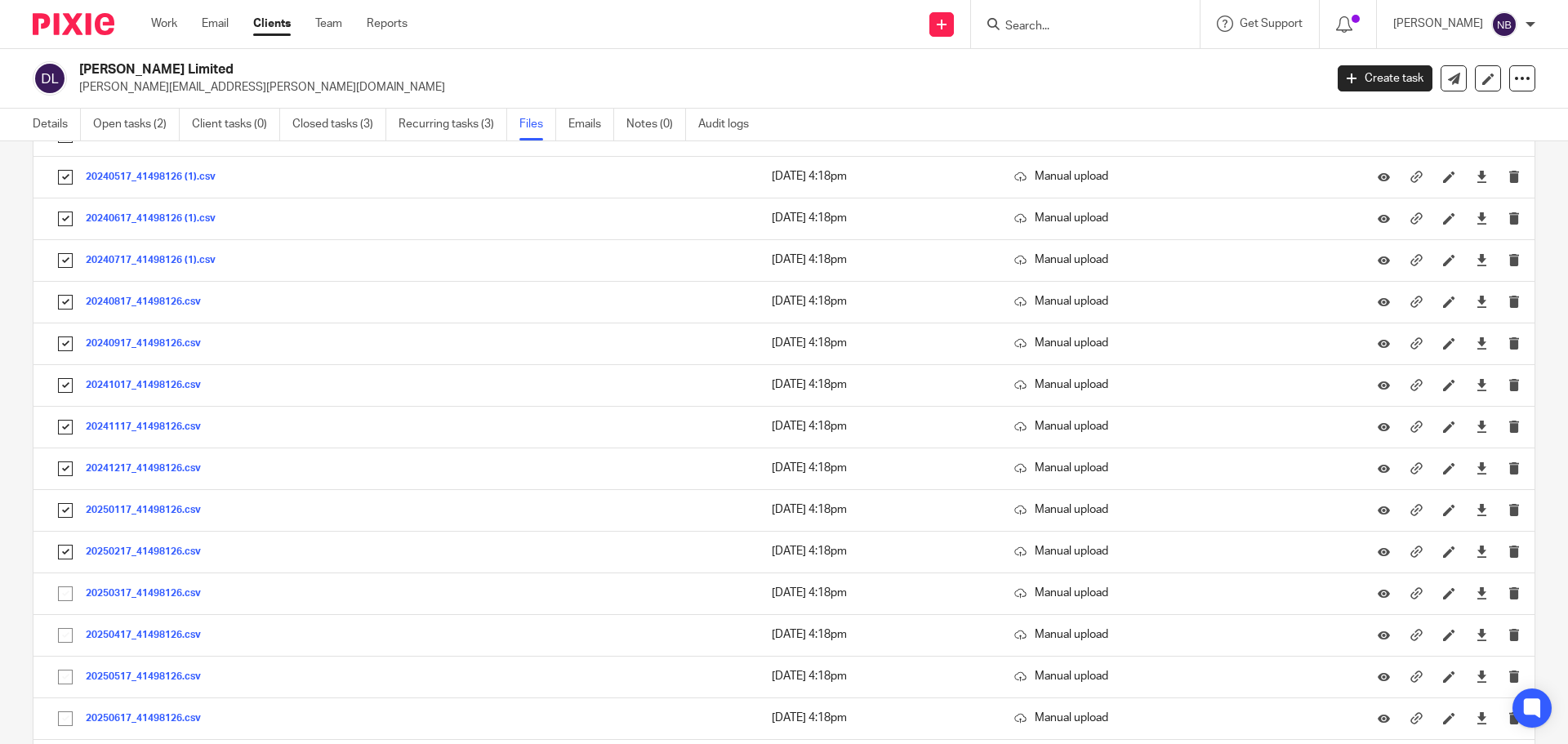
scroll to position [1061, 0]
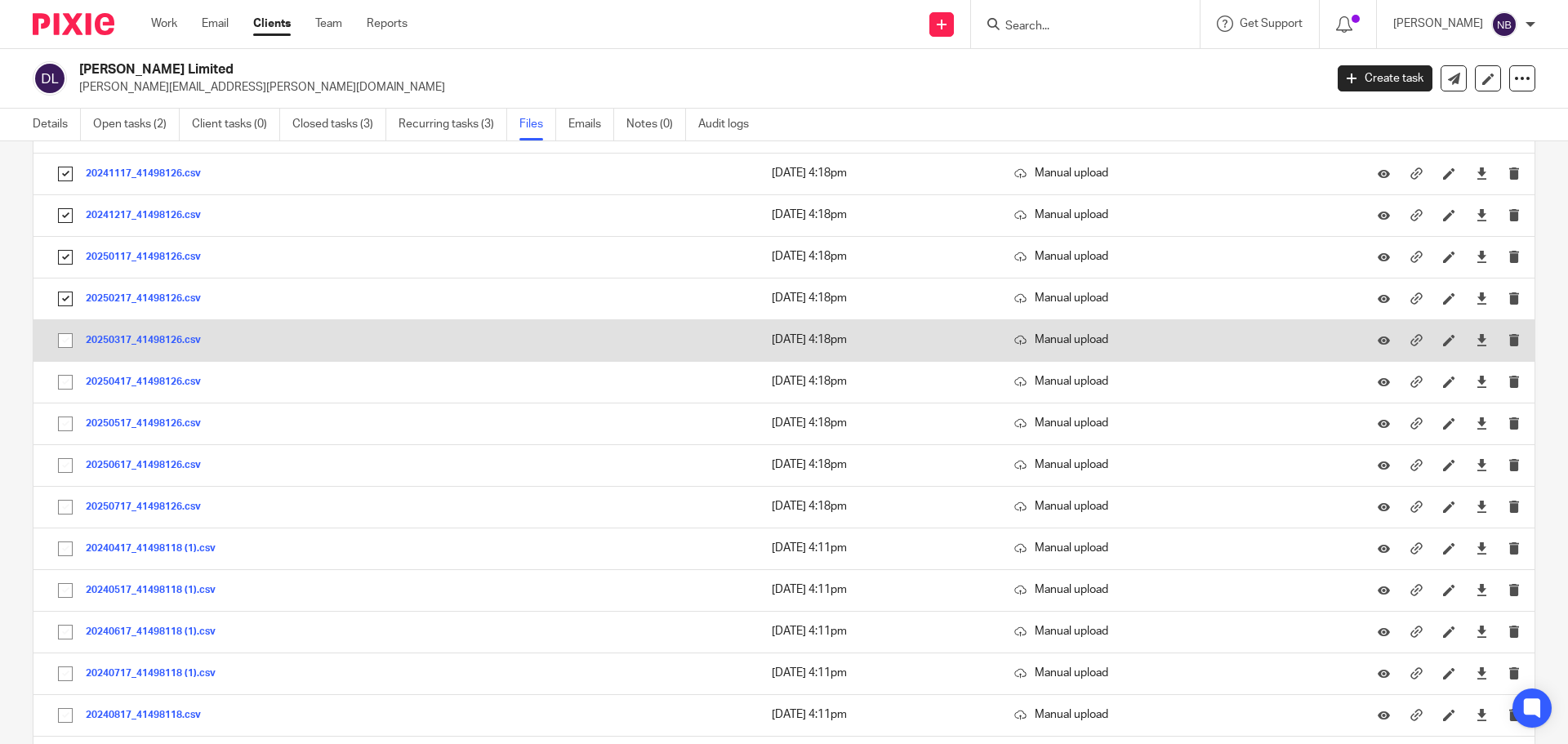
click at [67, 340] on input "checkbox" at bounding box center [65, 340] width 31 height 31
checkbox input "true"
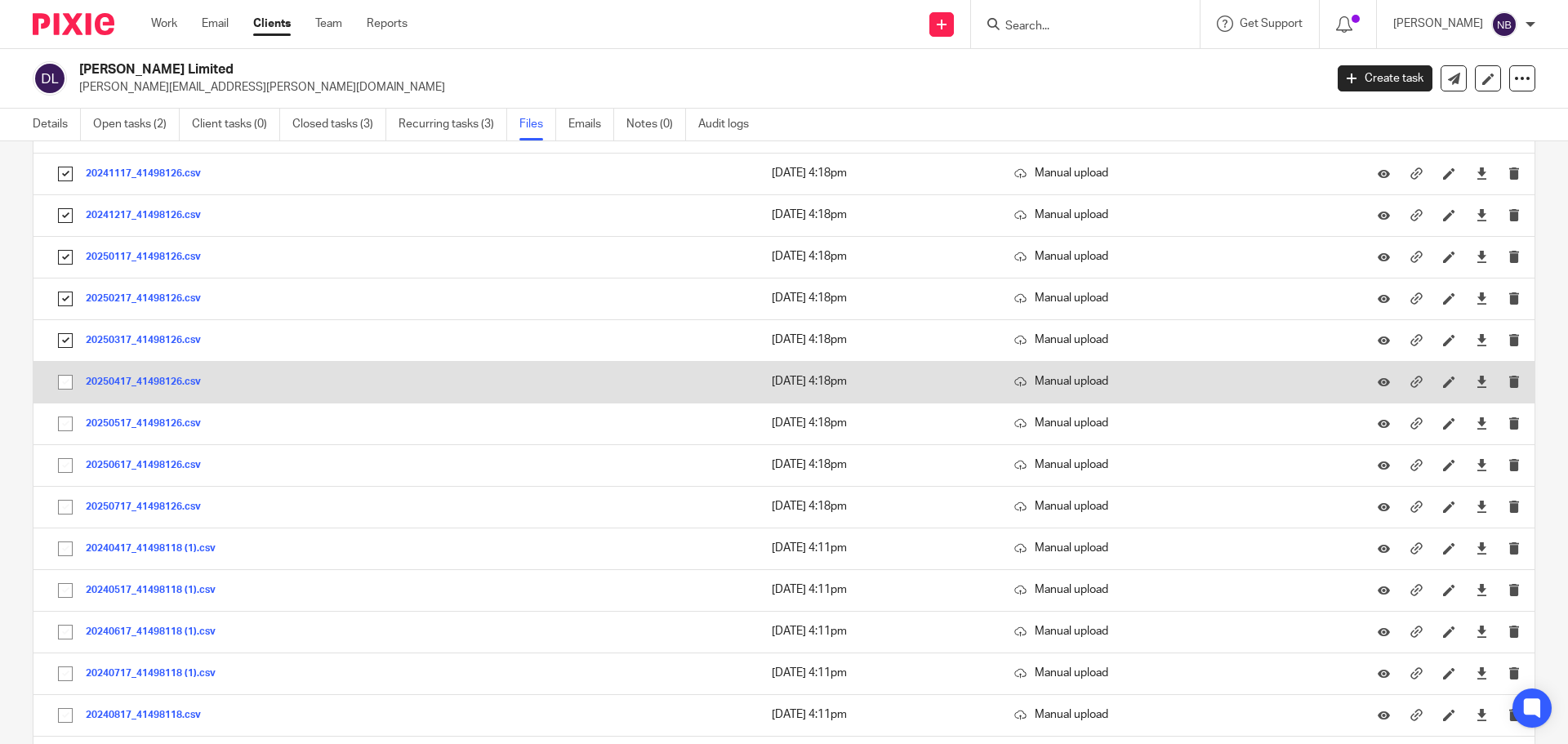
click at [67, 373] on input "checkbox" at bounding box center [65, 382] width 31 height 31
checkbox input "true"
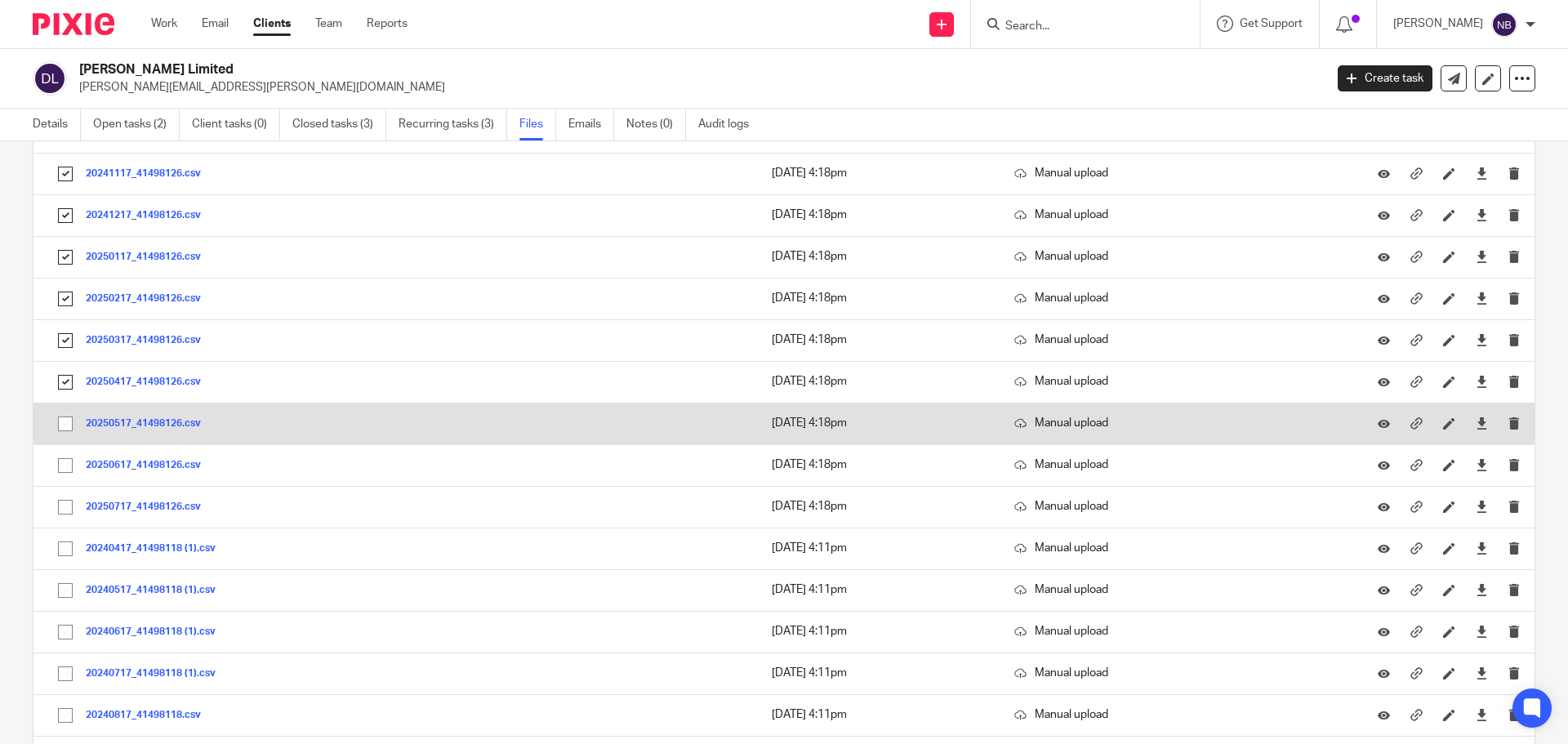
click at [67, 420] on input "checkbox" at bounding box center [65, 424] width 31 height 31
checkbox input "true"
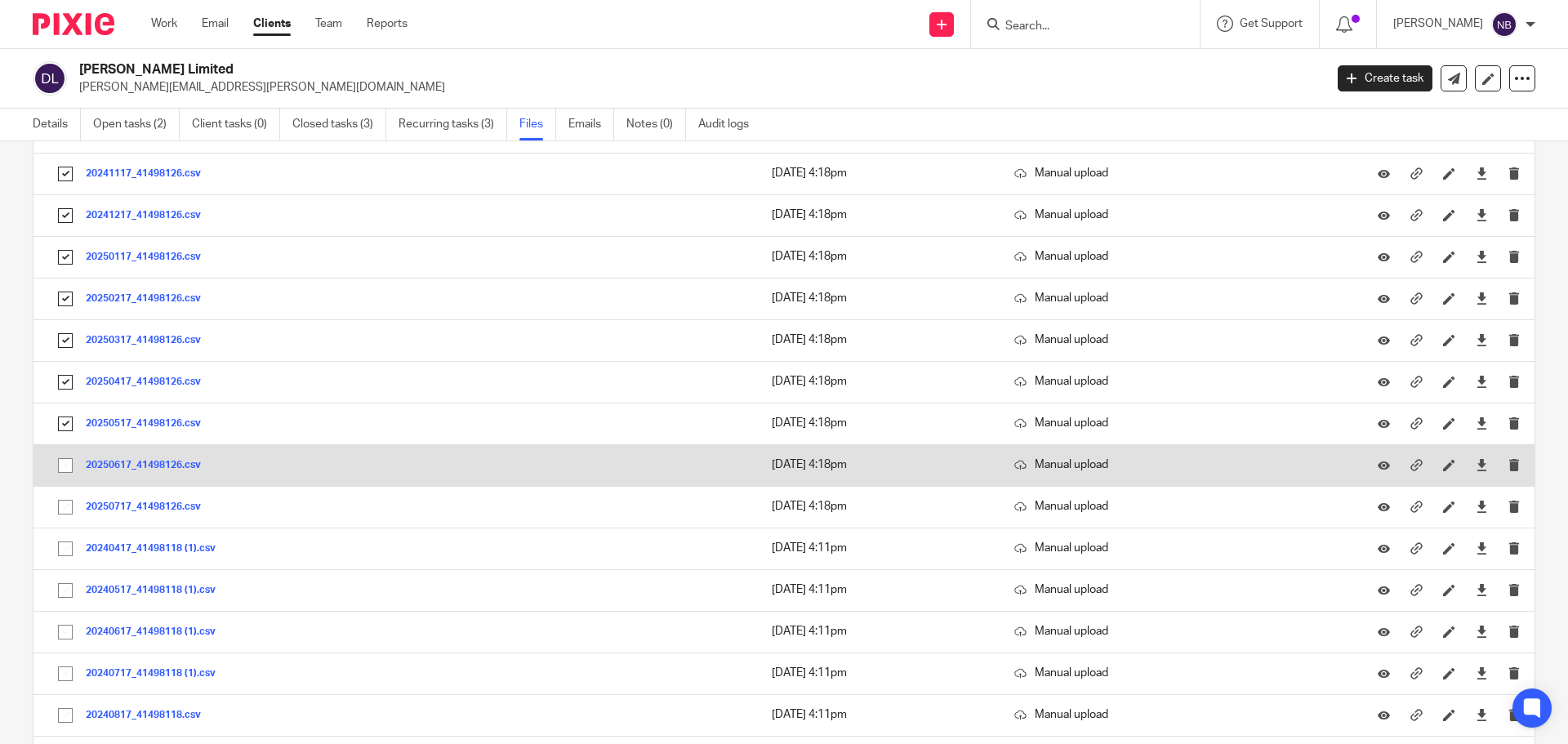
click at [66, 463] on input "checkbox" at bounding box center [65, 465] width 31 height 31
checkbox input "true"
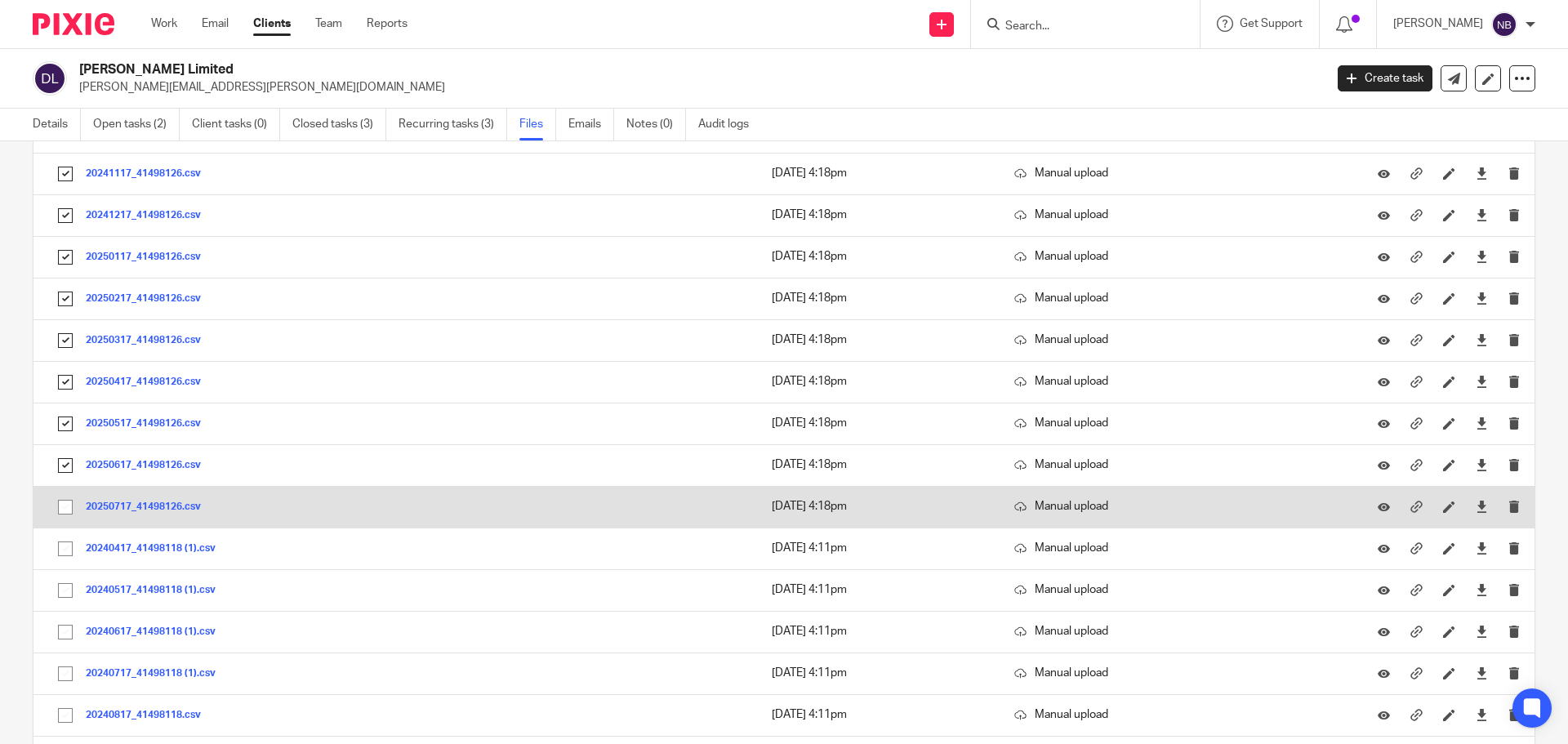
click at [67, 506] on input "checkbox" at bounding box center [65, 507] width 31 height 31
checkbox input "true"
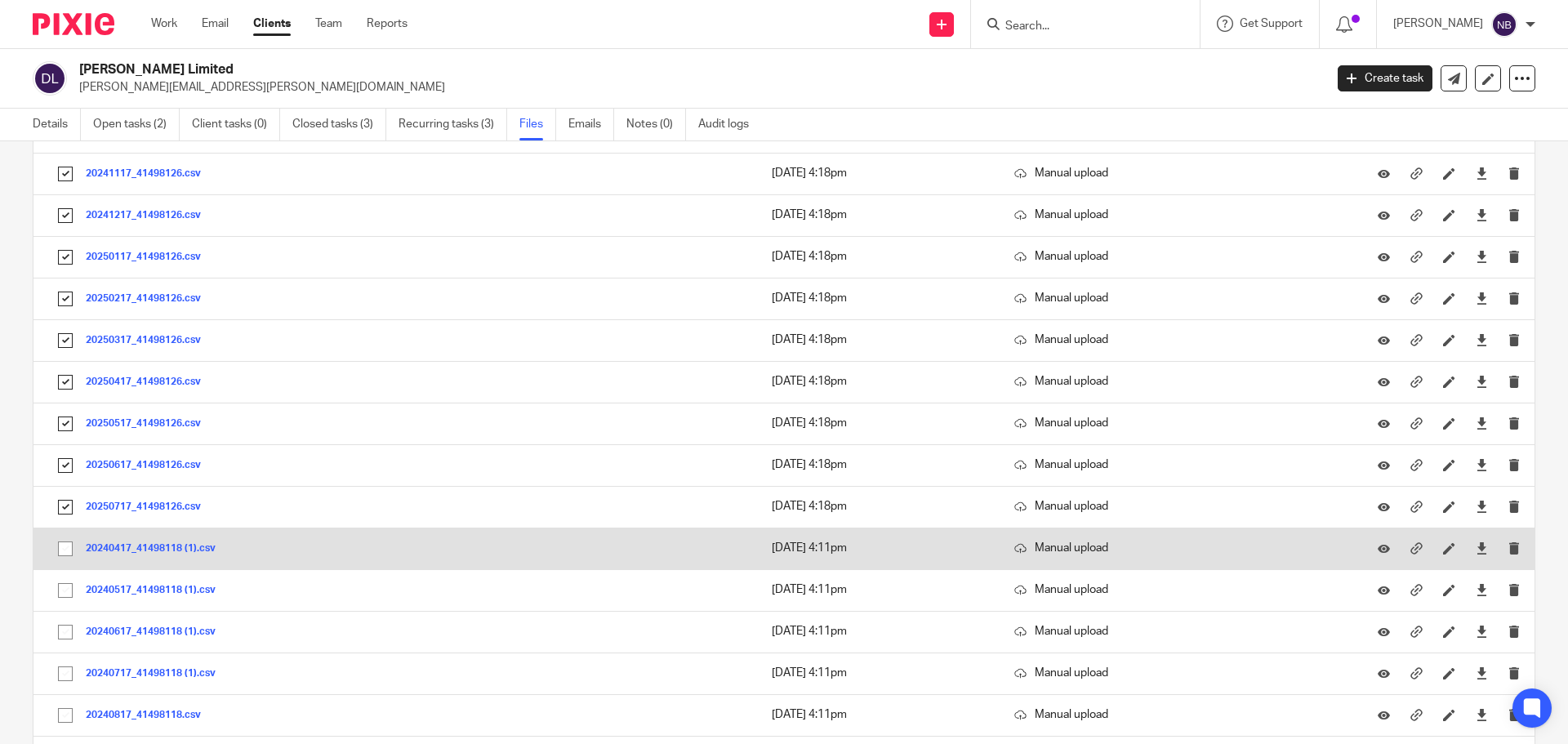
click at [66, 557] on input "checkbox" at bounding box center [65, 549] width 31 height 31
checkbox input "true"
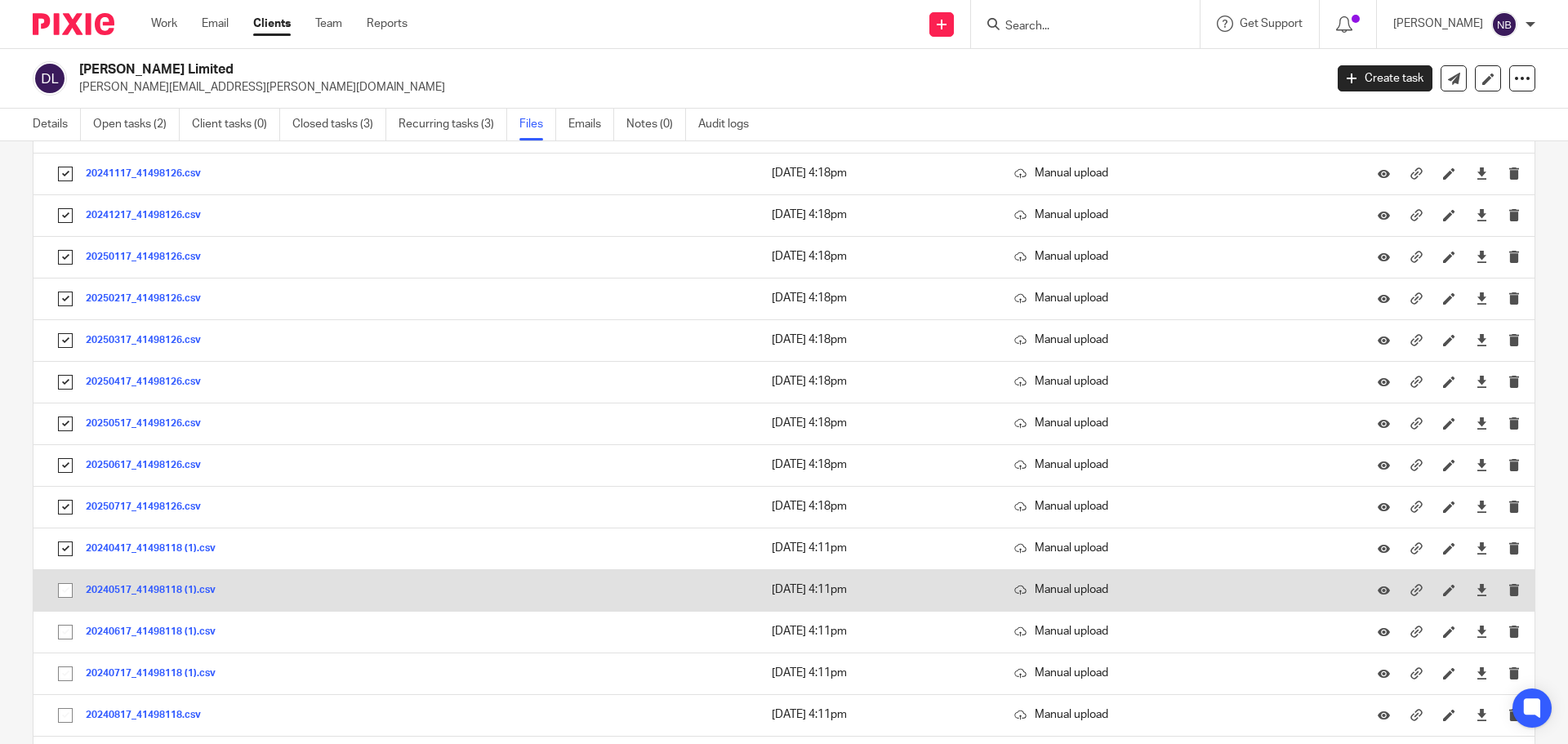
click at [66, 593] on input "checkbox" at bounding box center [65, 590] width 31 height 31
checkbox input "true"
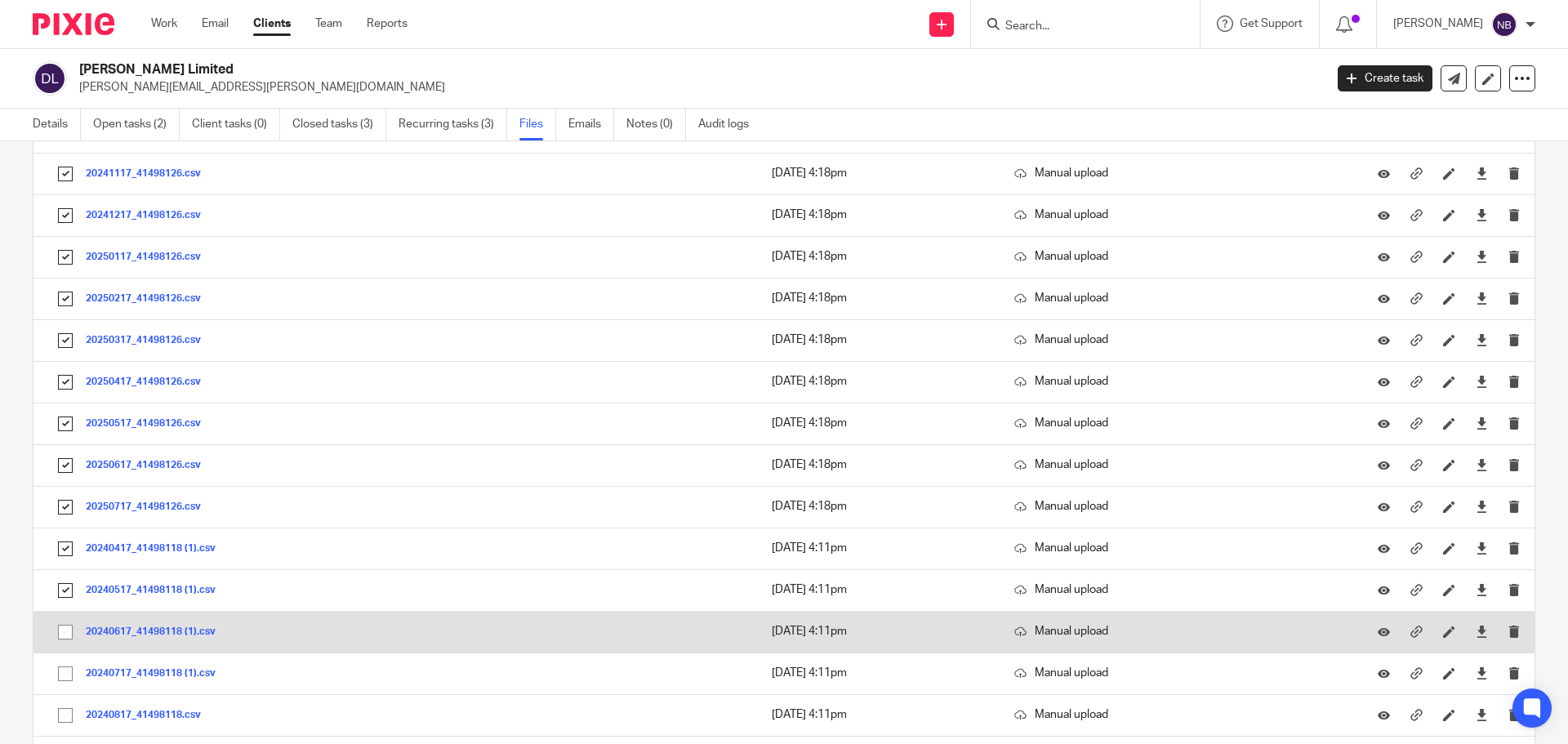
click at [66, 633] on input "checkbox" at bounding box center [65, 632] width 31 height 31
checkbox input "true"
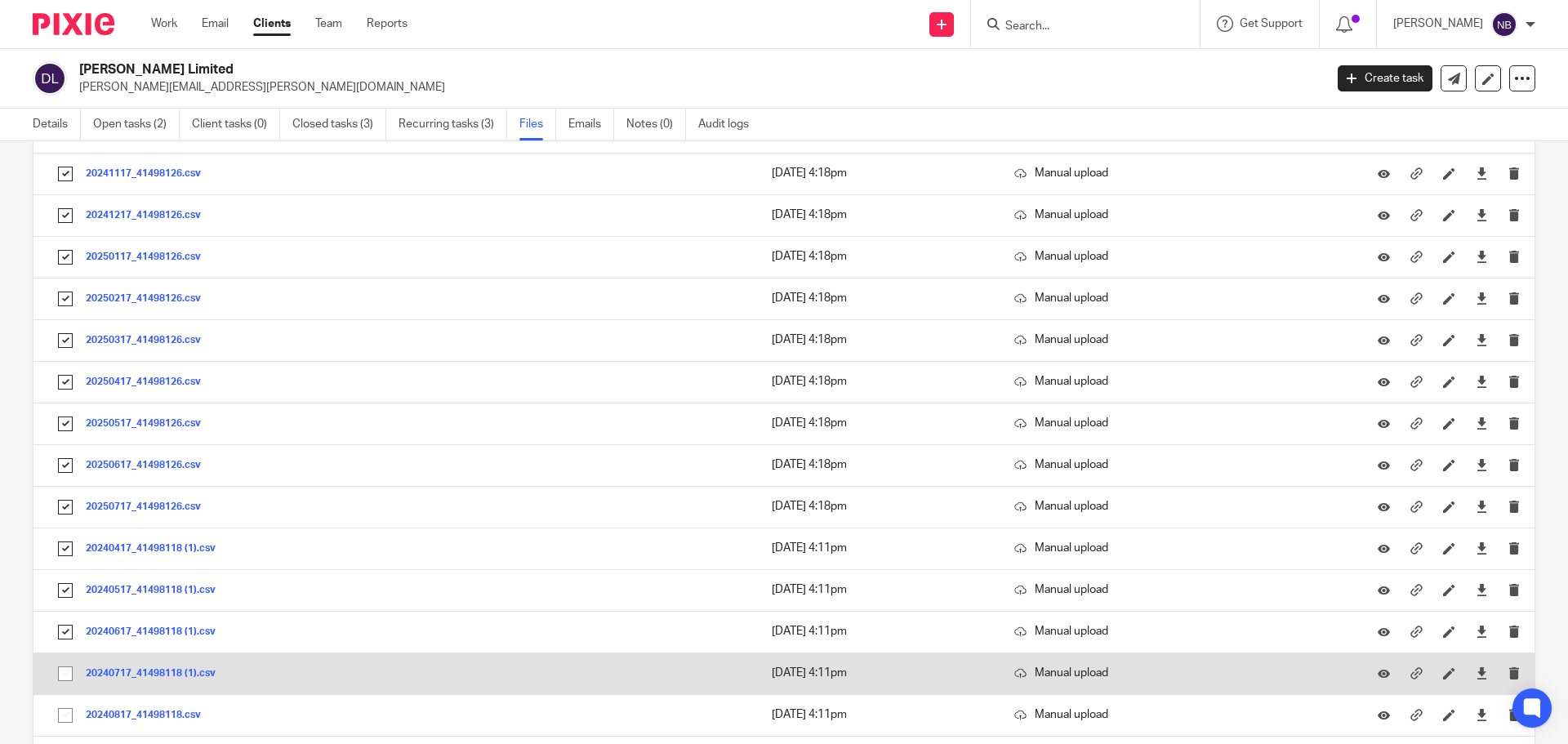
click at [68, 675] on input "checkbox" at bounding box center [65, 673] width 31 height 31
checkbox input "true"
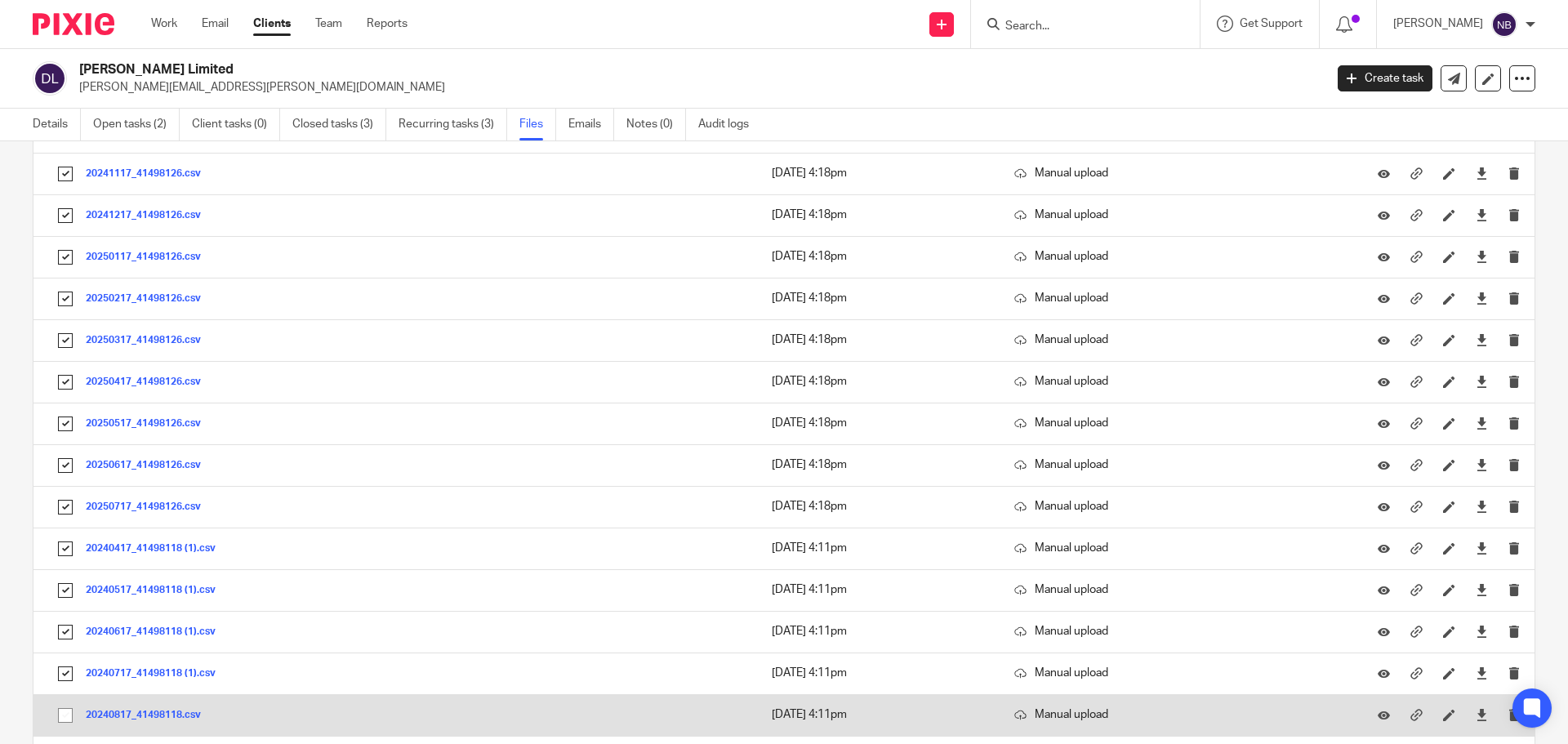
click at [62, 712] on input "checkbox" at bounding box center [65, 715] width 31 height 31
checkbox input "true"
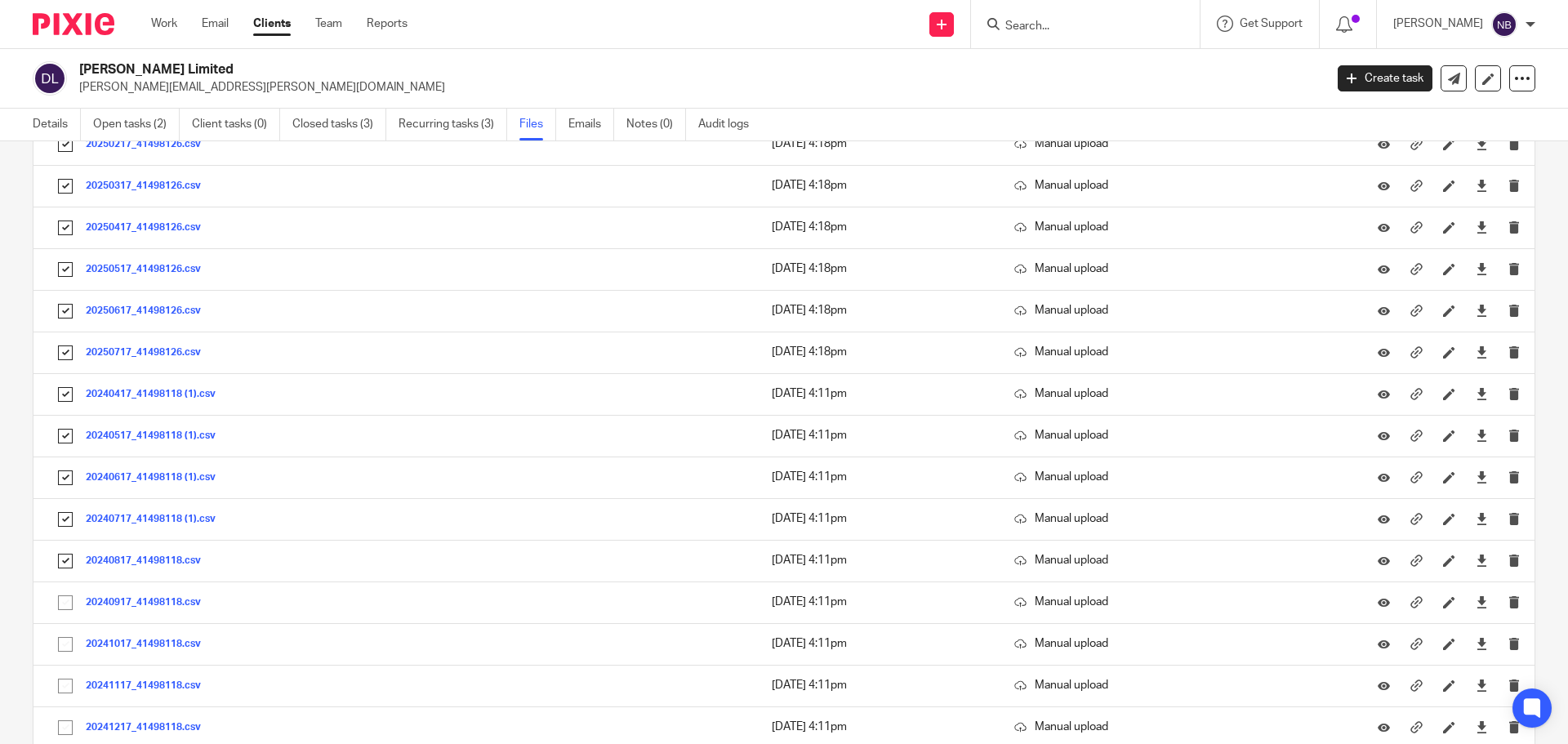
scroll to position [1388, 0]
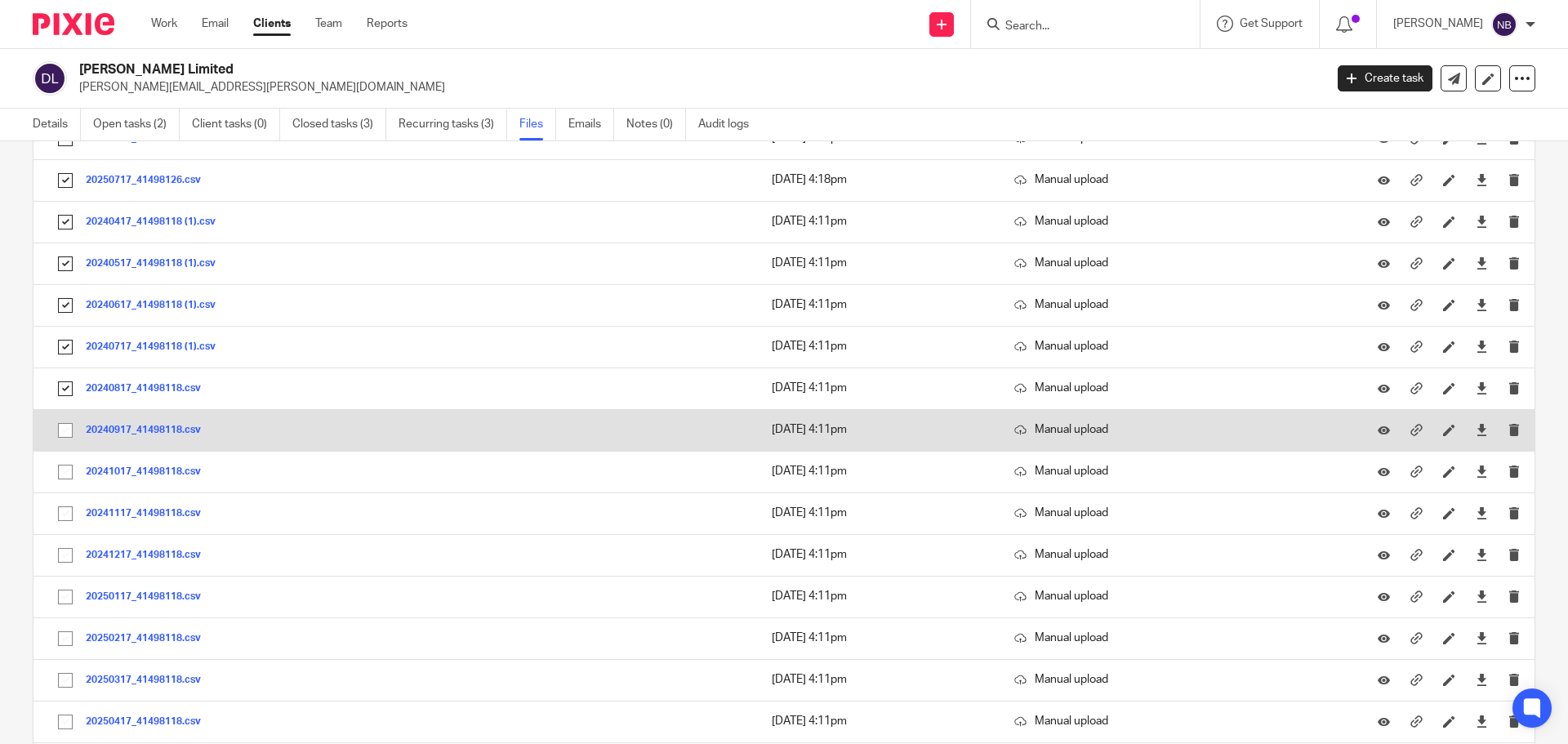
click at [66, 431] on input "checkbox" at bounding box center [65, 430] width 31 height 31
checkbox input "true"
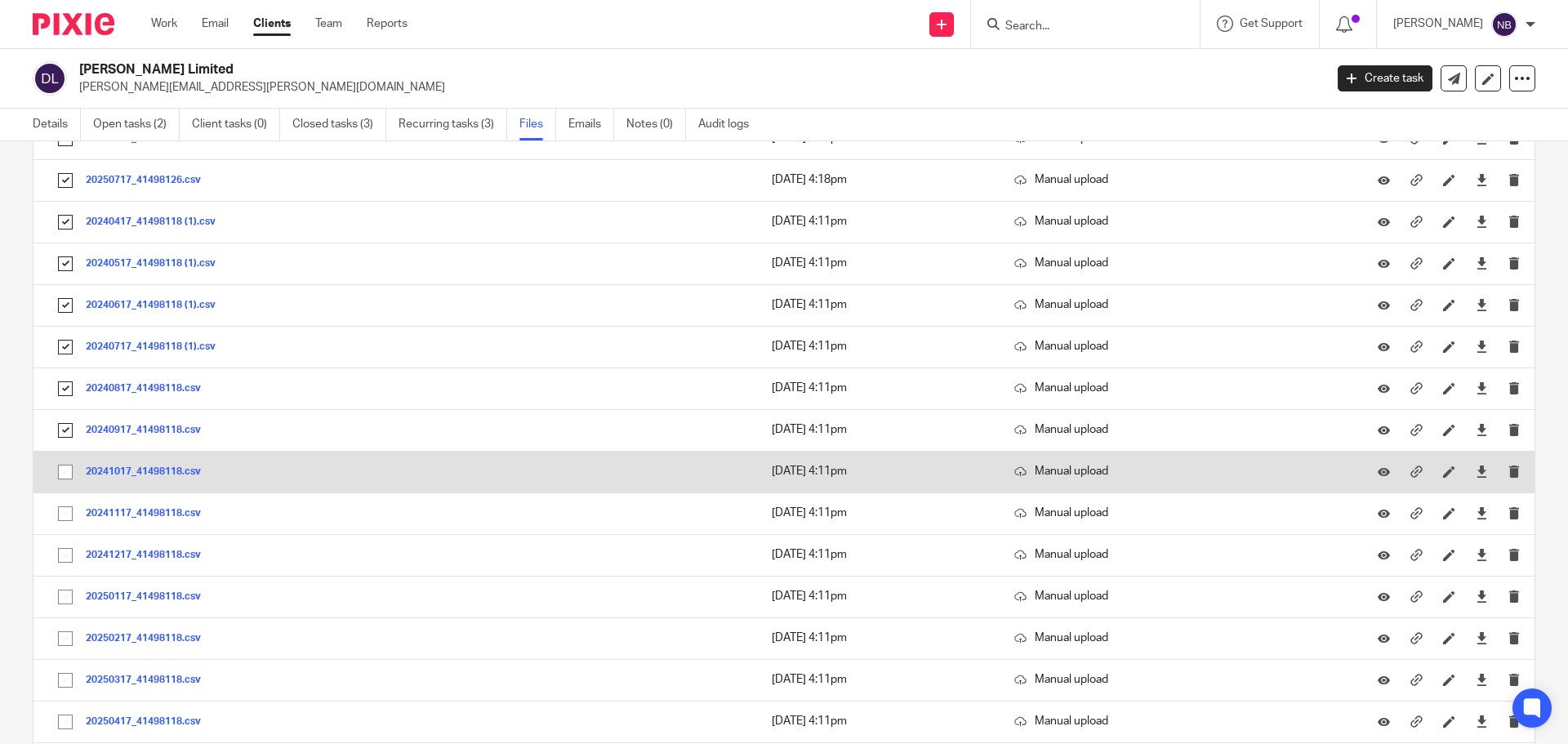
click at [61, 476] on input "checkbox" at bounding box center [65, 472] width 31 height 31
checkbox input "true"
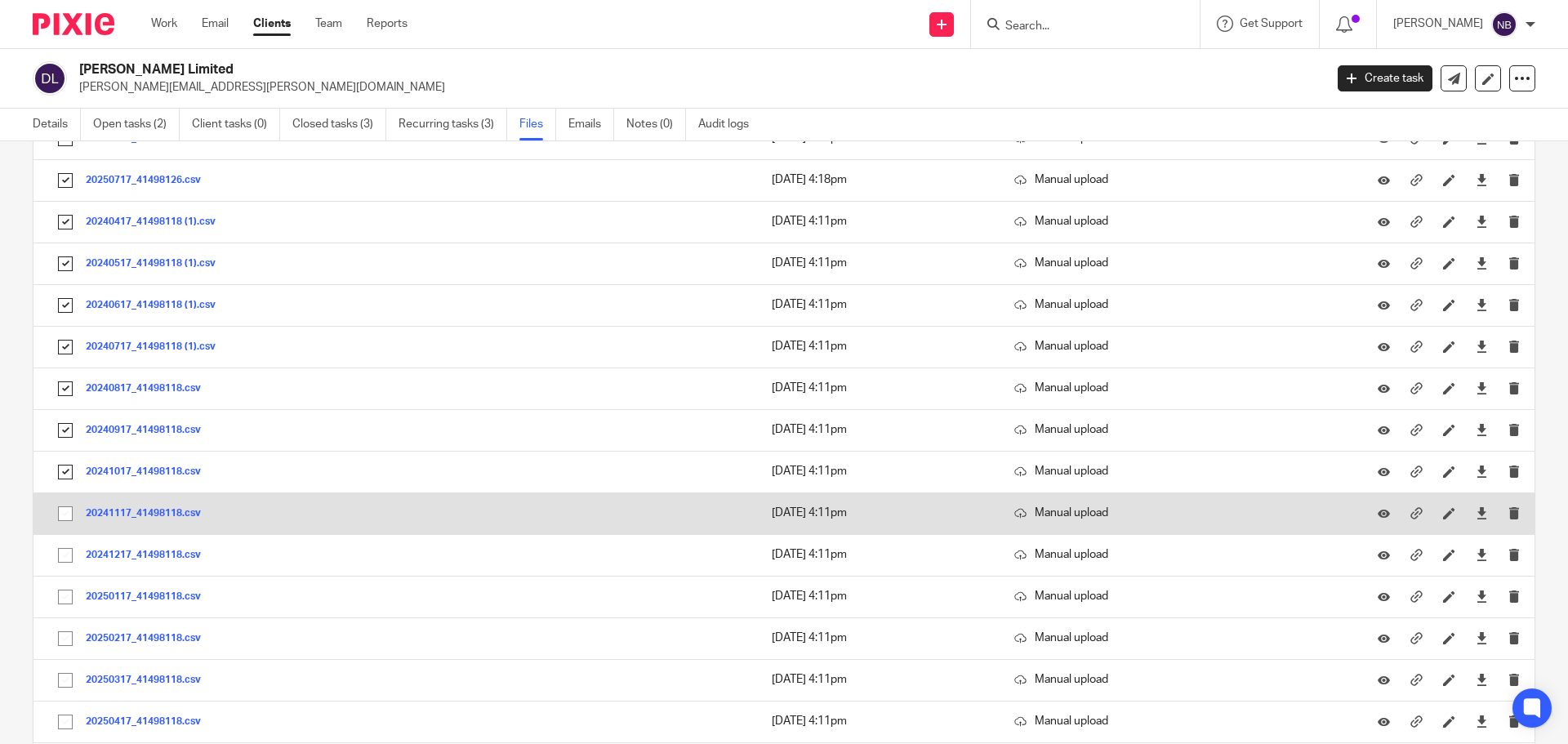
click at [61, 513] on input "checkbox" at bounding box center [65, 514] width 31 height 31
checkbox input "true"
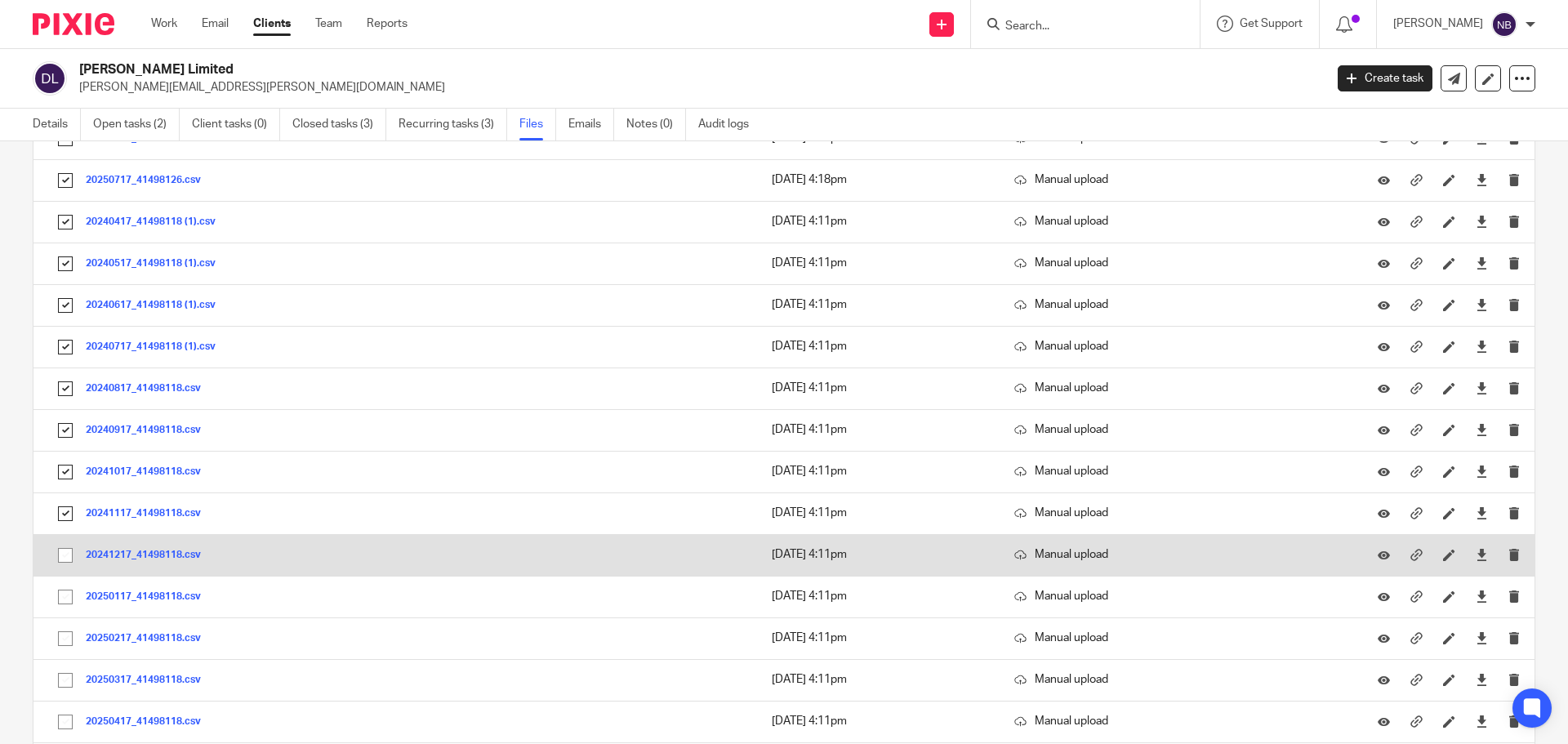
click at [64, 549] on input "checkbox" at bounding box center [65, 555] width 31 height 31
checkbox input "true"
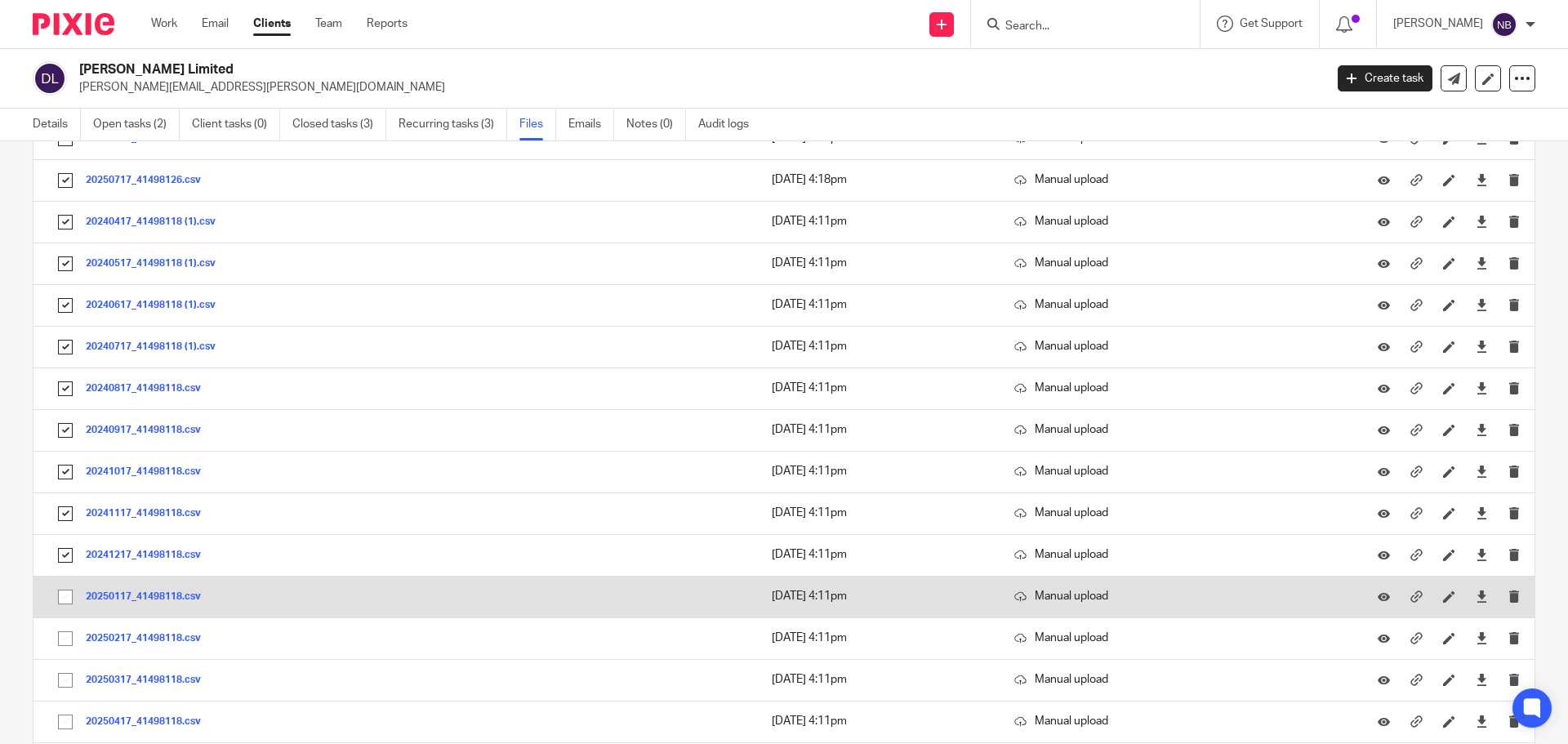
click at [64, 593] on input "checkbox" at bounding box center [65, 596] width 31 height 31
checkbox input "true"
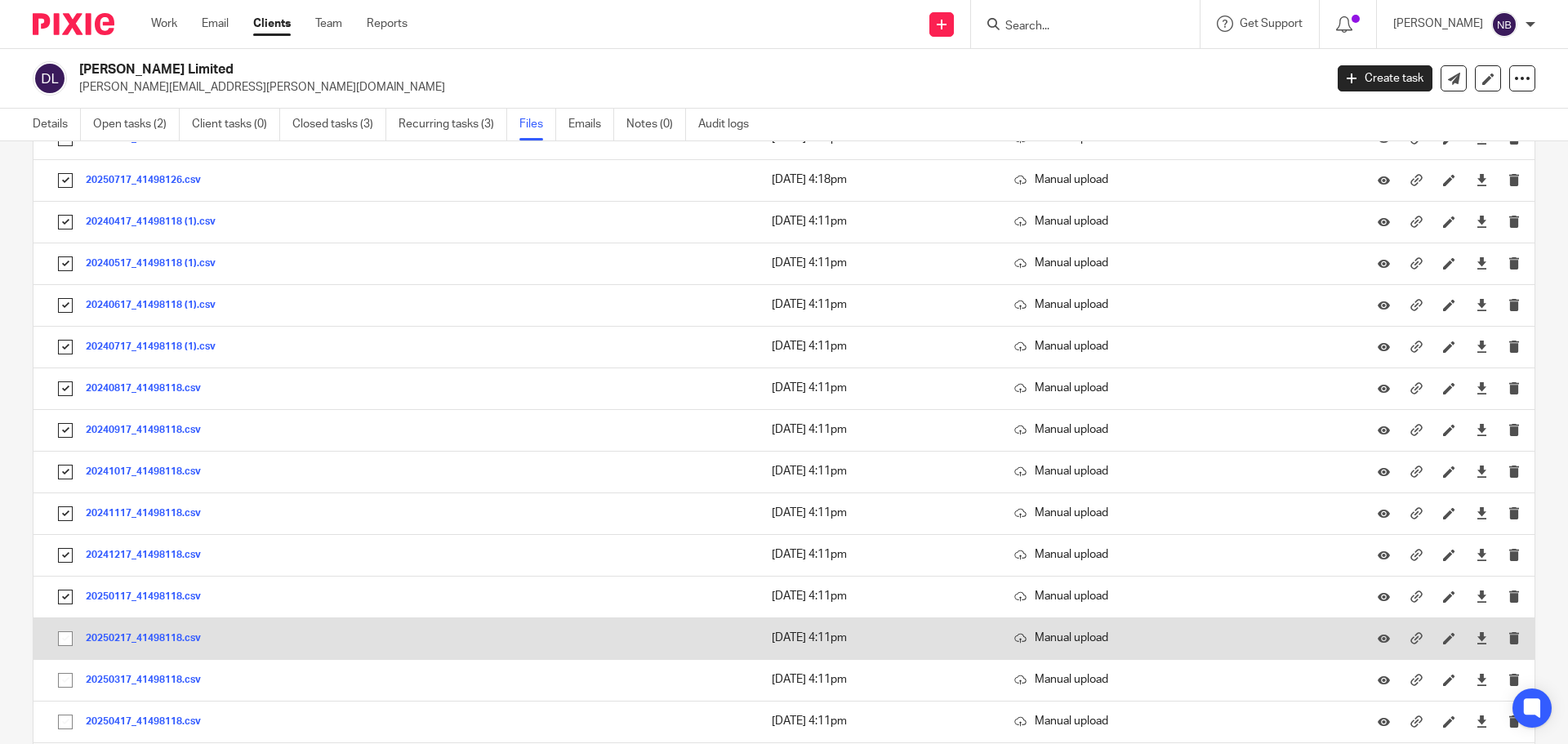
click at [67, 639] on input "checkbox" at bounding box center [65, 638] width 31 height 31
checkbox input "true"
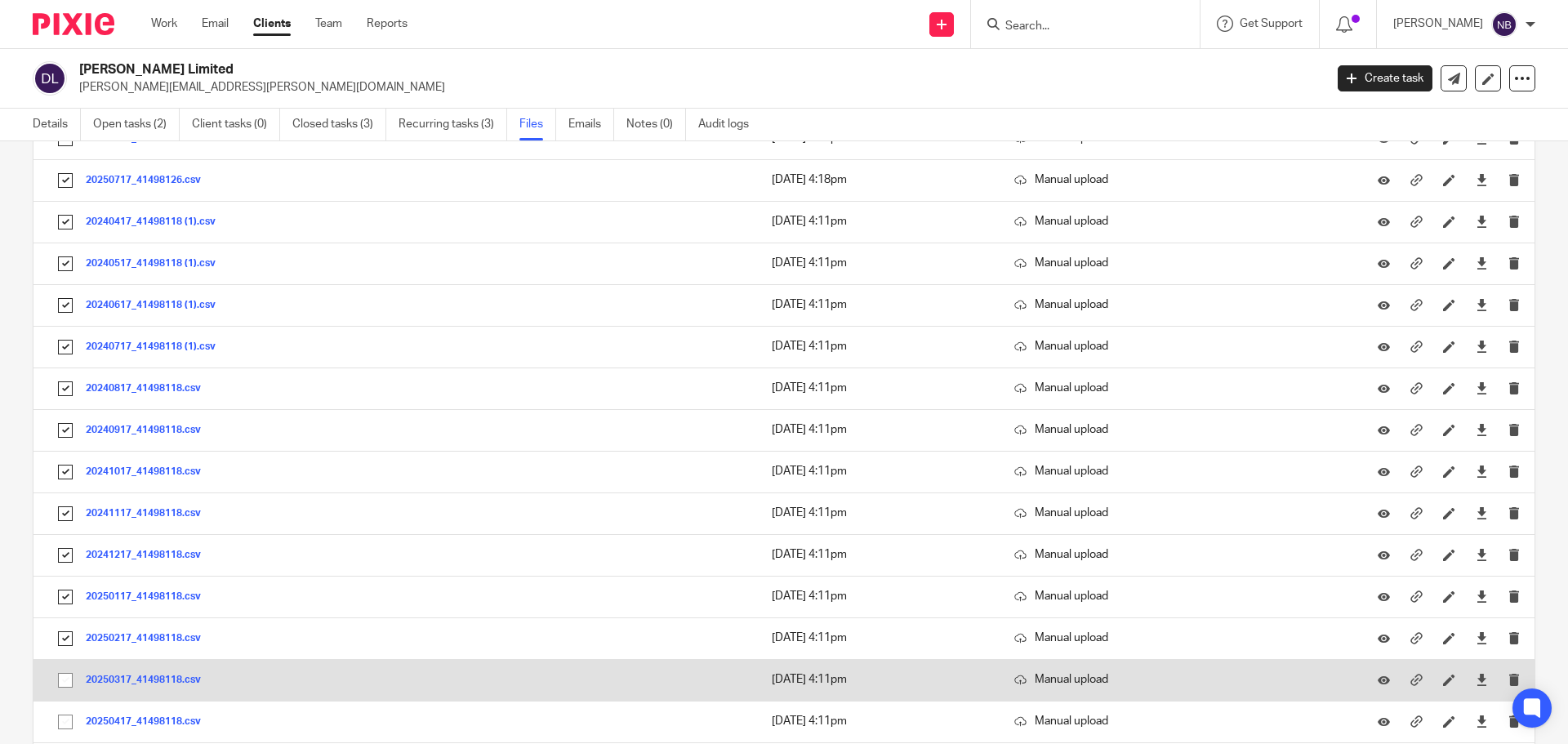
click at [66, 683] on input "checkbox" at bounding box center [65, 680] width 31 height 31
checkbox input "true"
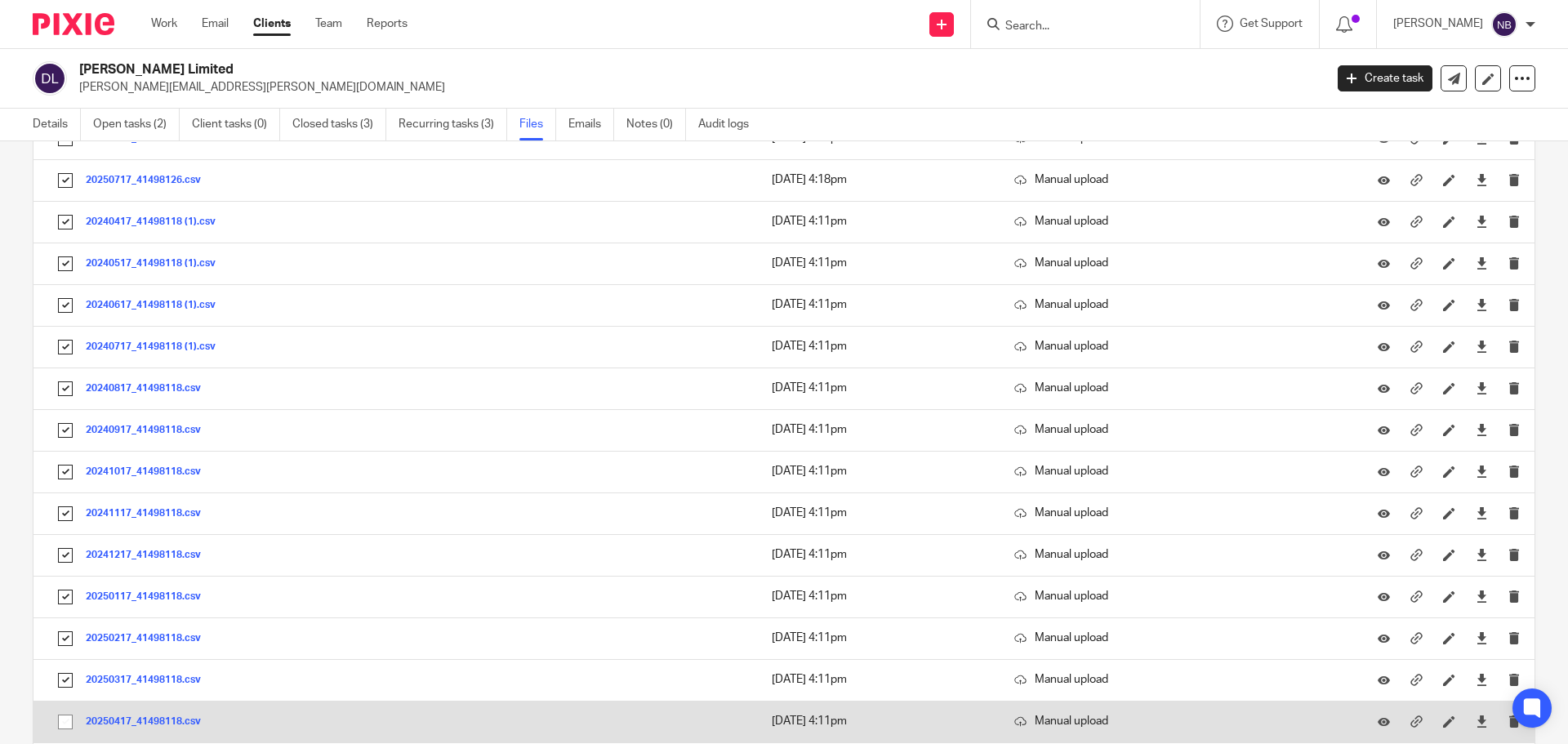
click at [66, 720] on input "checkbox" at bounding box center [65, 722] width 31 height 31
checkbox input "true"
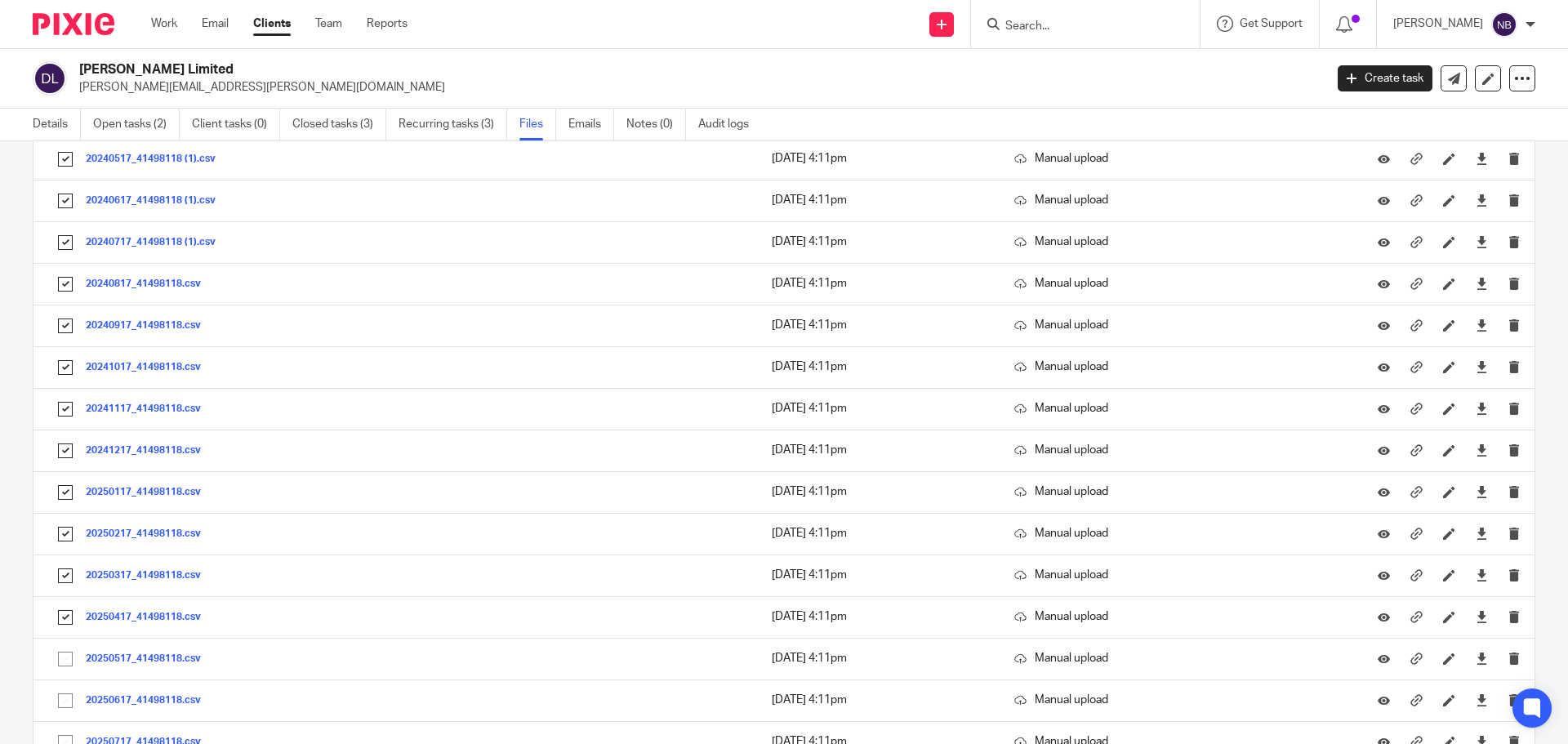
scroll to position [1715, 0]
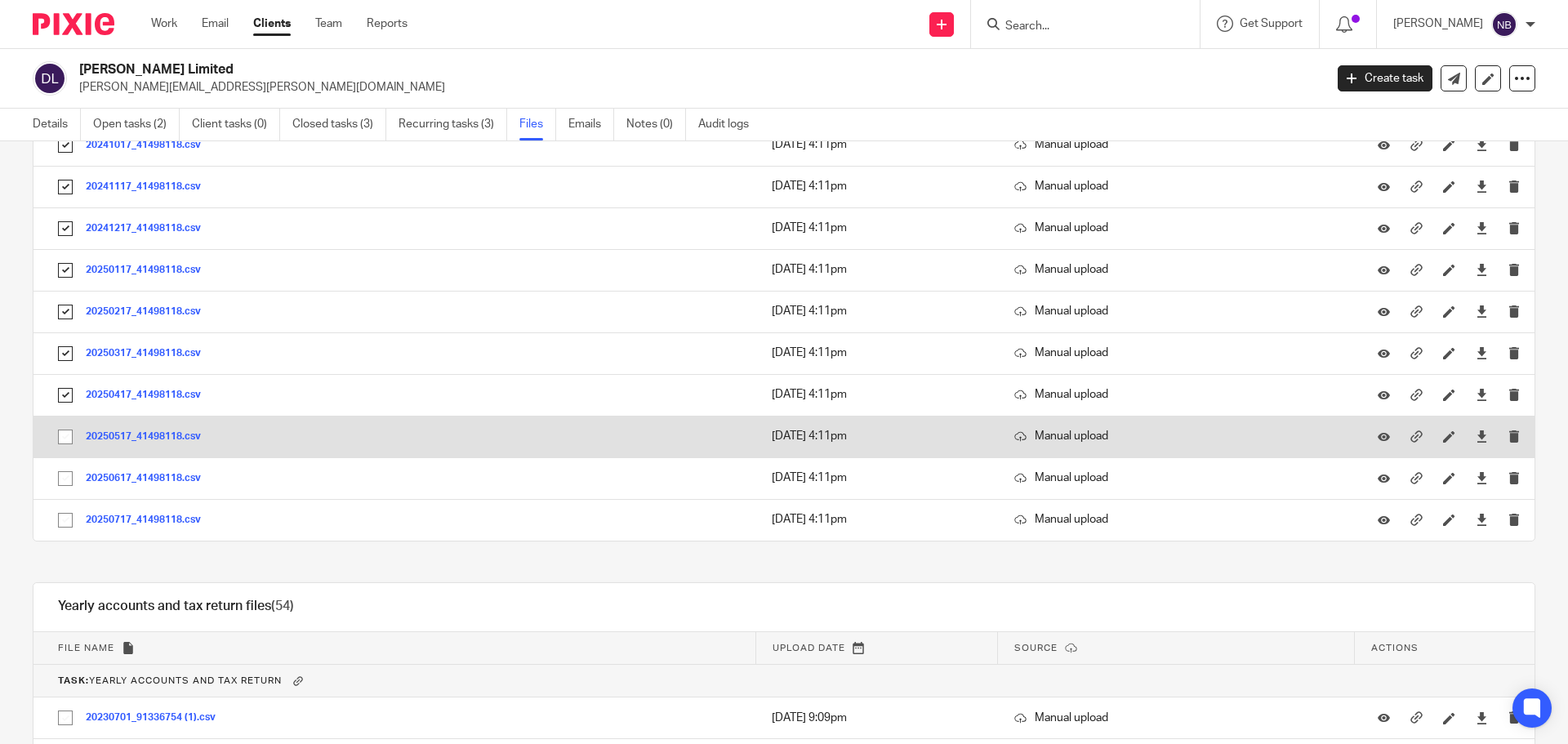
click at [69, 443] on input "checkbox" at bounding box center [65, 437] width 31 height 31
checkbox input "true"
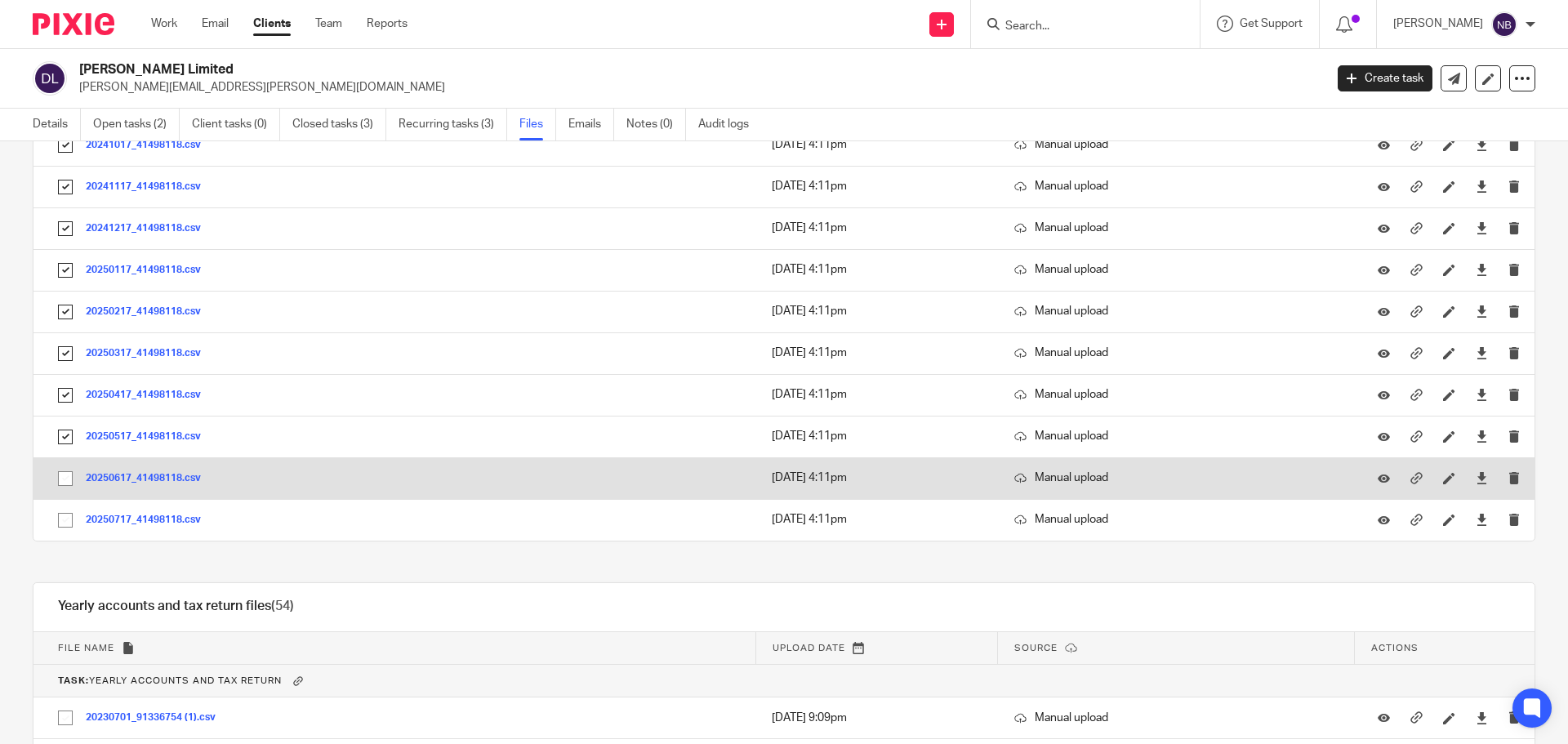
click at [64, 472] on input "checkbox" at bounding box center [65, 479] width 31 height 31
checkbox input "true"
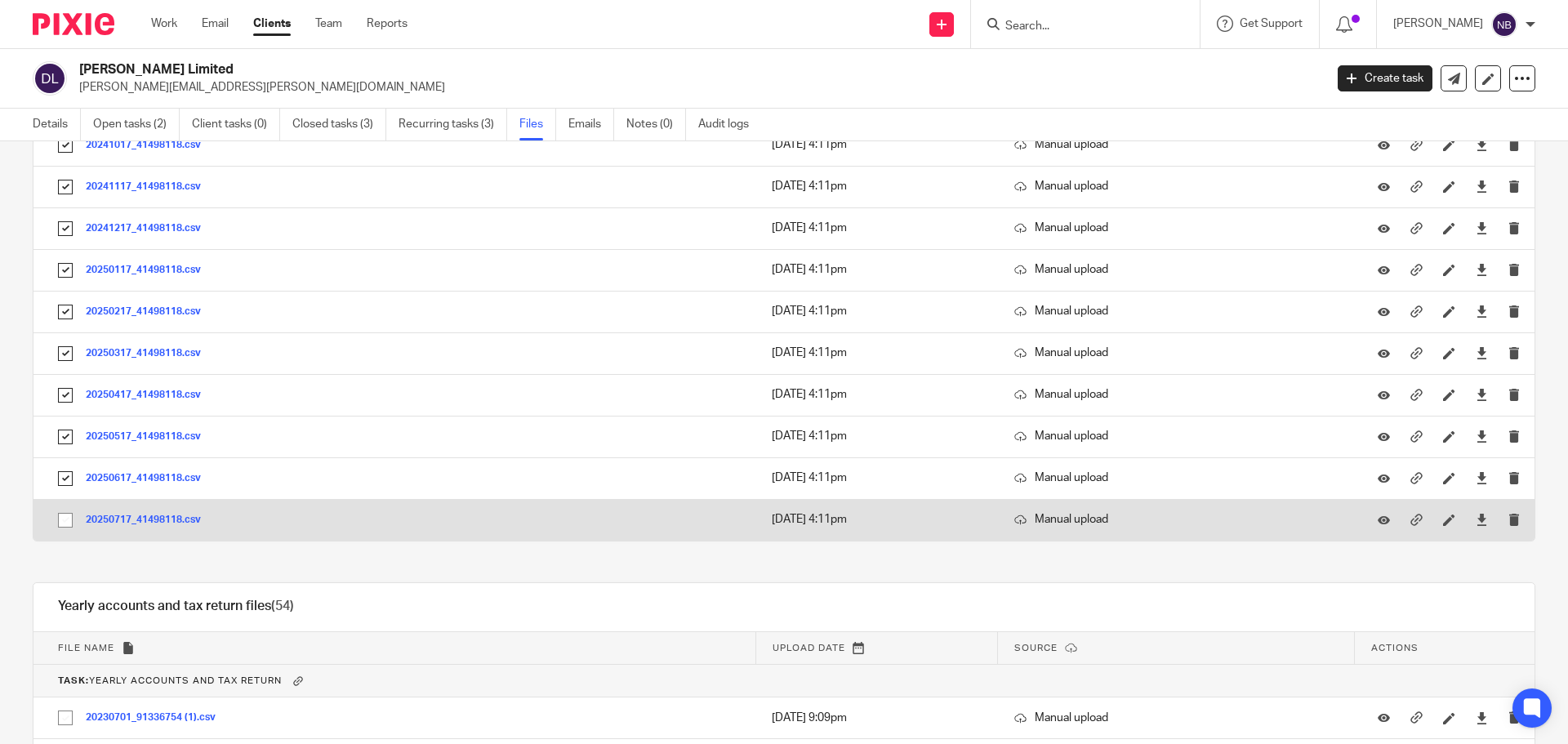
click at [67, 520] on input "checkbox" at bounding box center [65, 520] width 31 height 31
checkbox input "true"
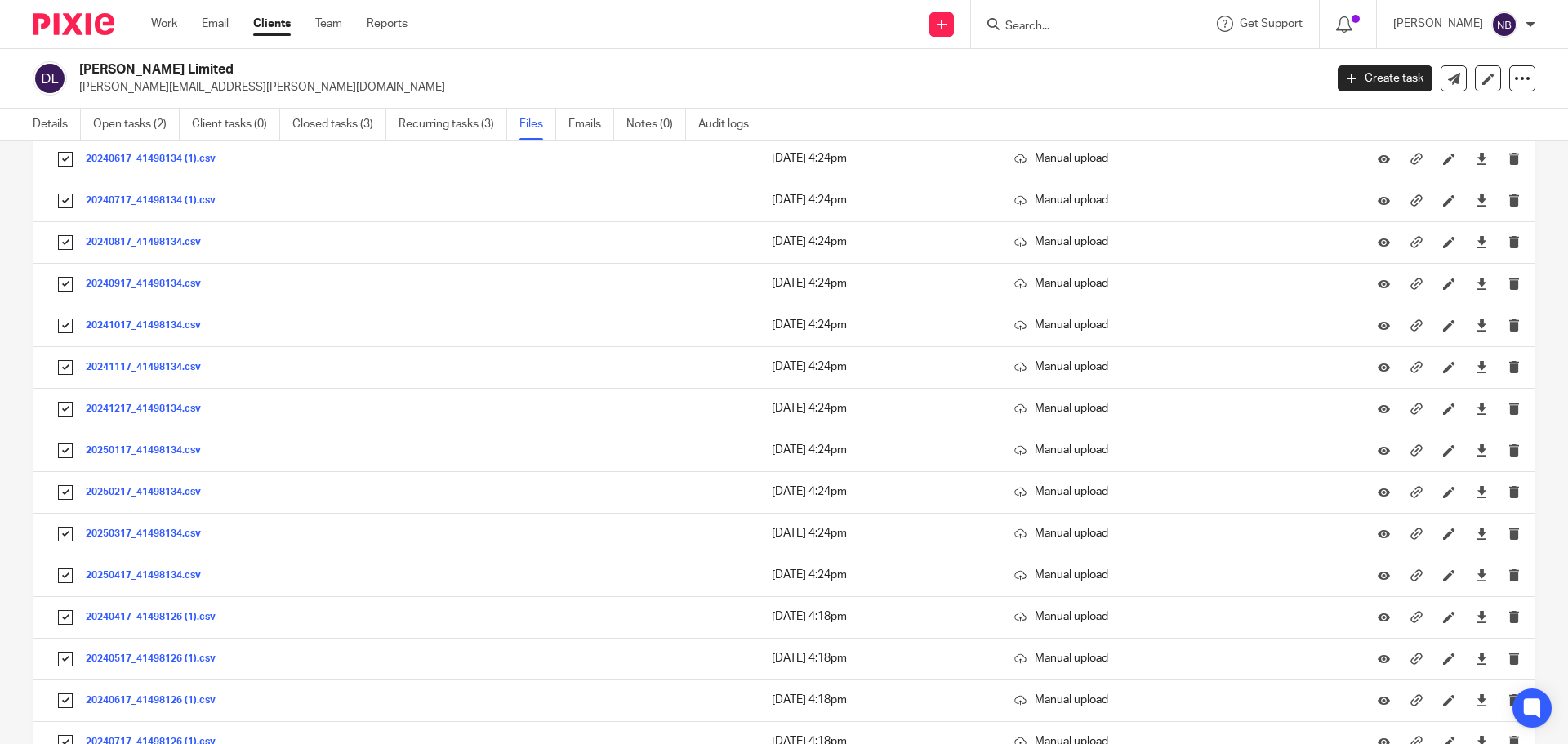
scroll to position [0, 0]
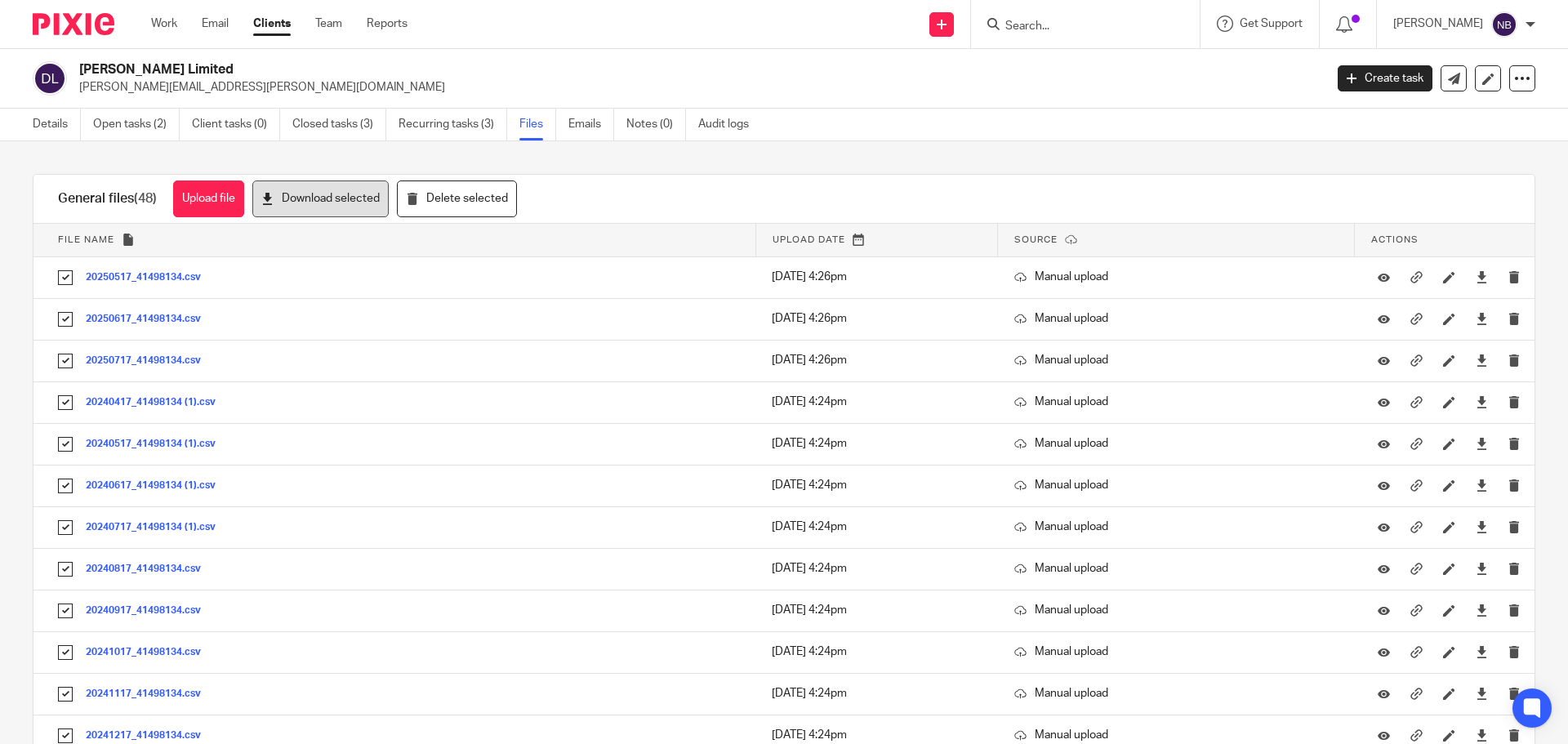
click at [330, 198] on button "Download selected" at bounding box center [321, 199] width 136 height 37
click at [581, 123] on link "Emails" at bounding box center [591, 124] width 46 height 32
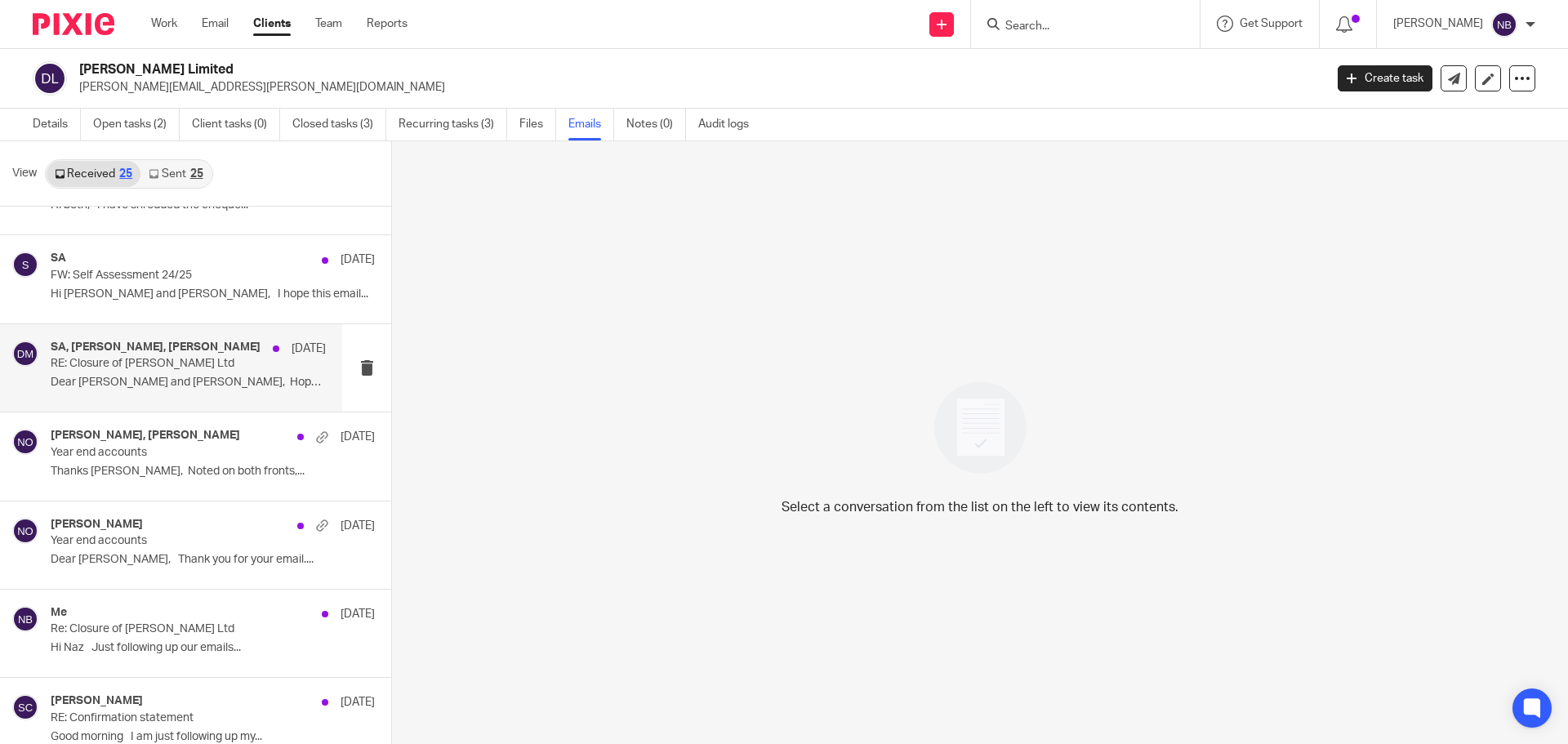
scroll to position [327, 0]
click at [196, 538] on p "Year end accounts" at bounding box center [180, 539] width 259 height 14
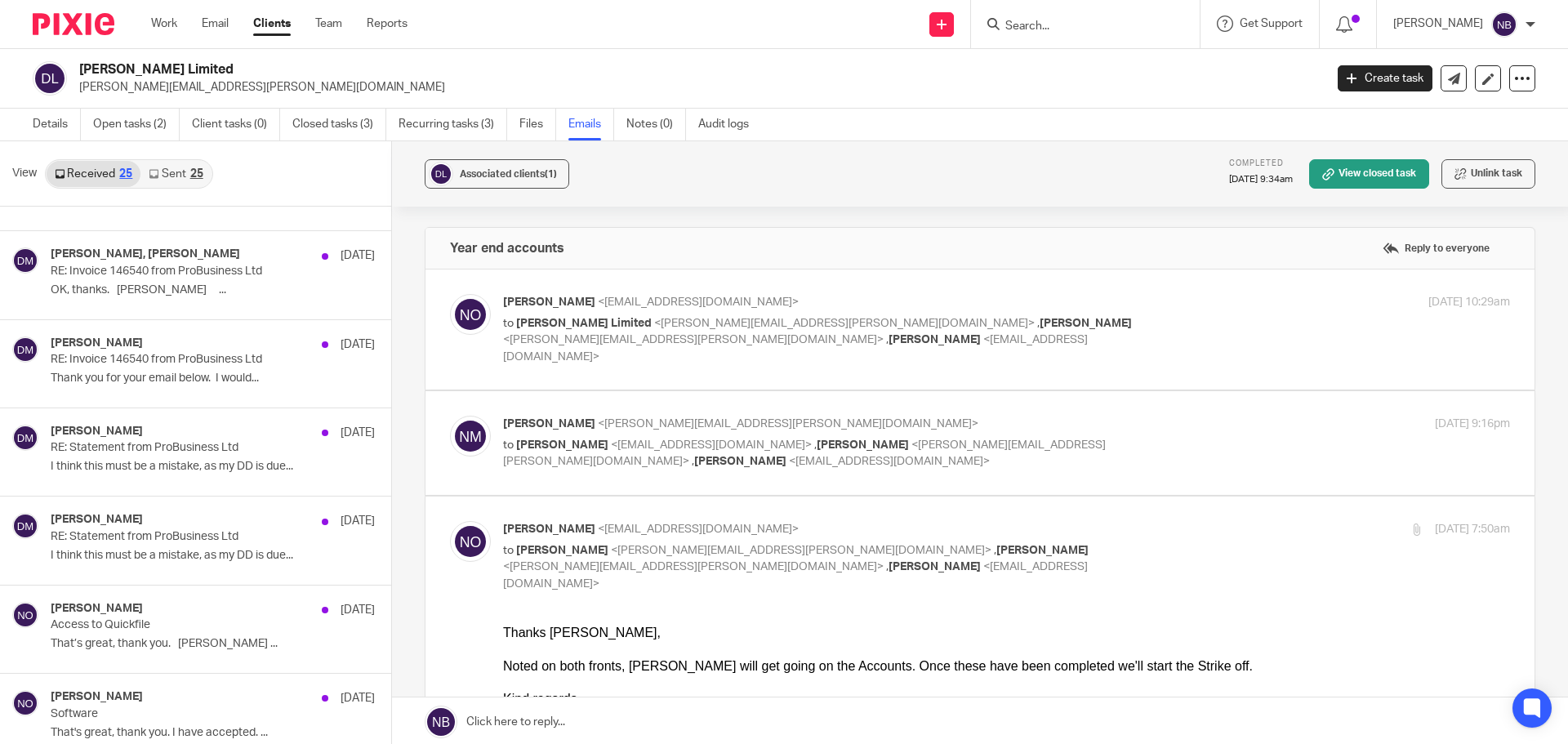
scroll to position [1306, 0]
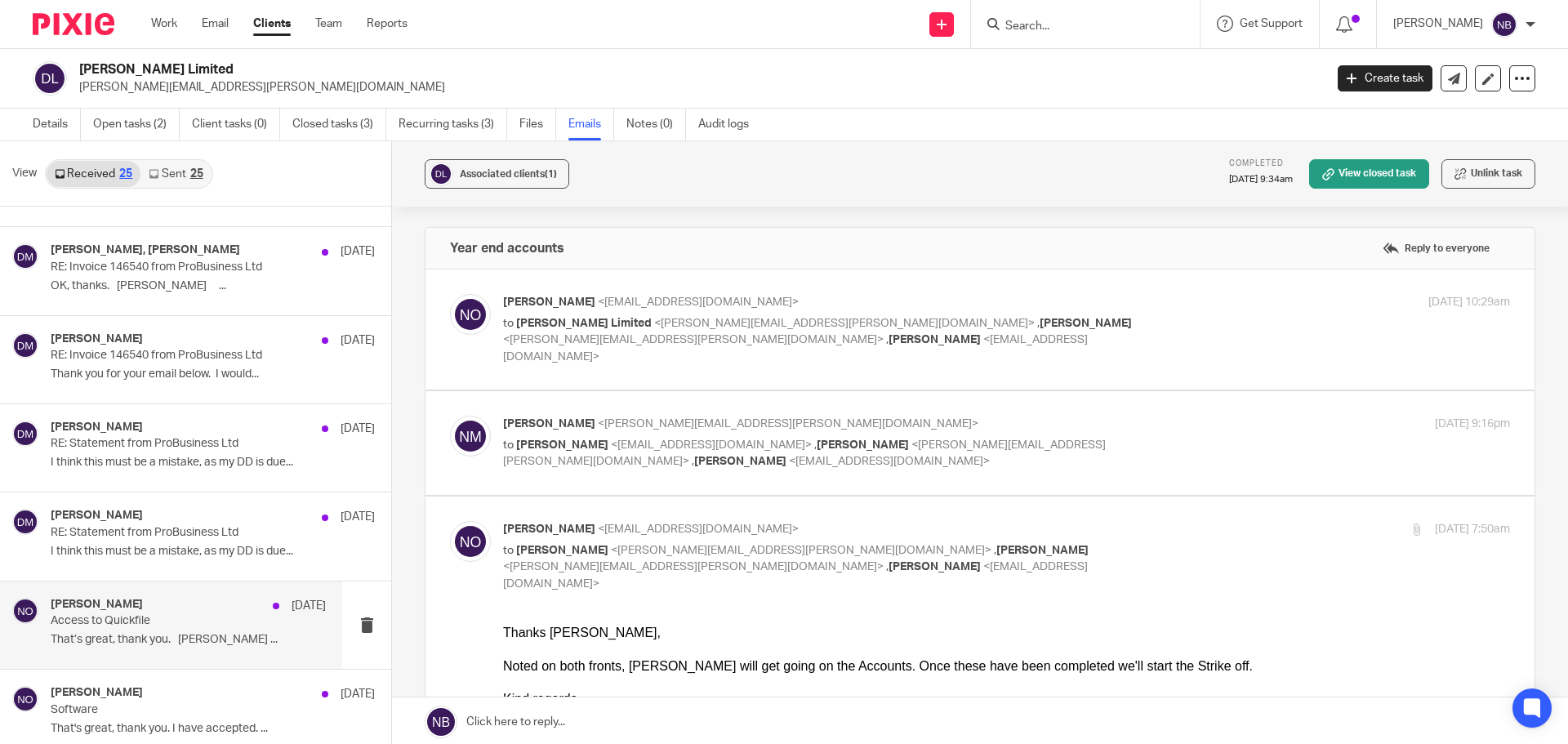
click at [161, 629] on div "Niall O'Driscoll 17 Mar Access to Quickfile That’s great, thank you. David ..." at bounding box center [188, 625] width 276 height 55
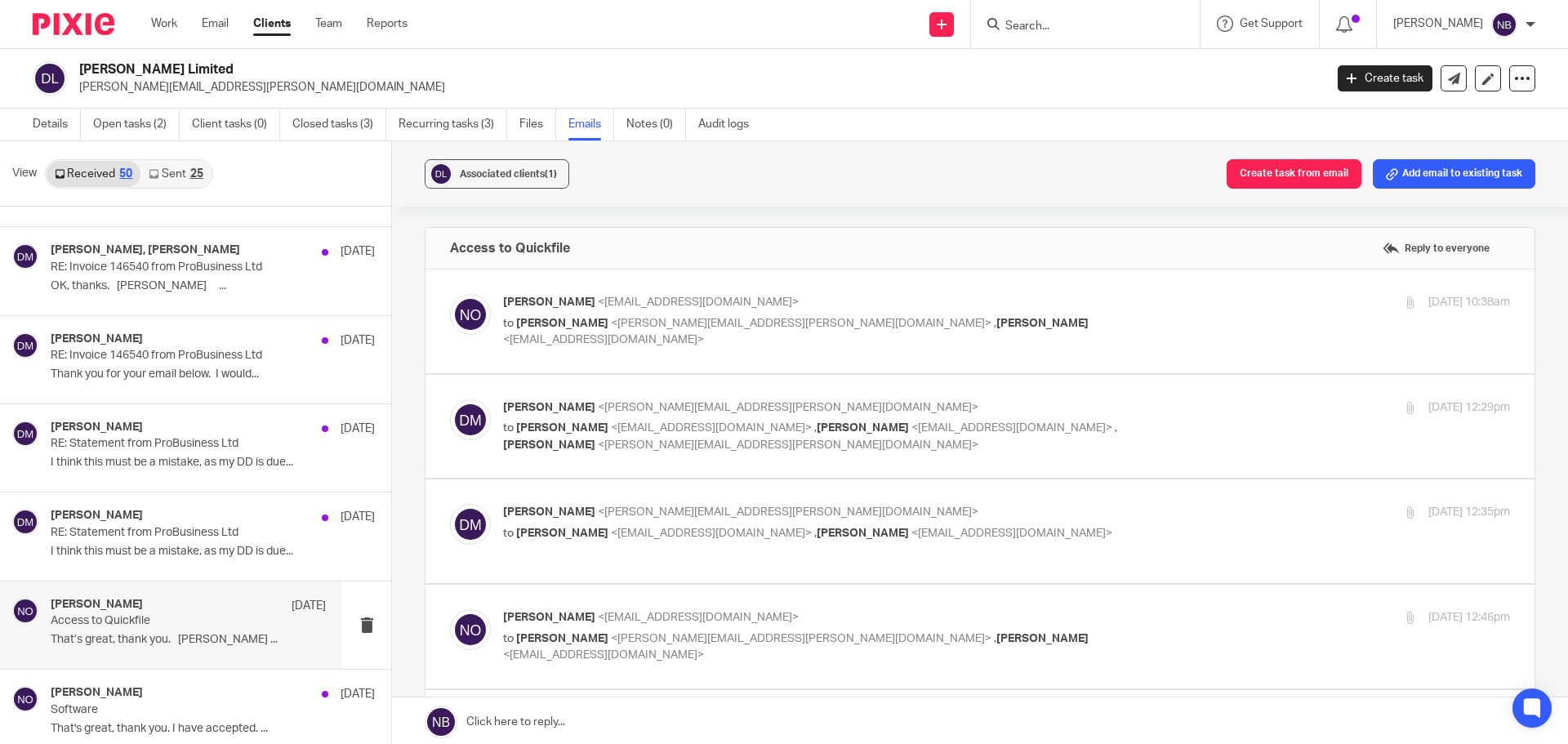
scroll to position [0, 0]
click at [669, 336] on div "Niall O'Driscoll <niallodriscoll@probusinessuk.com> to David McCrum <david@mccr…" at bounding box center [979, 322] width 1060 height 55
drag, startPoint x: 715, startPoint y: 334, endPoint x: 720, endPoint y: 323, distance: 12.1
click at [715, 333] on div "Niall O'Driscoll <niallodriscoll@probusinessuk.com> to David McCrum <david@mccr…" at bounding box center [1007, 322] width 1007 height 55
checkbox input "true"
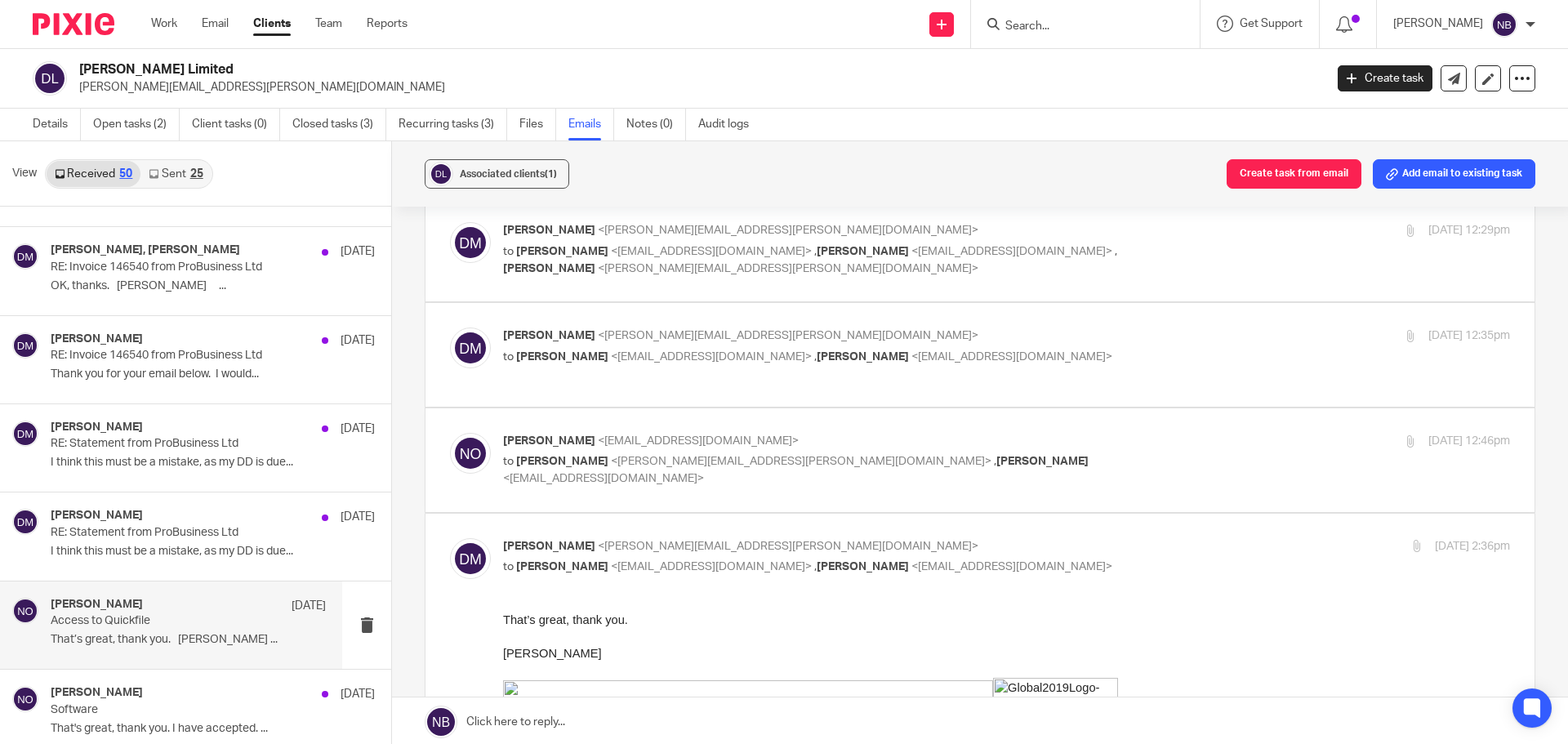
scroll to position [817, 0]
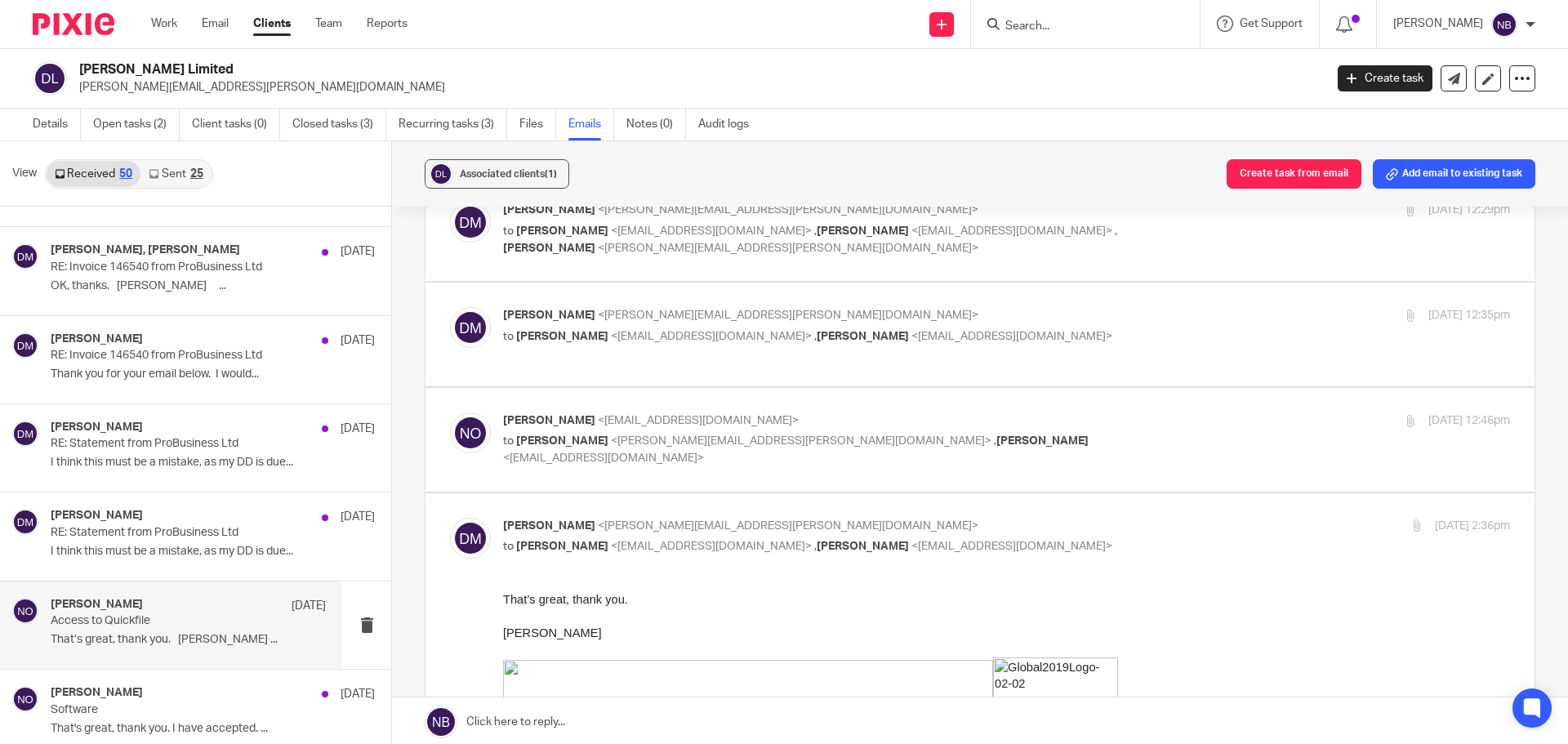
click at [722, 232] on span "<niallodriscoll@probusinessuk.com>" at bounding box center [711, 230] width 200 height 11
checkbox input "true"
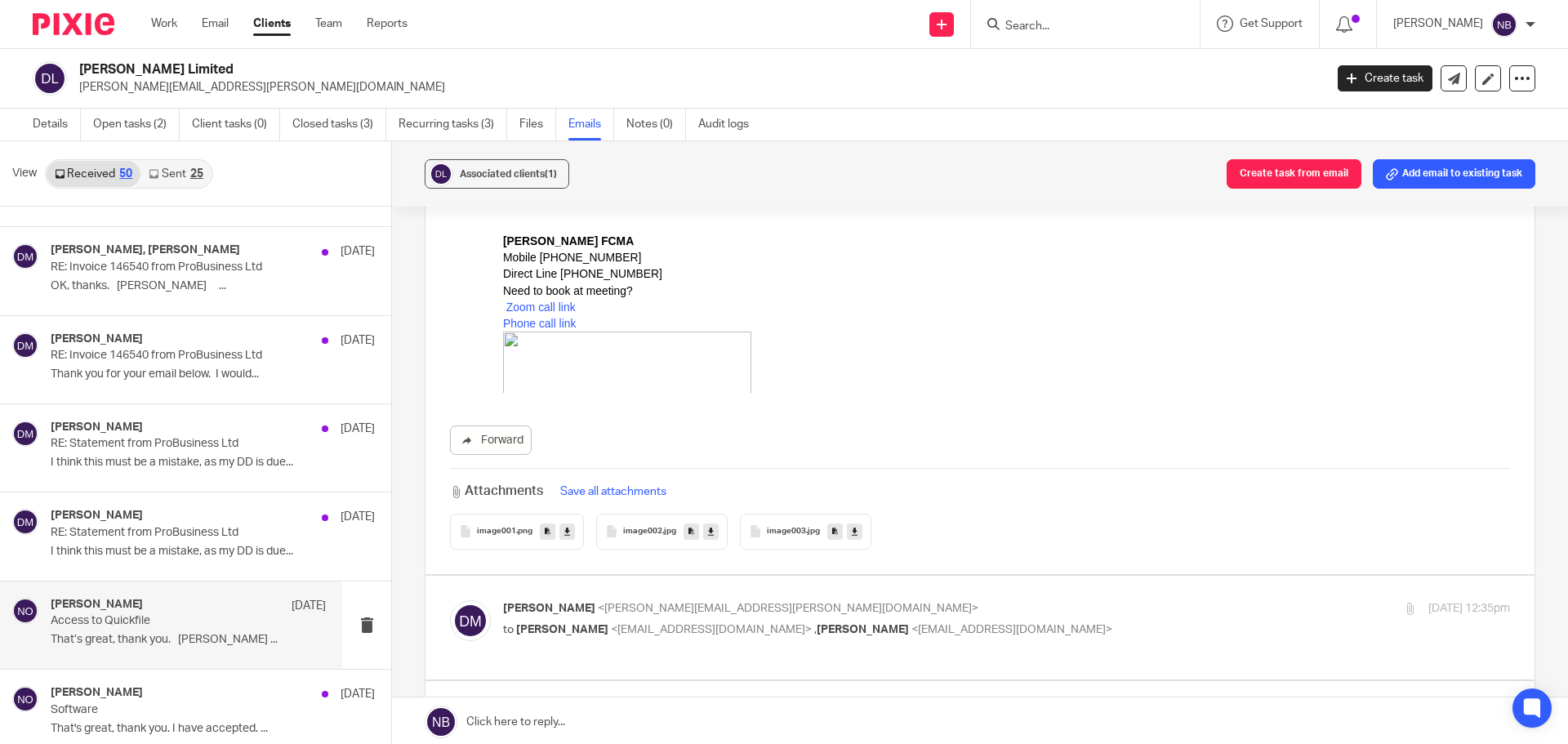
scroll to position [2205, 0]
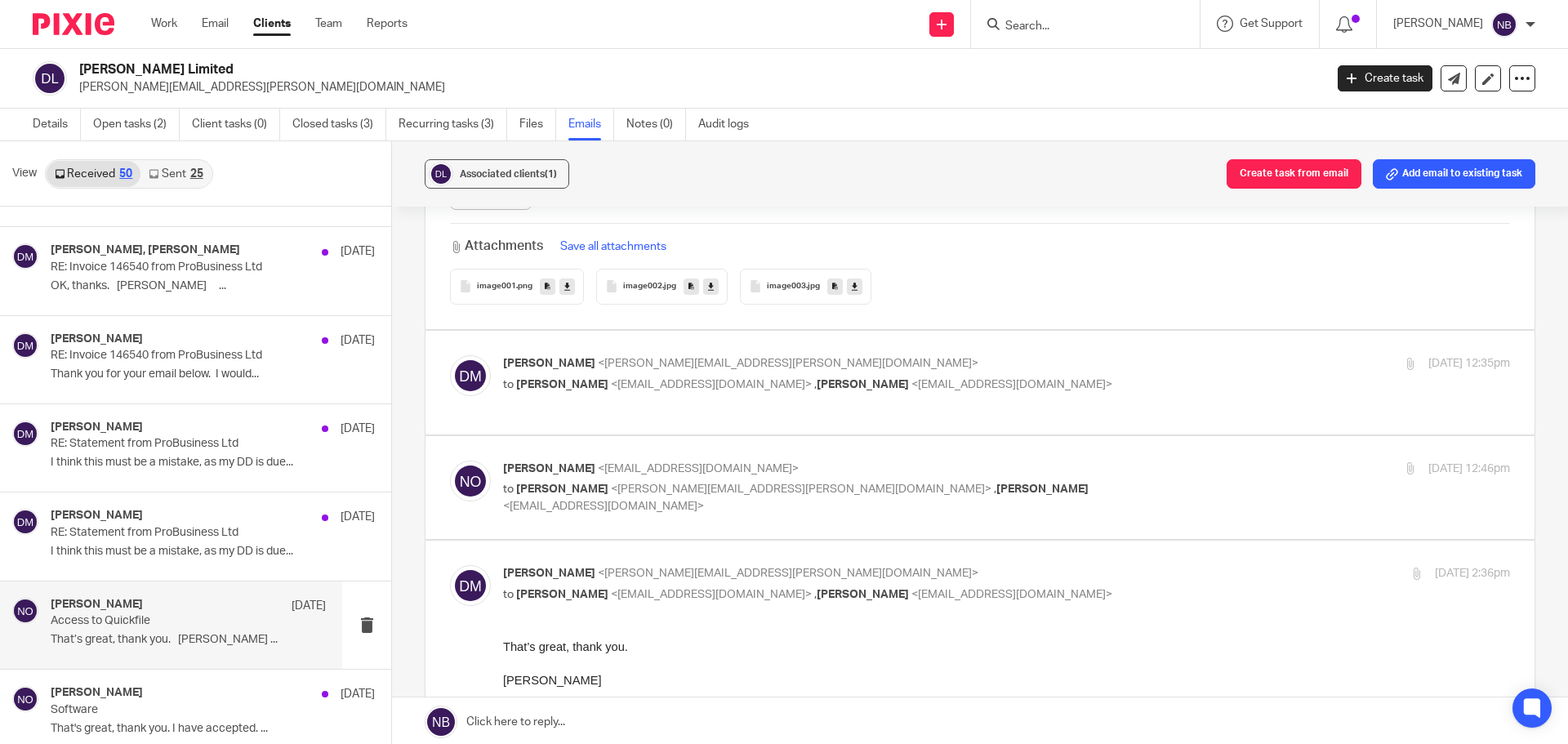
click at [767, 360] on p "David McCrum <david@mccrum.org.uk>" at bounding box center [839, 363] width 671 height 17
checkbox input "true"
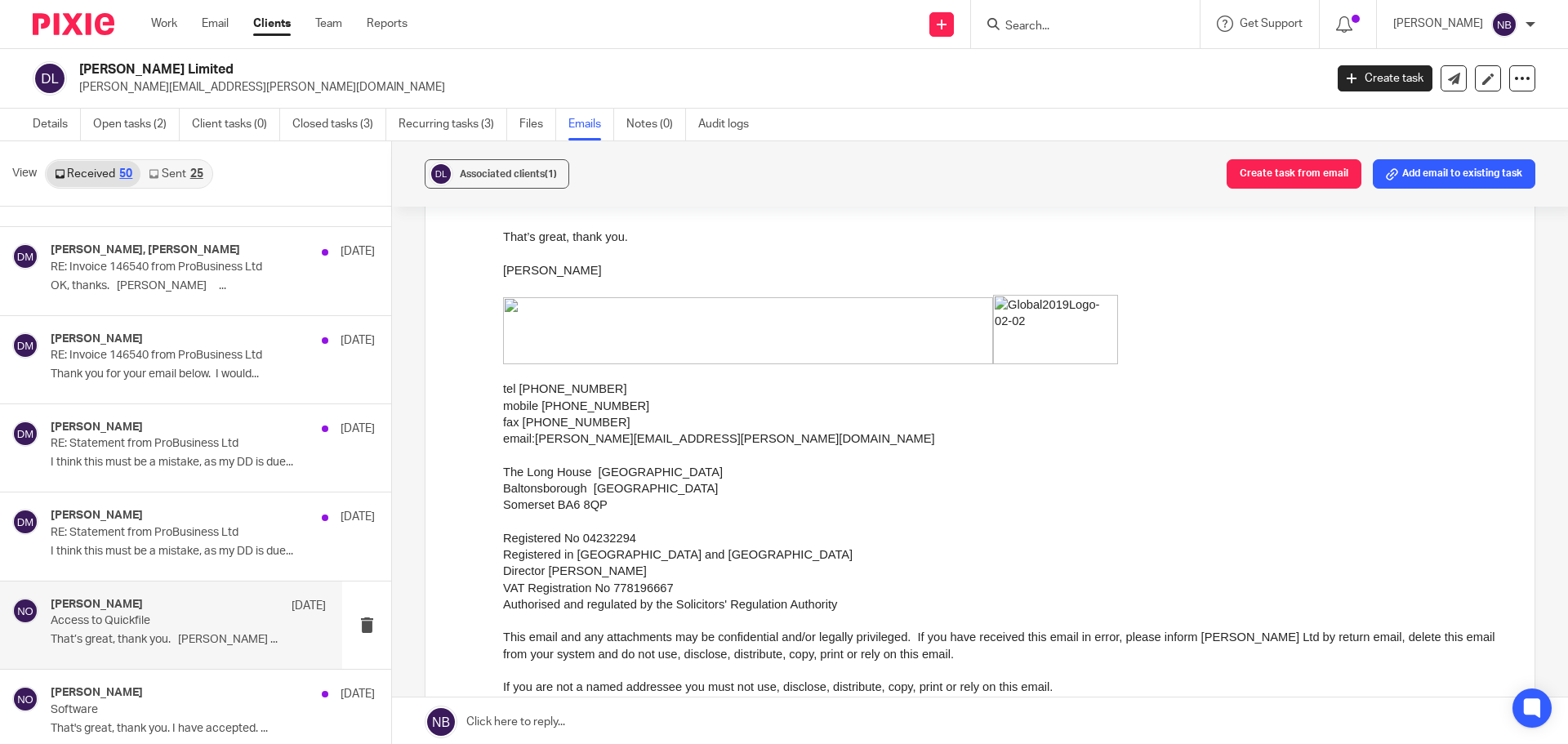
scroll to position [4491, 0]
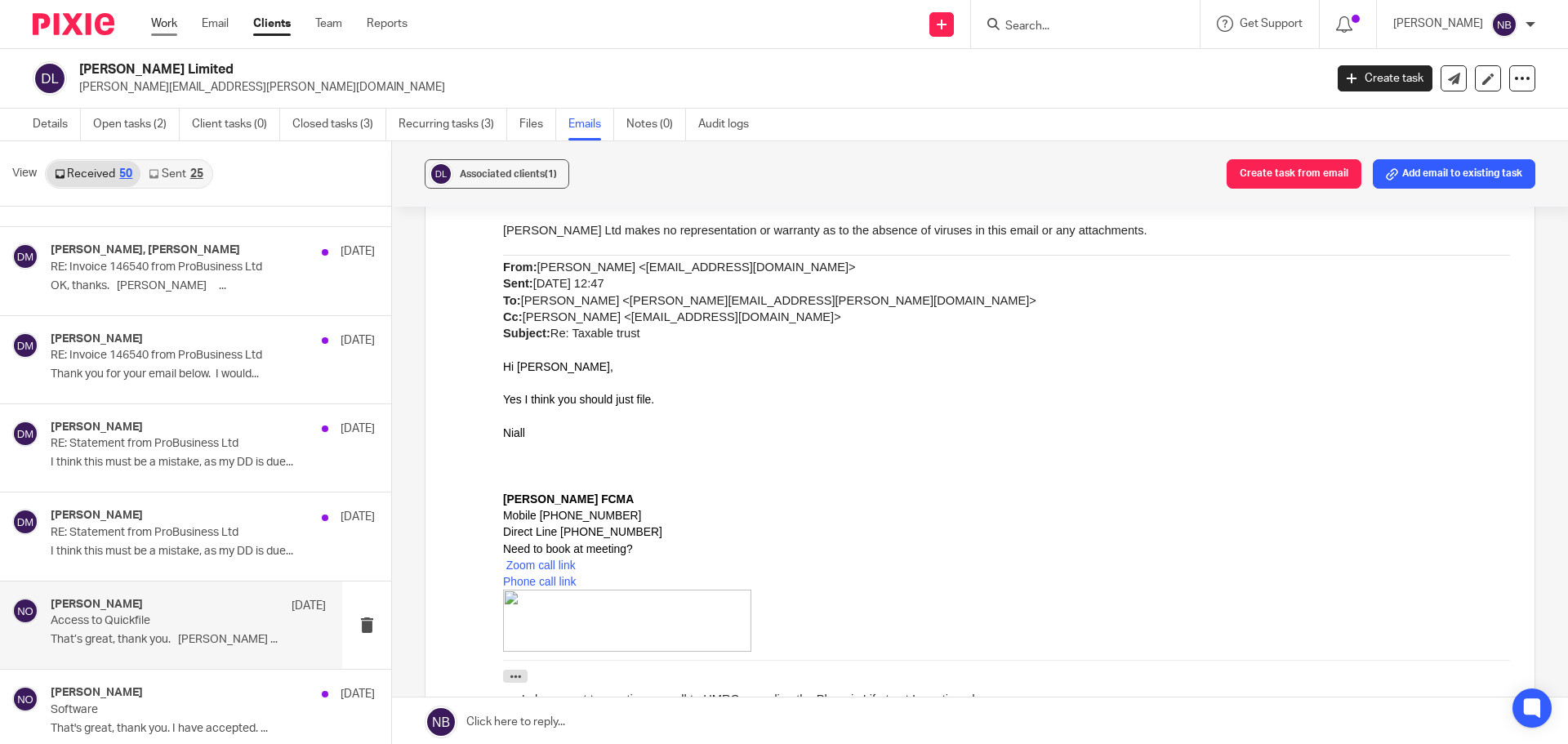
click at [170, 21] on link "Work" at bounding box center [164, 23] width 26 height 16
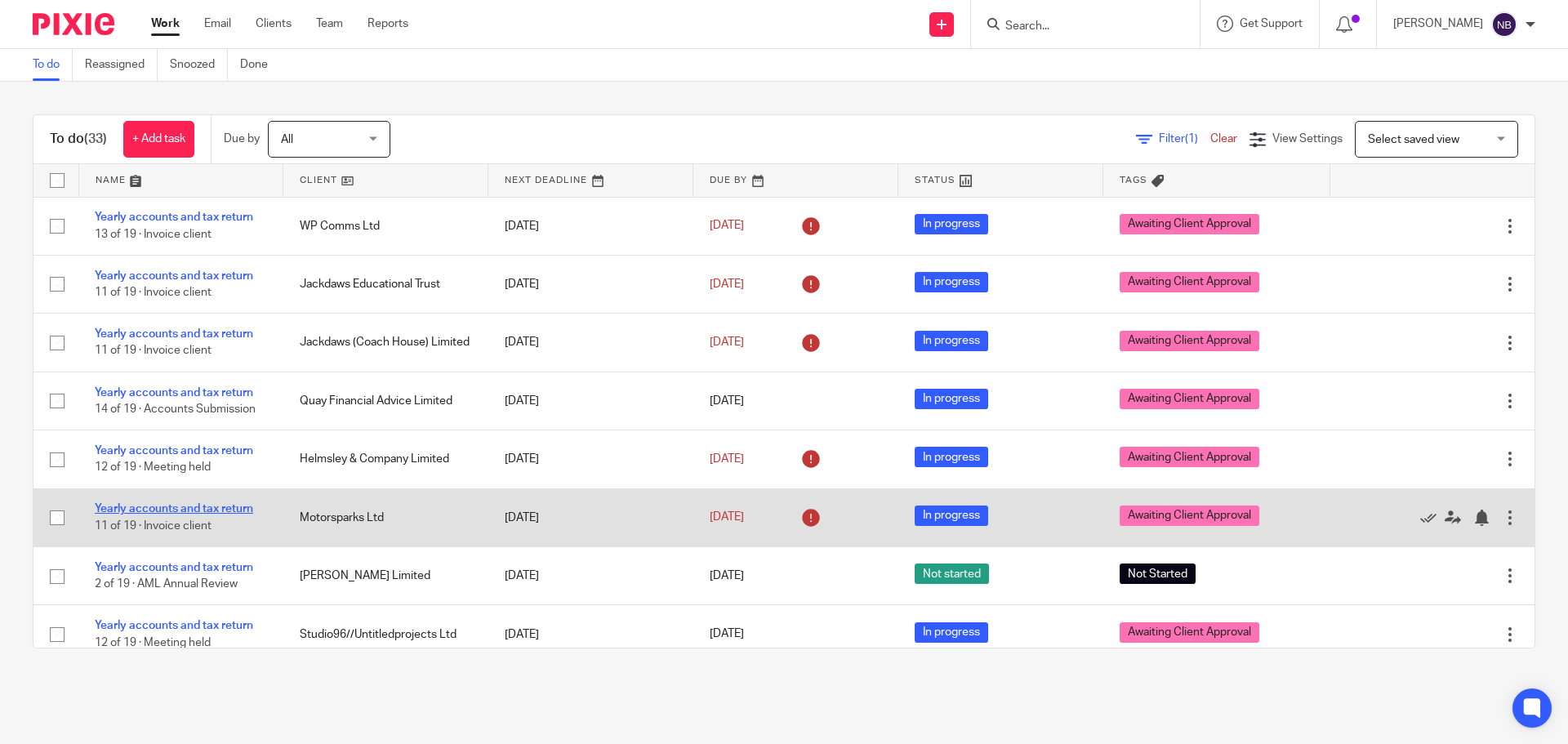
click at [202, 509] on link "Yearly accounts and tax return" at bounding box center [174, 509] width 159 height 11
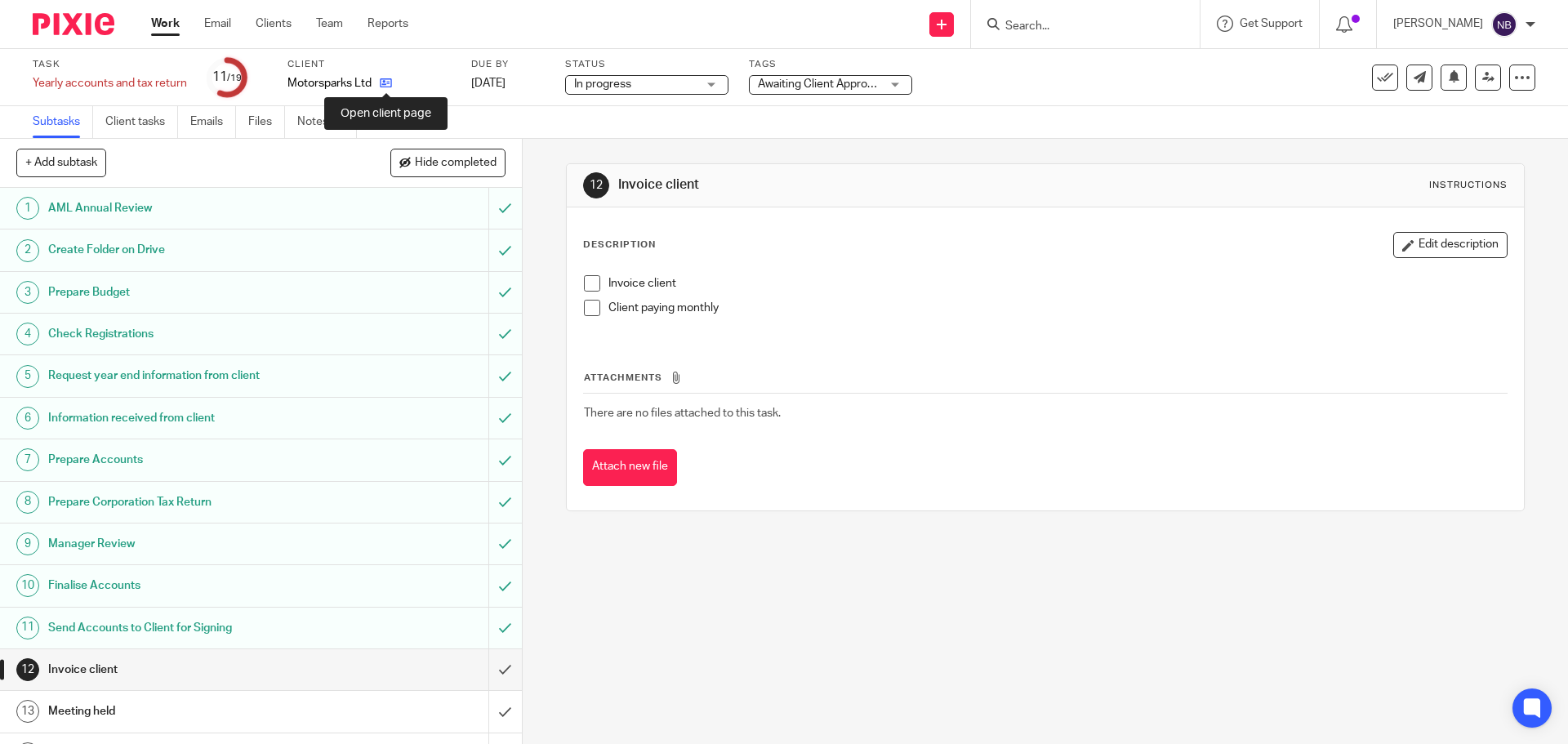
click at [382, 84] on icon at bounding box center [386, 83] width 12 height 12
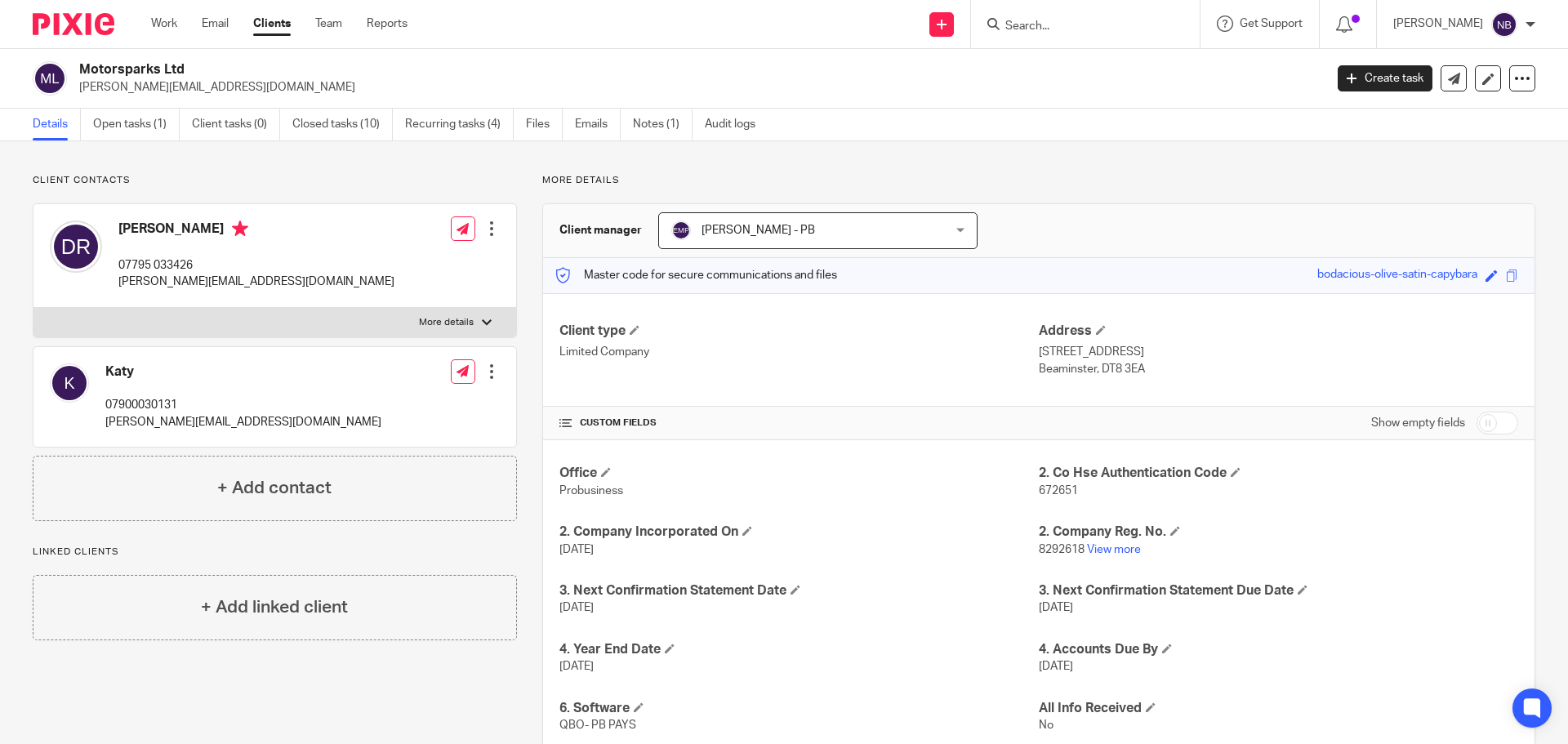
click at [1110, 24] on input "Search" at bounding box center [1077, 26] width 147 height 15
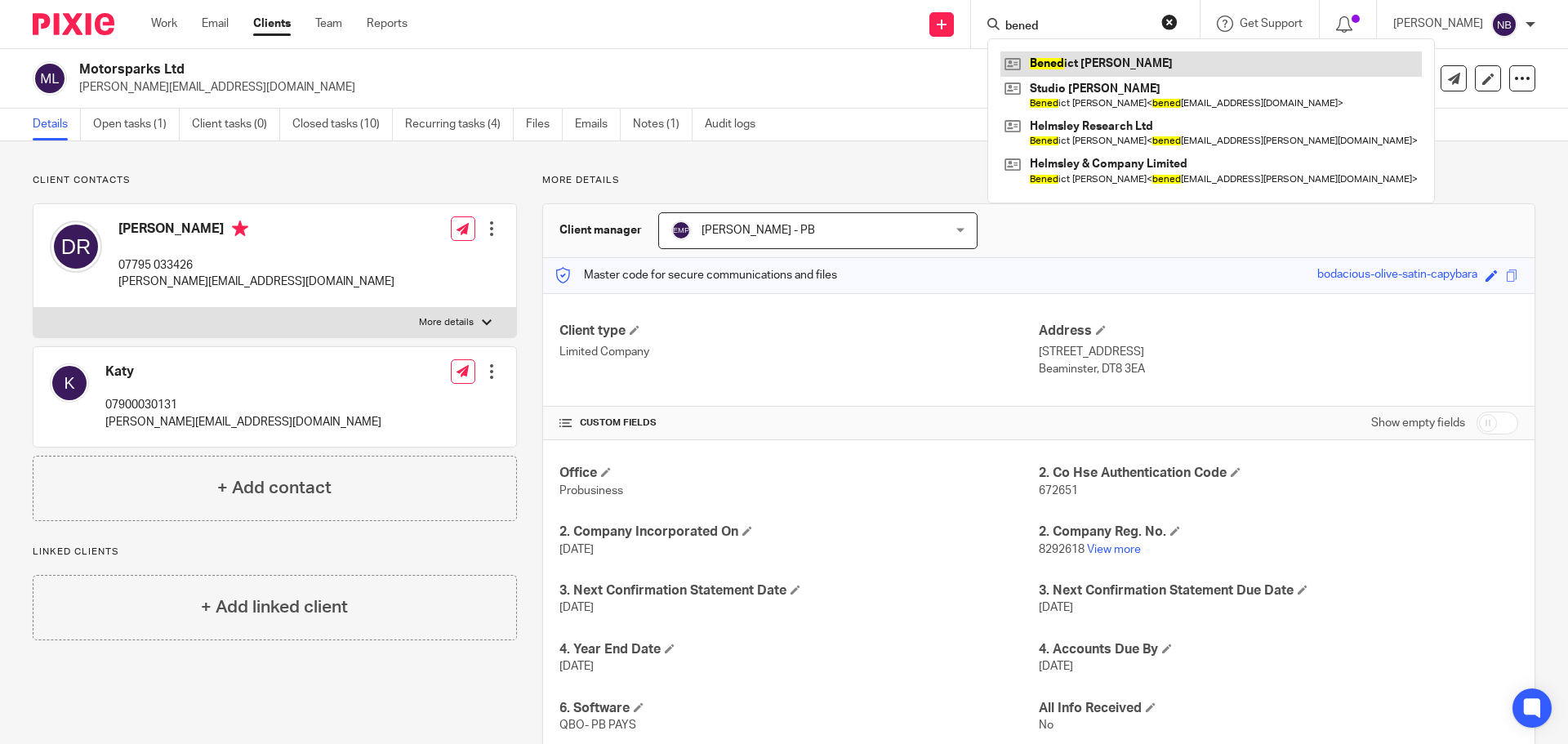
type input "bened"
click at [1109, 62] on link at bounding box center [1211, 63] width 421 height 25
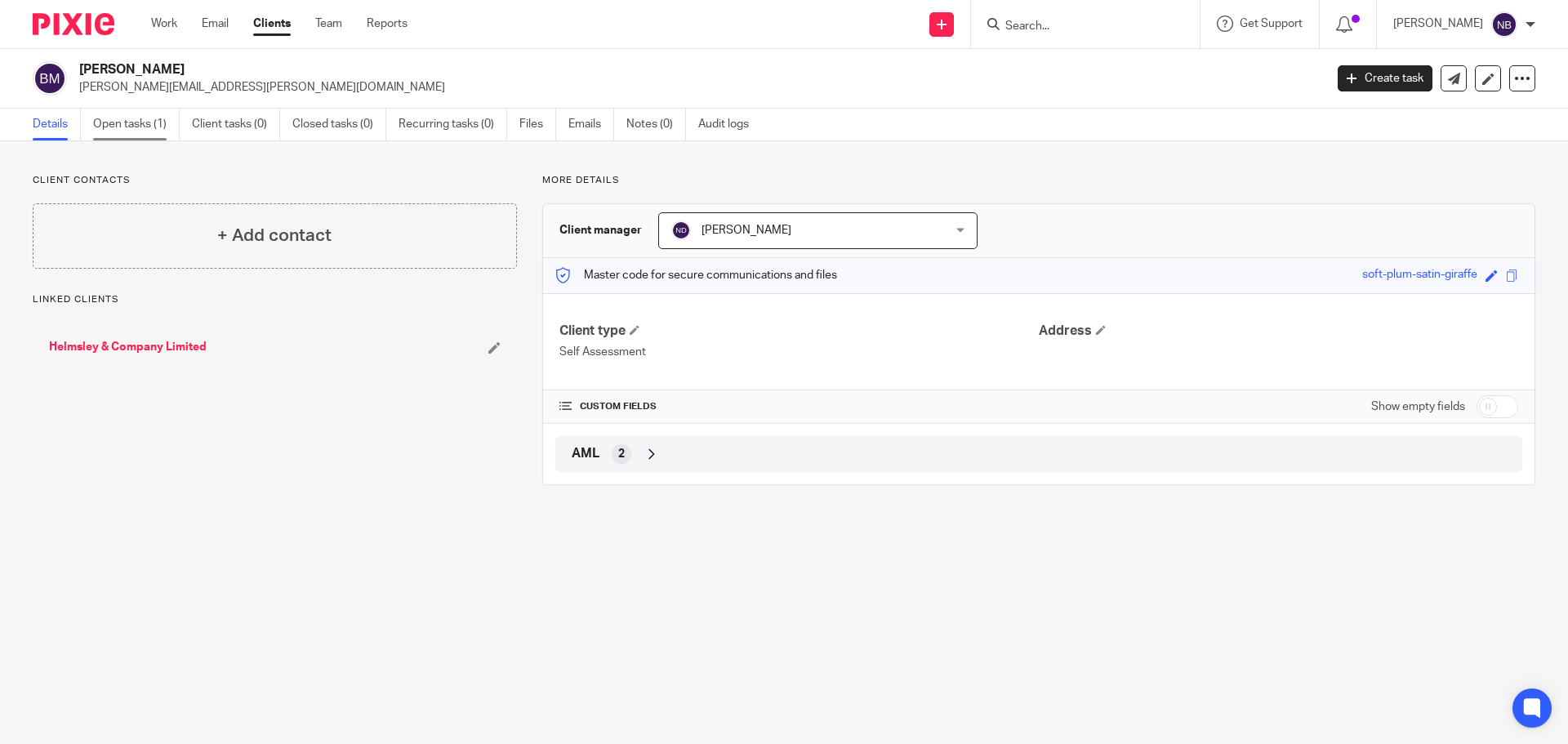
click at [128, 124] on link "Open tasks (1)" at bounding box center [136, 124] width 86 height 32
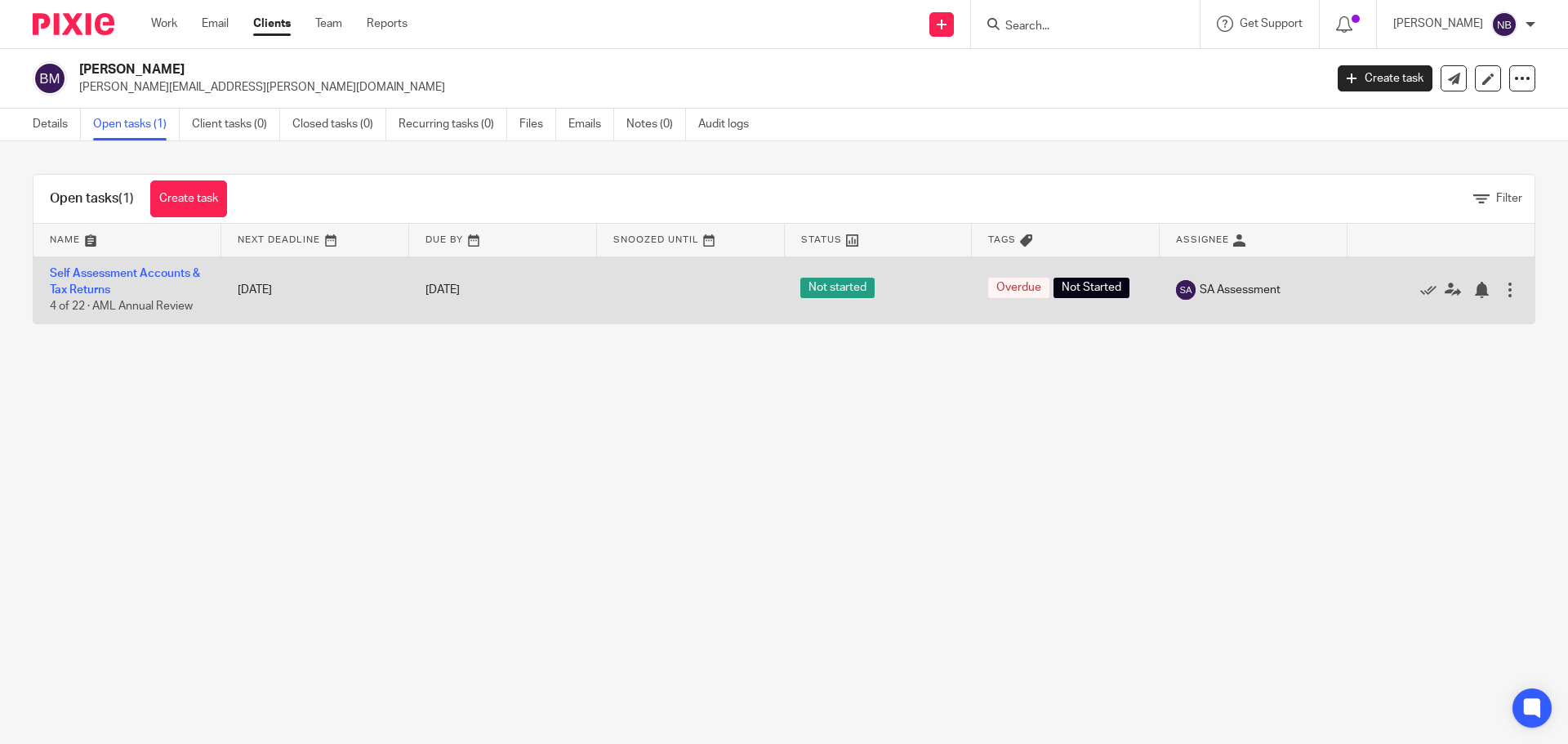
click at [139, 265] on td "Self Assessment Accounts & Tax Returns 4 of 22 · AML Annual Review" at bounding box center [127, 290] width 188 height 67
click at [139, 269] on link "Self Assessment Accounts & Tax Returns" at bounding box center [125, 282] width 150 height 28
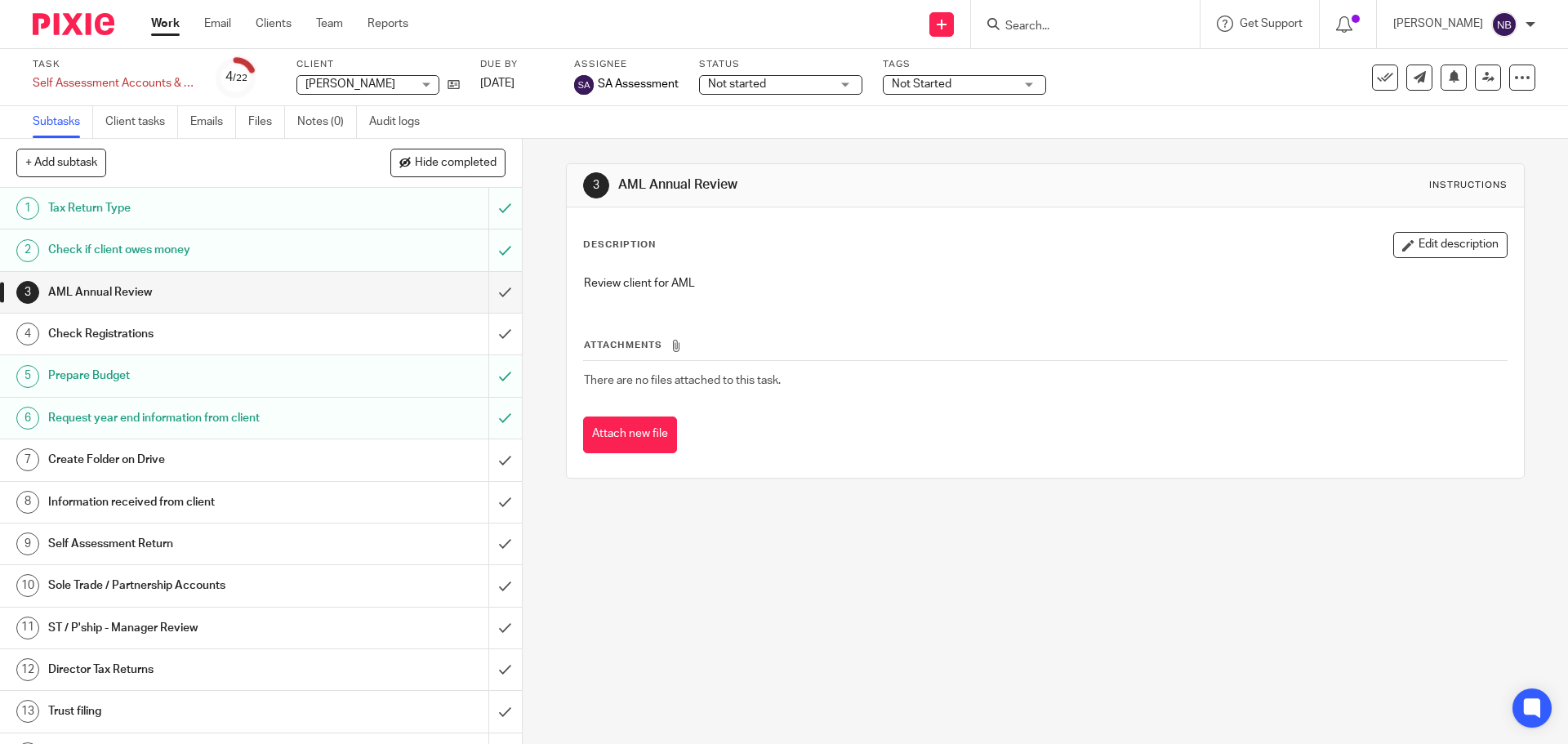
click at [1095, 28] on input "Search" at bounding box center [1077, 26] width 147 height 15
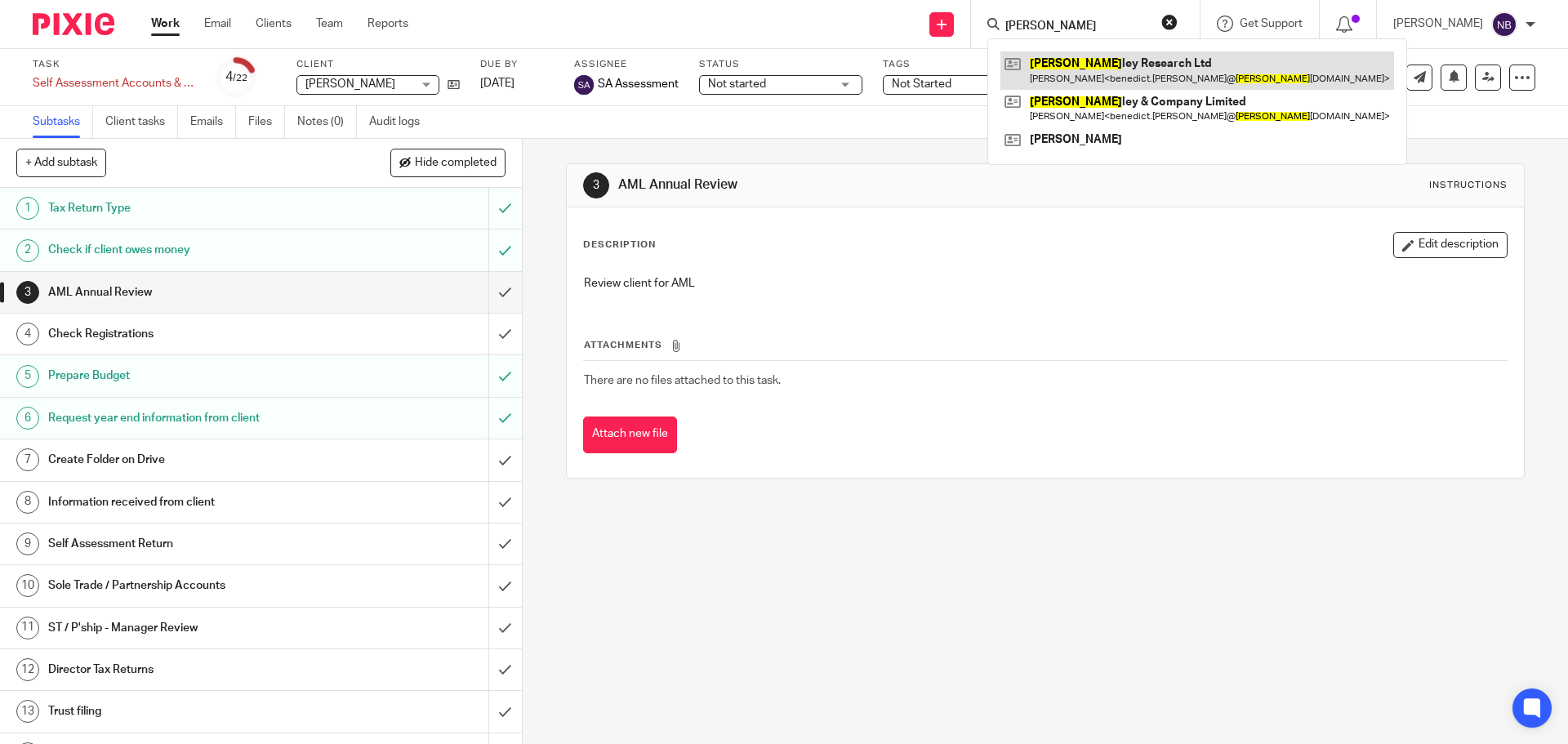
type input "helms"
click at [1103, 72] on link at bounding box center [1196, 70] width 393 height 38
click at [1107, 61] on link at bounding box center [1196, 70] width 393 height 38
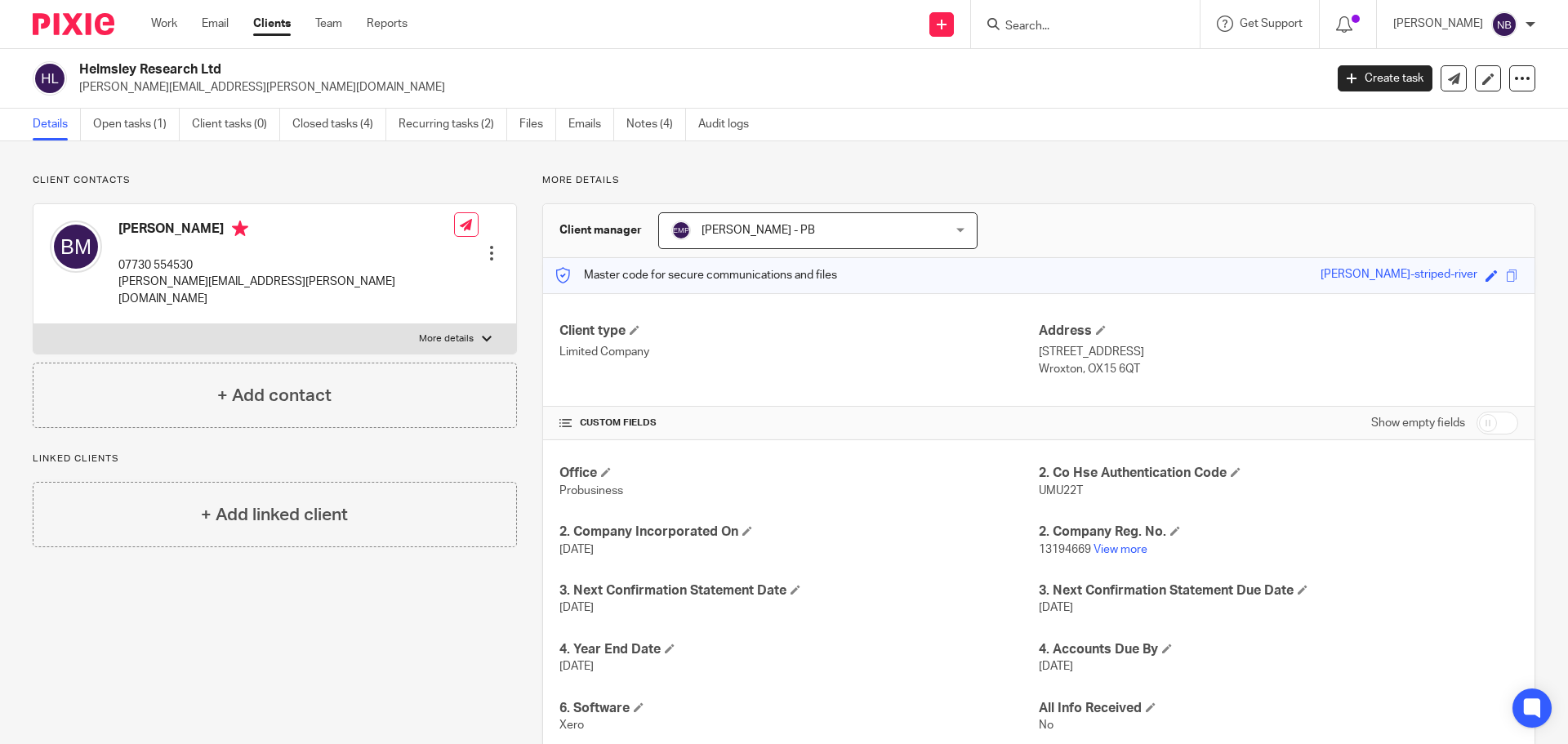
click at [1058, 28] on input "Search" at bounding box center [1077, 26] width 147 height 15
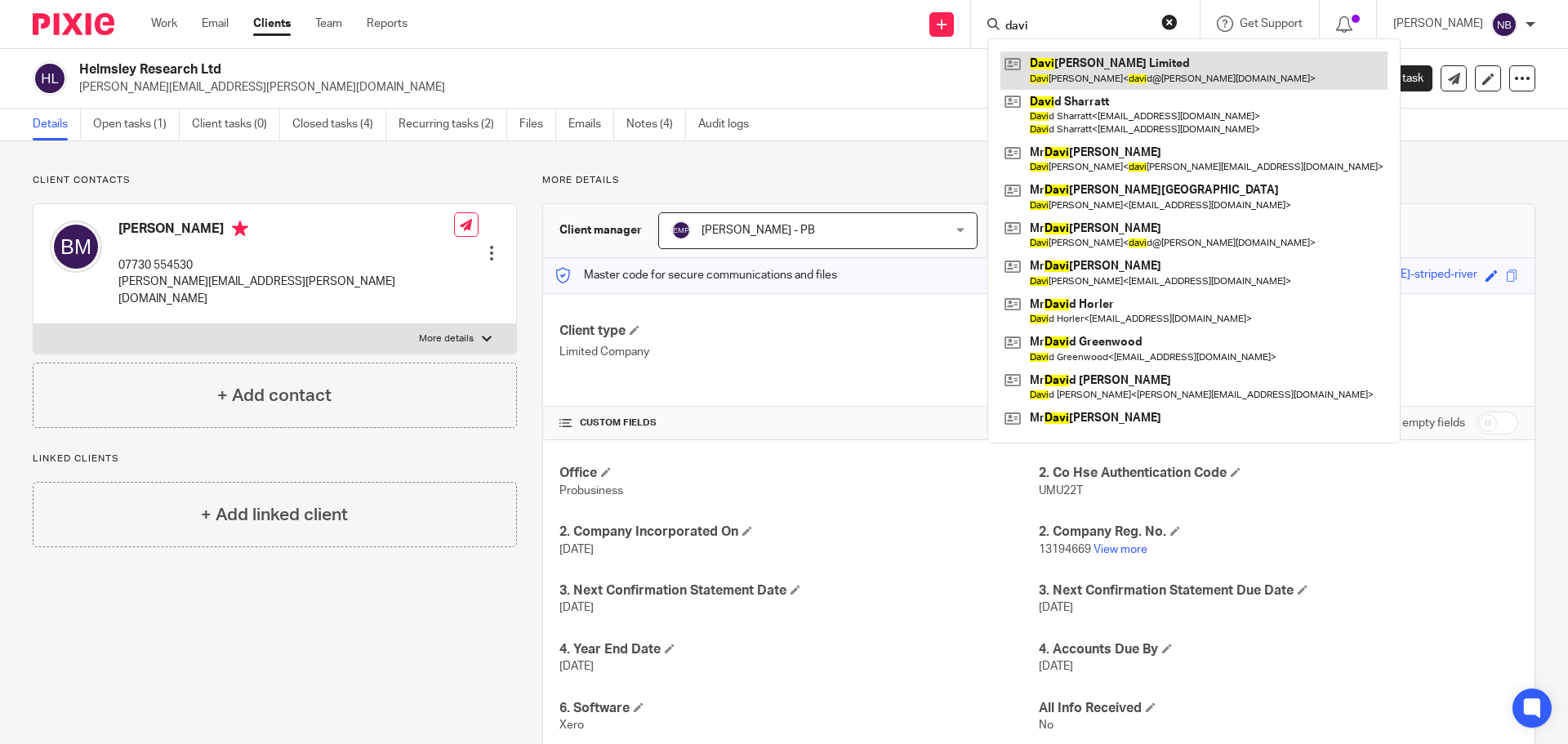
type input "davi"
click at [1119, 70] on link at bounding box center [1193, 70] width 387 height 38
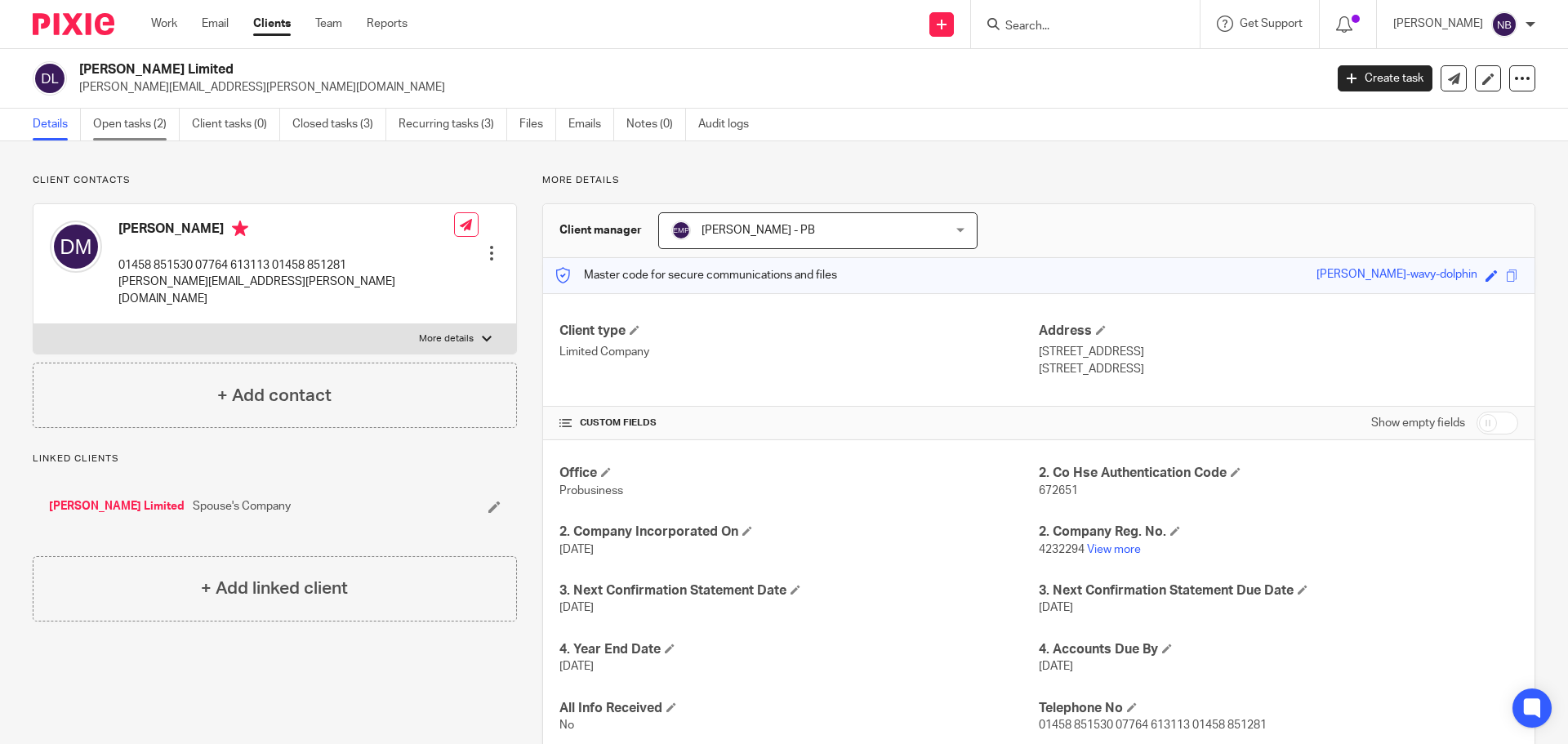
click at [161, 120] on link "Open tasks (2)" at bounding box center [136, 124] width 86 height 32
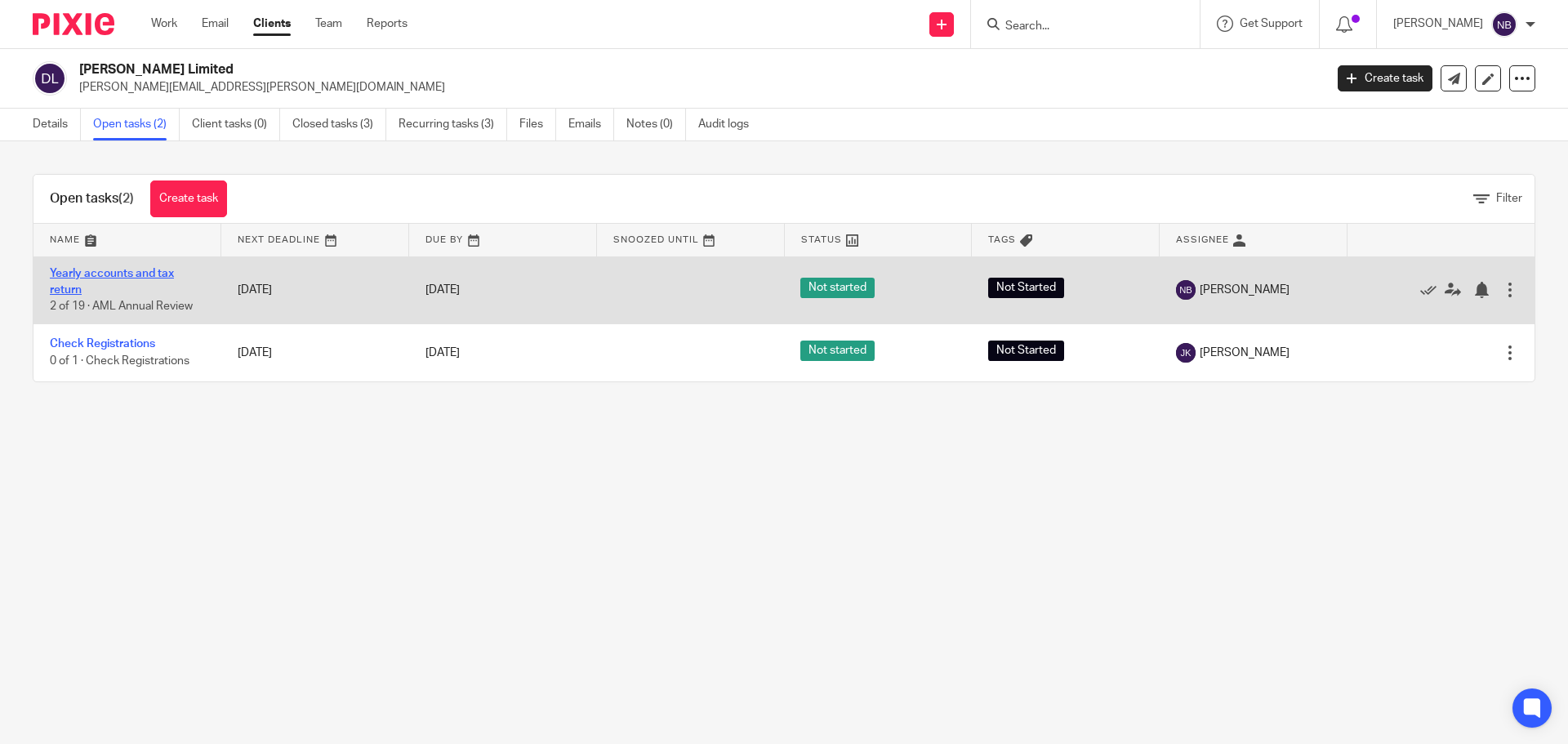
click at [108, 275] on link "Yearly accounts and tax return" at bounding box center [111, 282] width 124 height 28
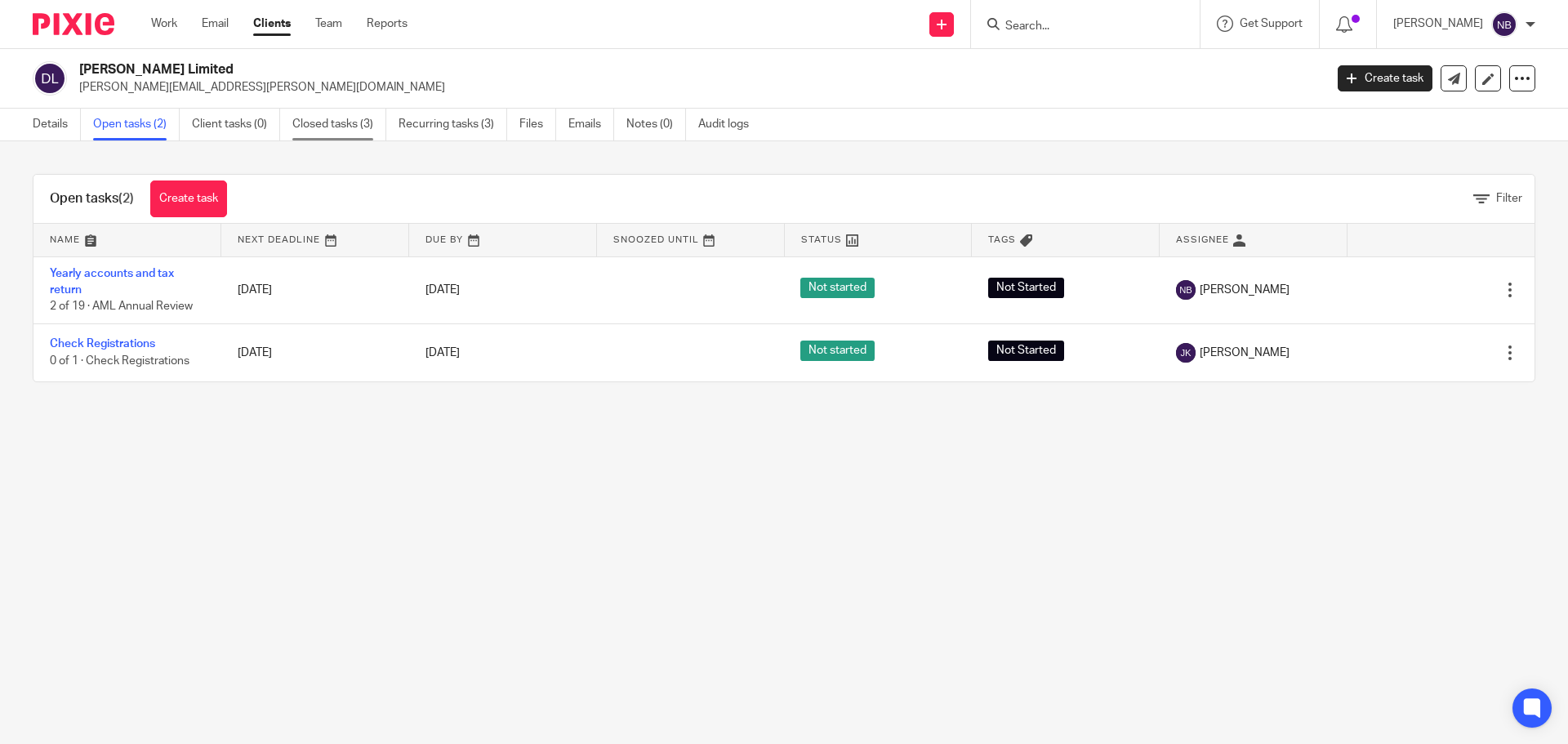
click at [350, 121] on link "Closed tasks (3)" at bounding box center [340, 124] width 94 height 32
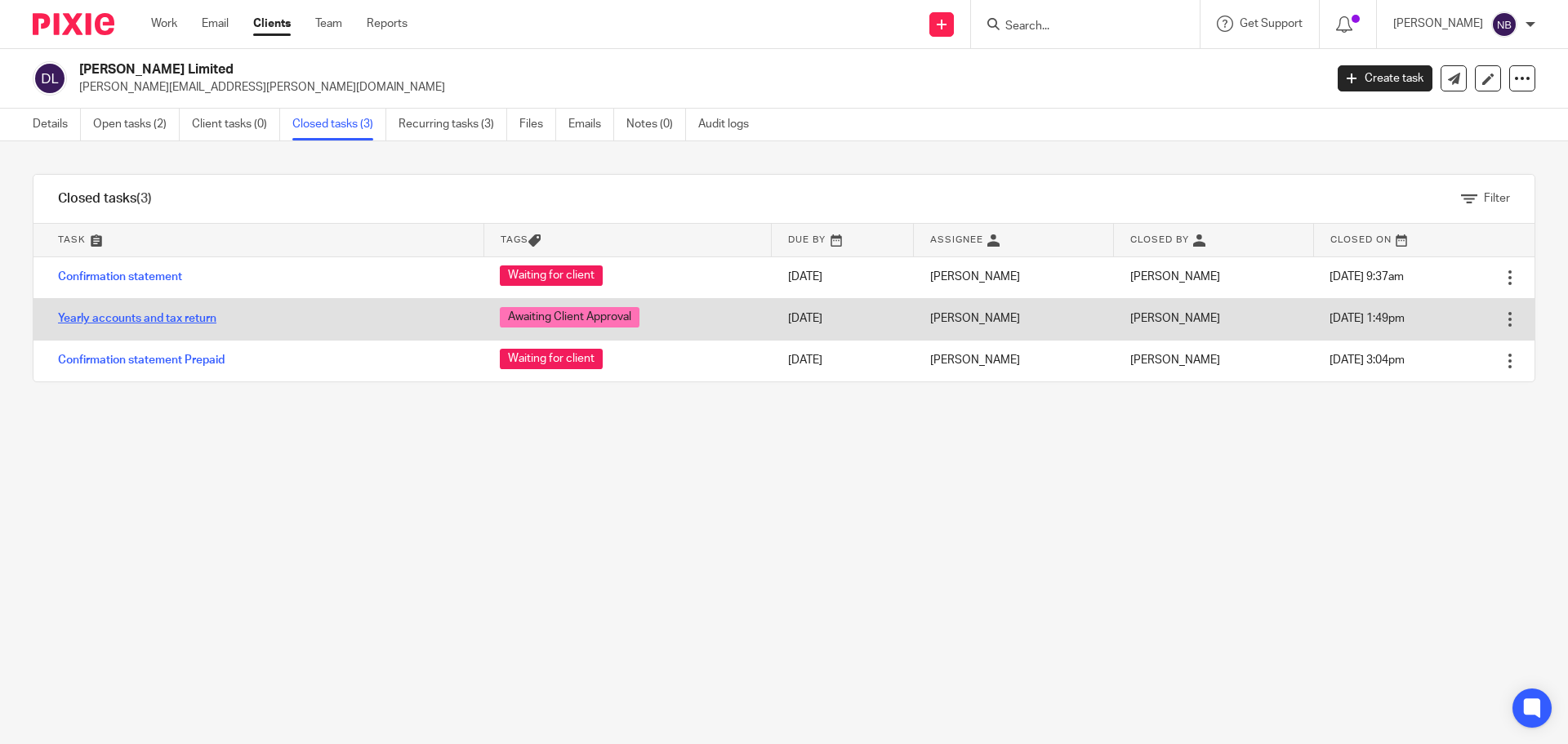
click at [158, 317] on link "Yearly accounts and tax return" at bounding box center [137, 318] width 159 height 11
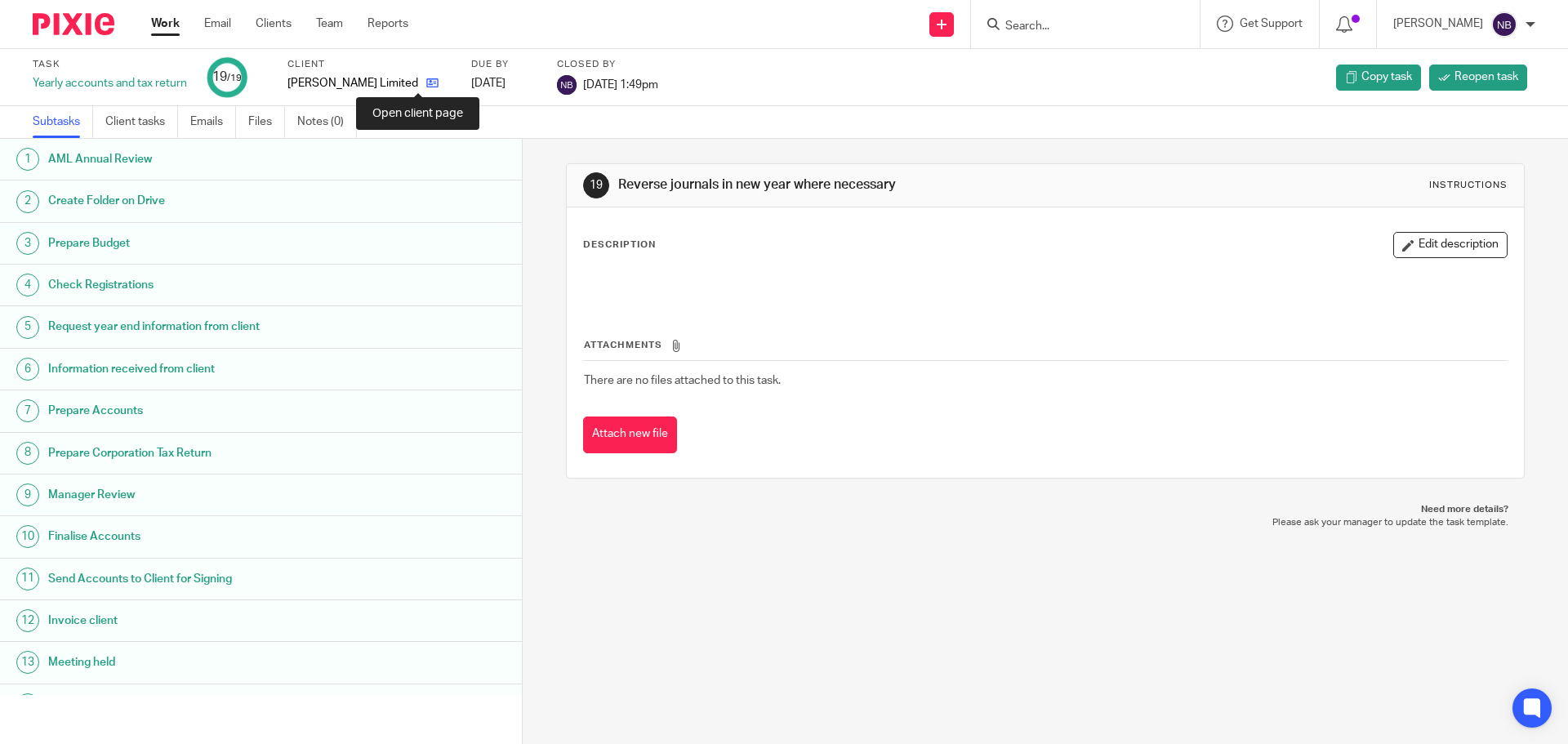
click at [427, 84] on icon at bounding box center [433, 83] width 12 height 12
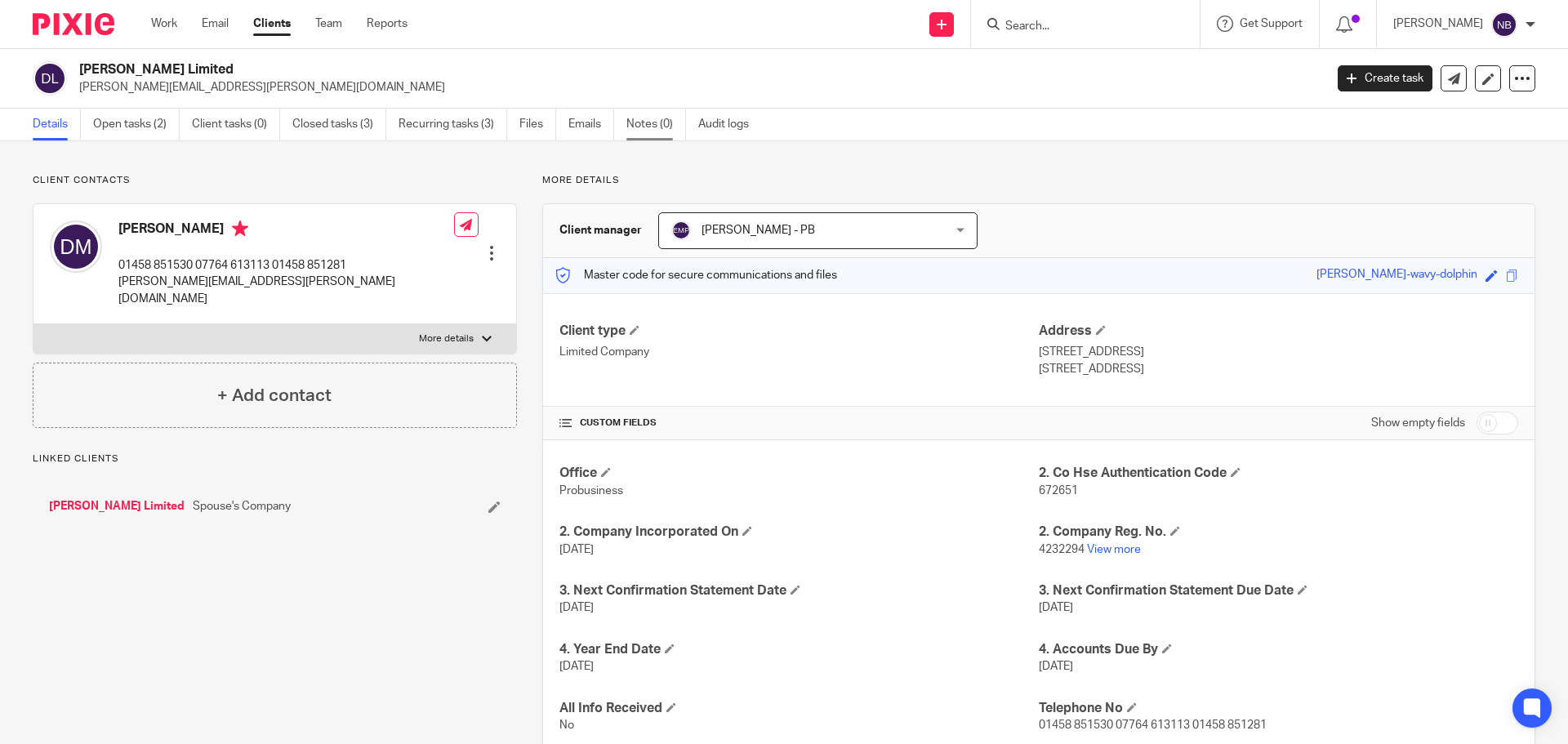
click at [649, 120] on link "Notes (0)" at bounding box center [656, 124] width 60 height 32
